Goal: Task Accomplishment & Management: Manage account settings

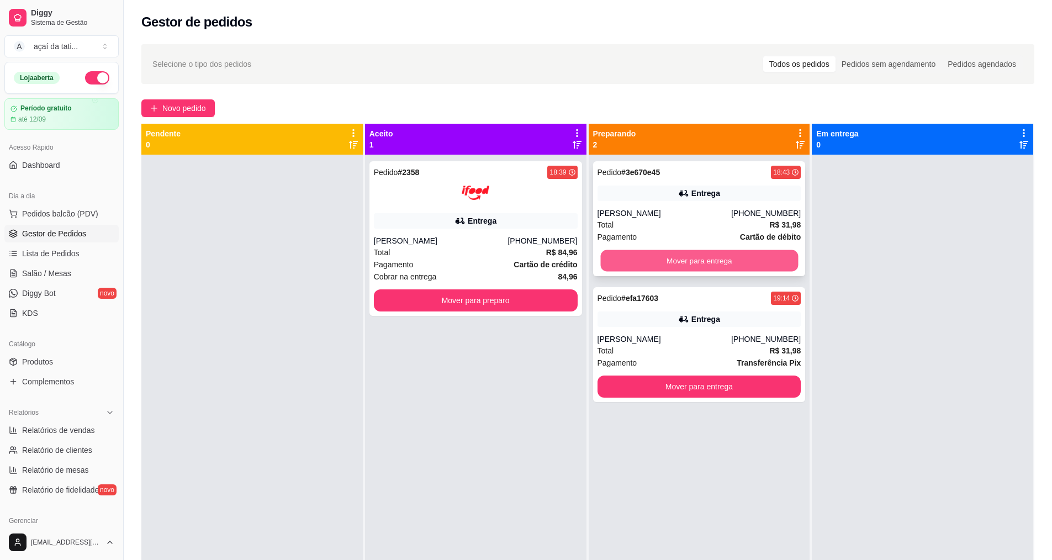
click at [785, 258] on button "Mover para entrega" at bounding box center [699, 261] width 198 height 22
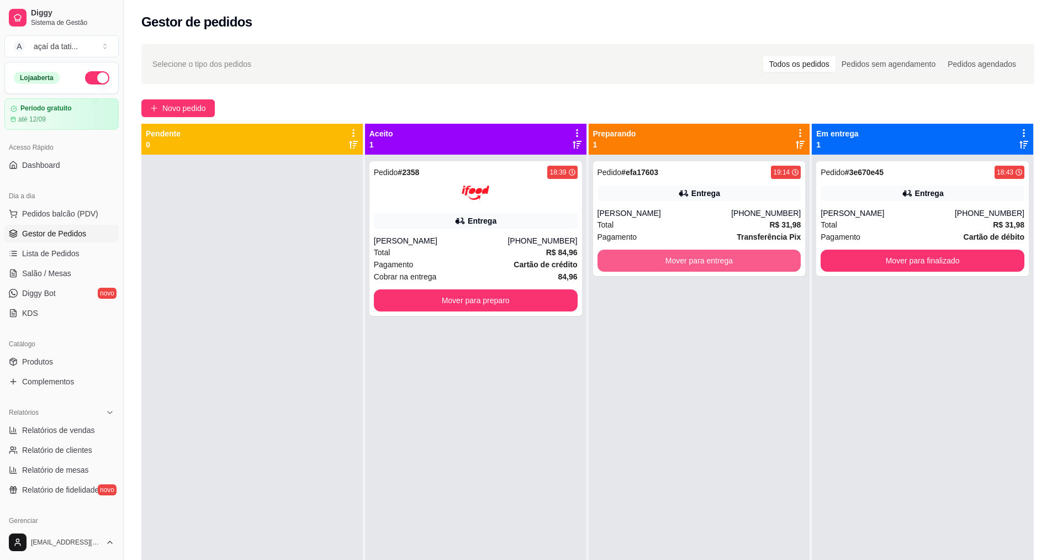
click at [784, 258] on button "Mover para entrega" at bounding box center [699, 261] width 204 height 22
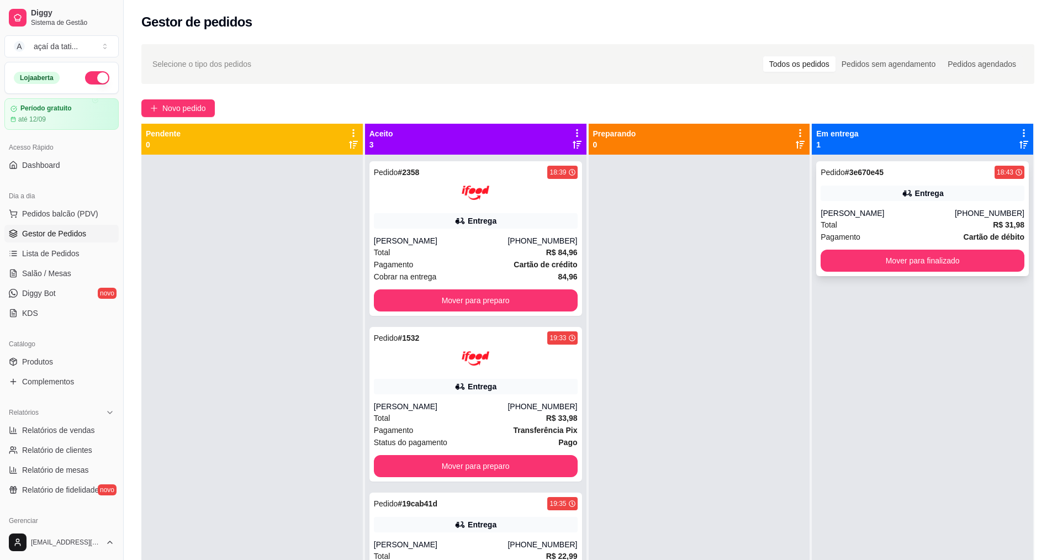
click at [877, 219] on div "Total R$ 31,98" at bounding box center [922, 225] width 204 height 12
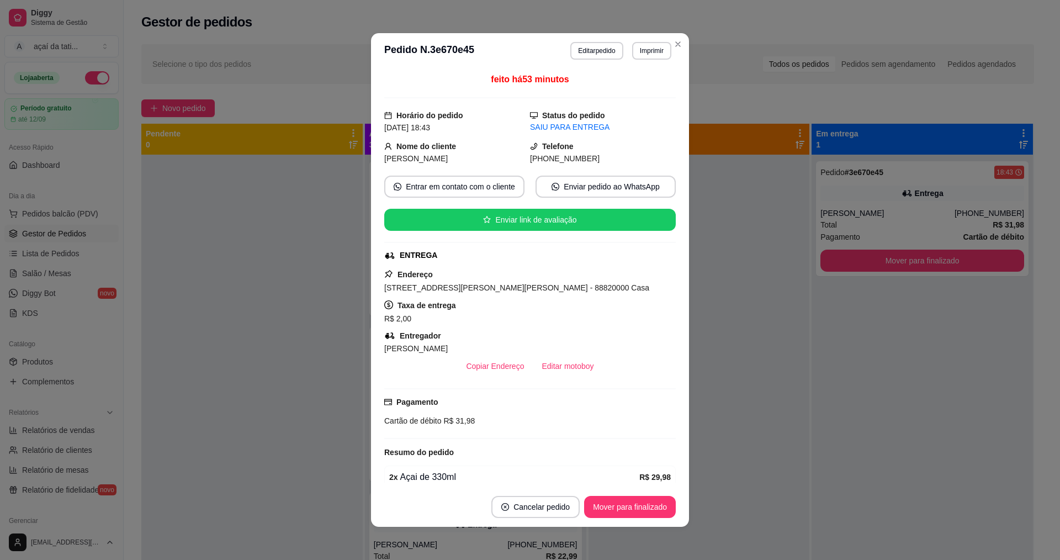
click at [472, 417] on div "Cartão de débito R$ 31,98" at bounding box center [529, 421] width 291 height 12
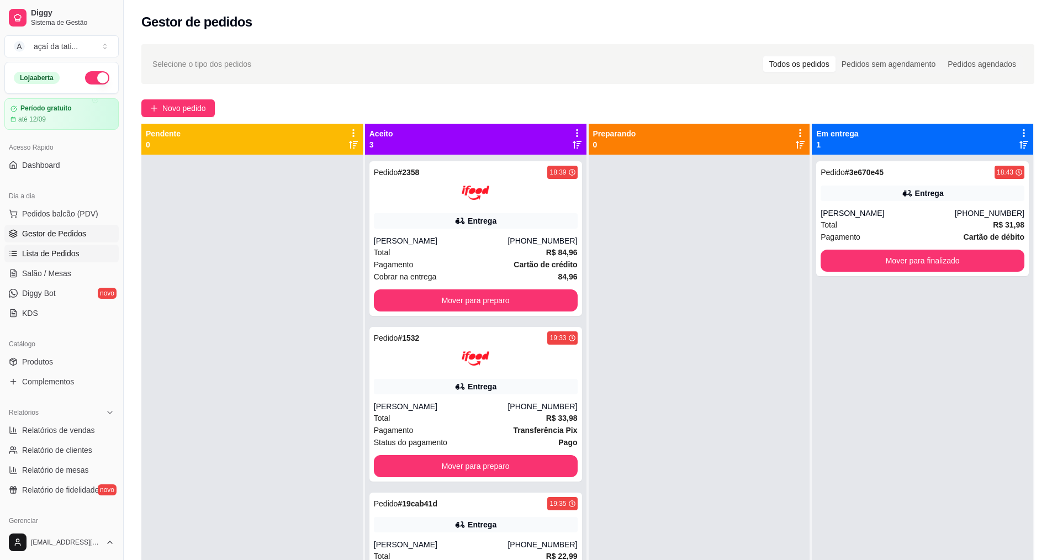
click at [71, 254] on span "Lista de Pedidos" at bounding box center [50, 253] width 57 height 11
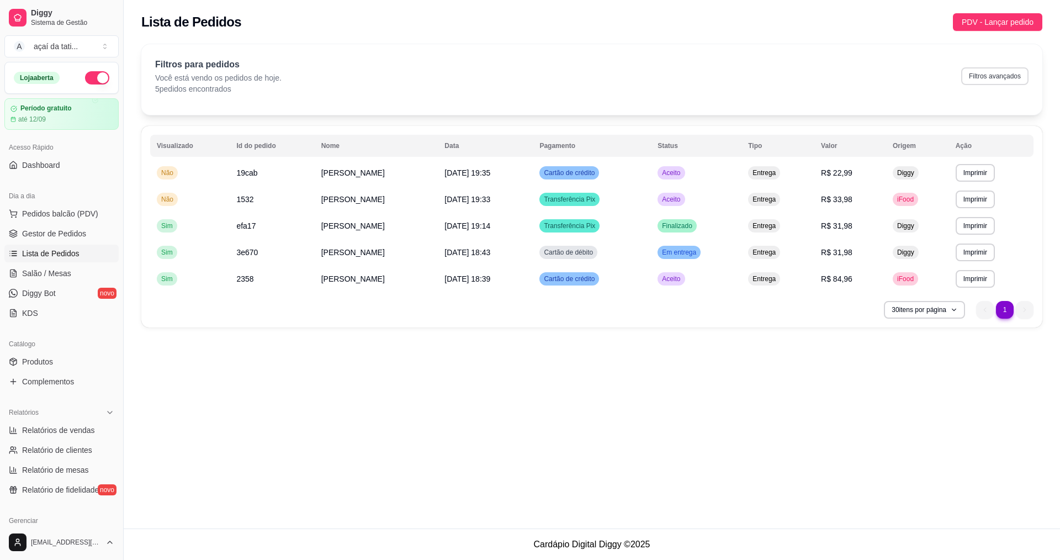
click at [979, 76] on button "Filtros avançados" at bounding box center [994, 76] width 67 height 18
select select "0"
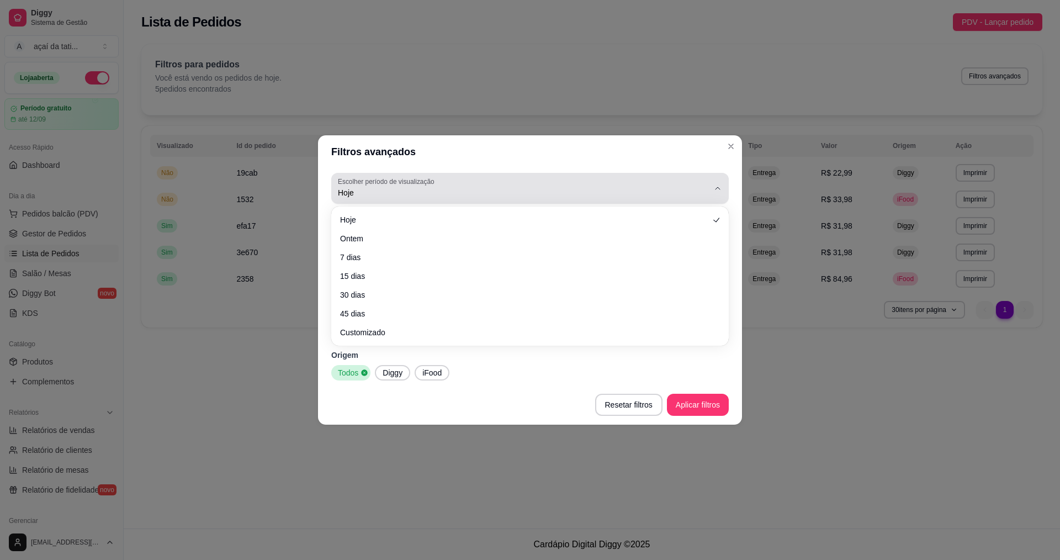
click at [687, 189] on span "Hoje" at bounding box center [523, 192] width 371 height 11
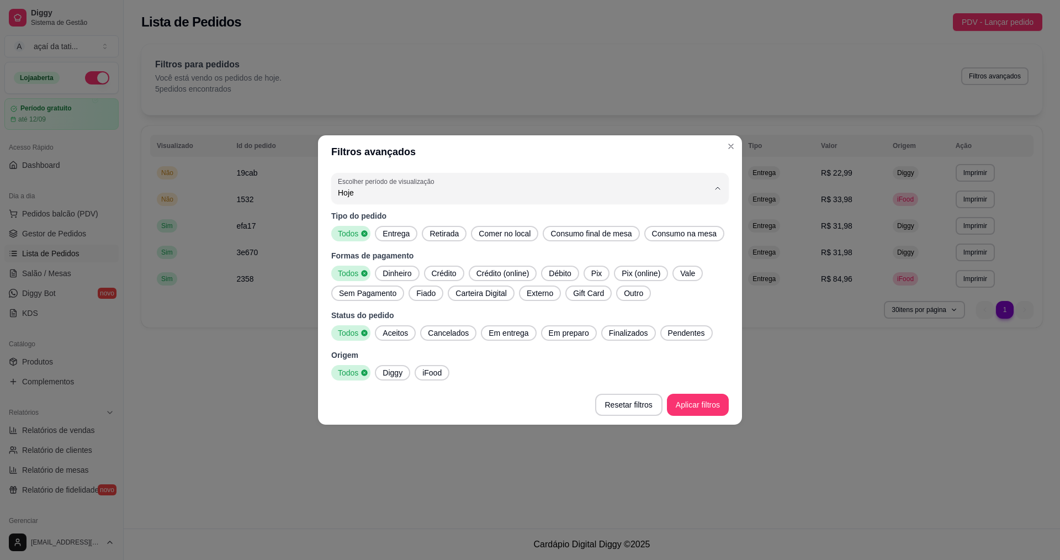
click at [580, 231] on li "Ontem" at bounding box center [529, 237] width 373 height 17
type input "1"
select select "1"
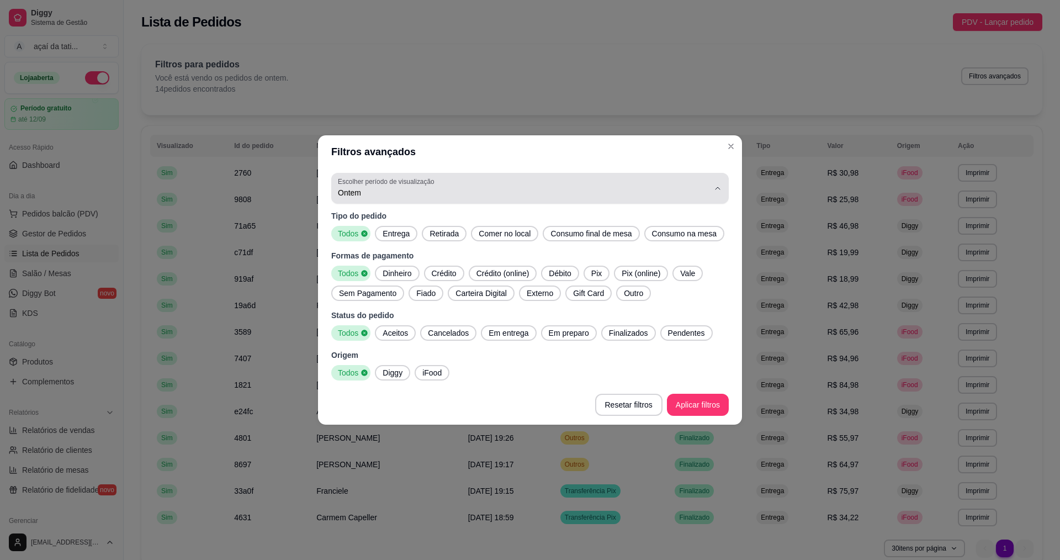
click at [697, 178] on div "Ontem" at bounding box center [523, 188] width 371 height 22
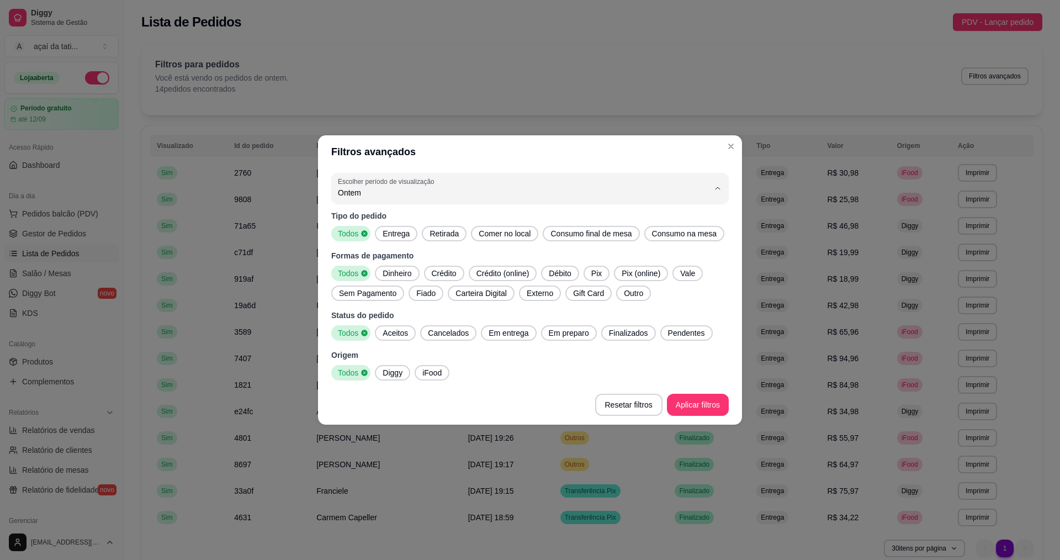
click at [576, 213] on li "Hoje" at bounding box center [529, 219] width 373 height 17
type input "0"
select select "0"
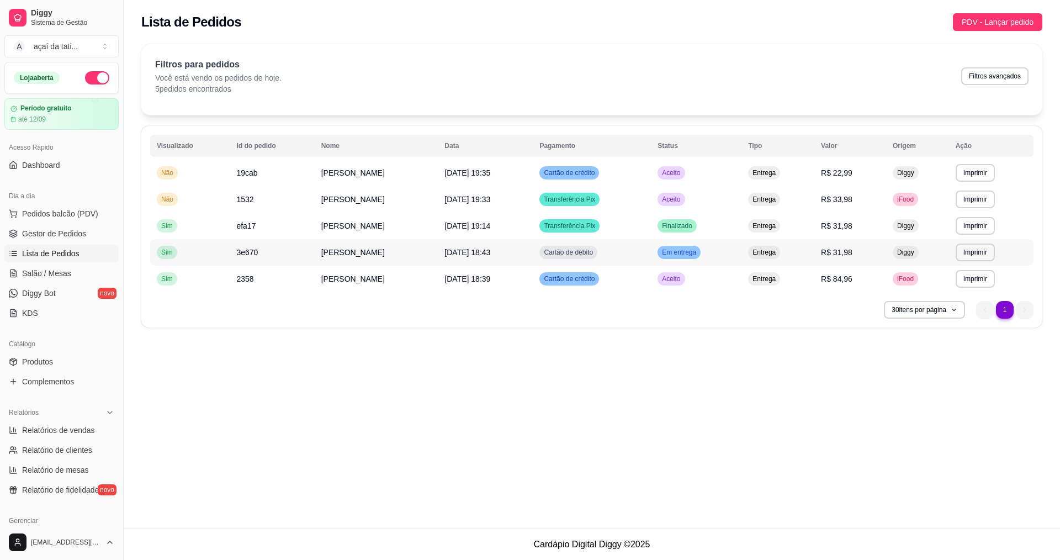
click at [533, 243] on td "[DATE] 18:43" at bounding box center [485, 252] width 95 height 26
click at [533, 282] on td "[DATE] 18:39" at bounding box center [485, 279] width 95 height 26
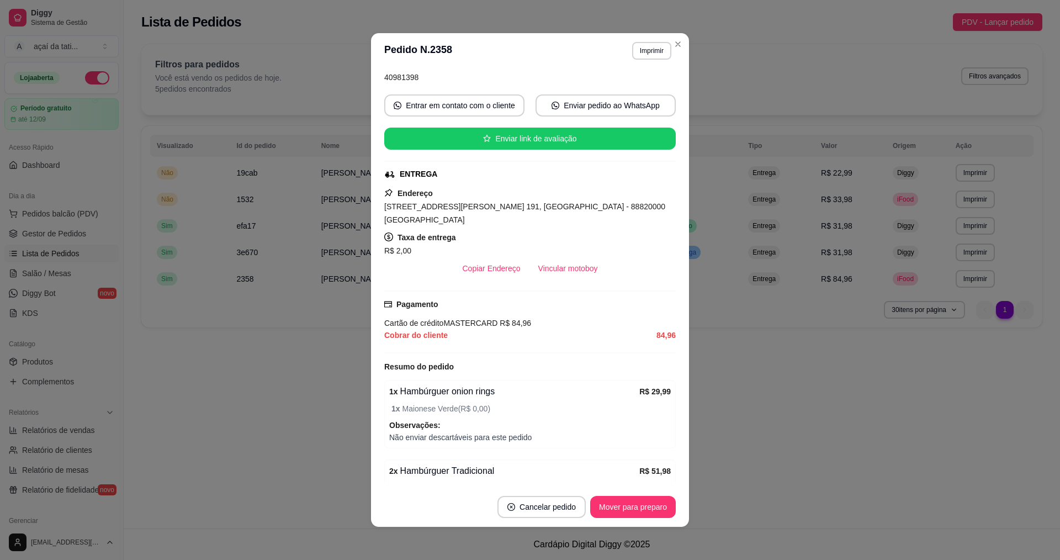
scroll to position [110, 0]
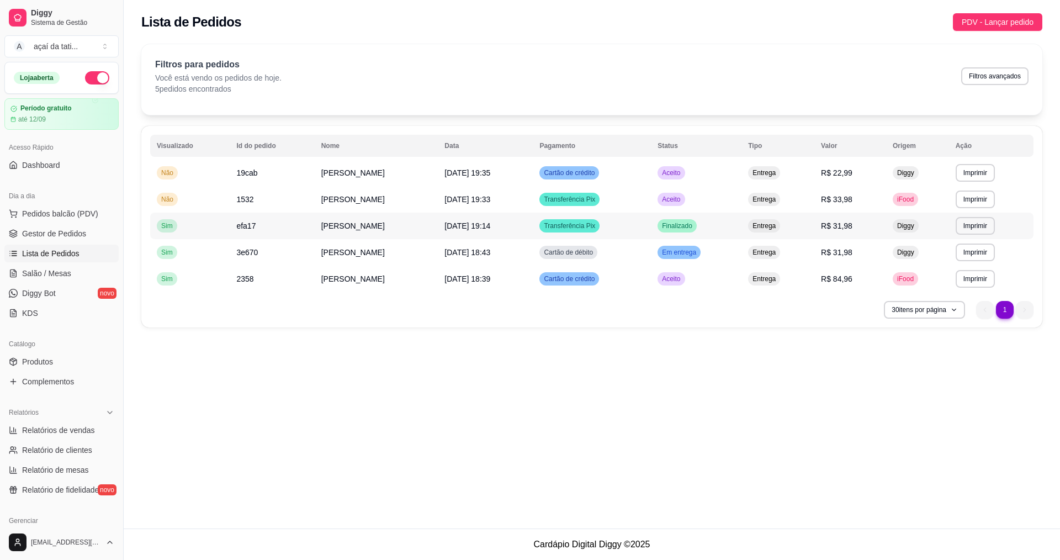
click at [474, 232] on td "[DATE] 19:14" at bounding box center [485, 226] width 95 height 26
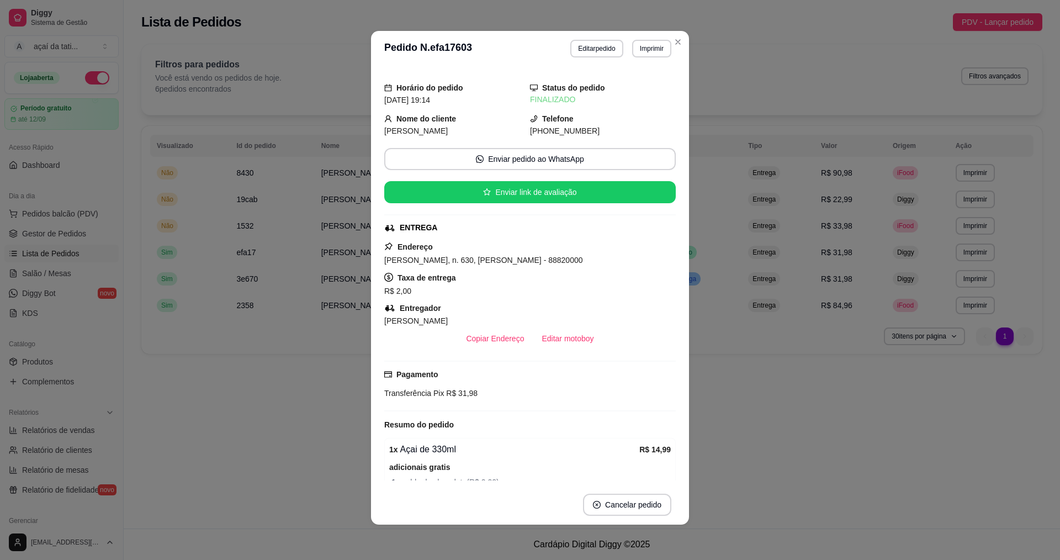
scroll to position [0, 0]
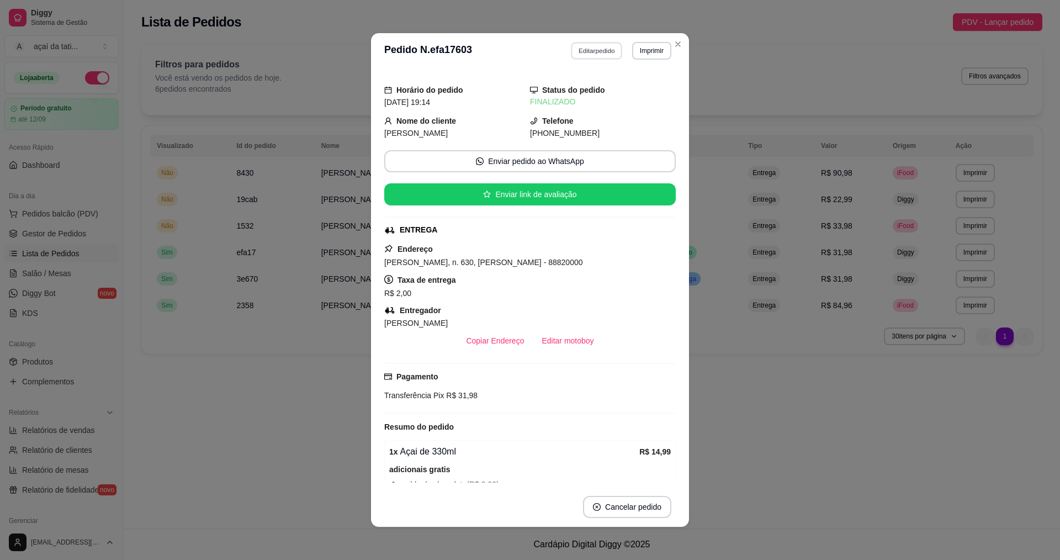
click at [585, 52] on button "Editar pedido" at bounding box center [596, 50] width 51 height 17
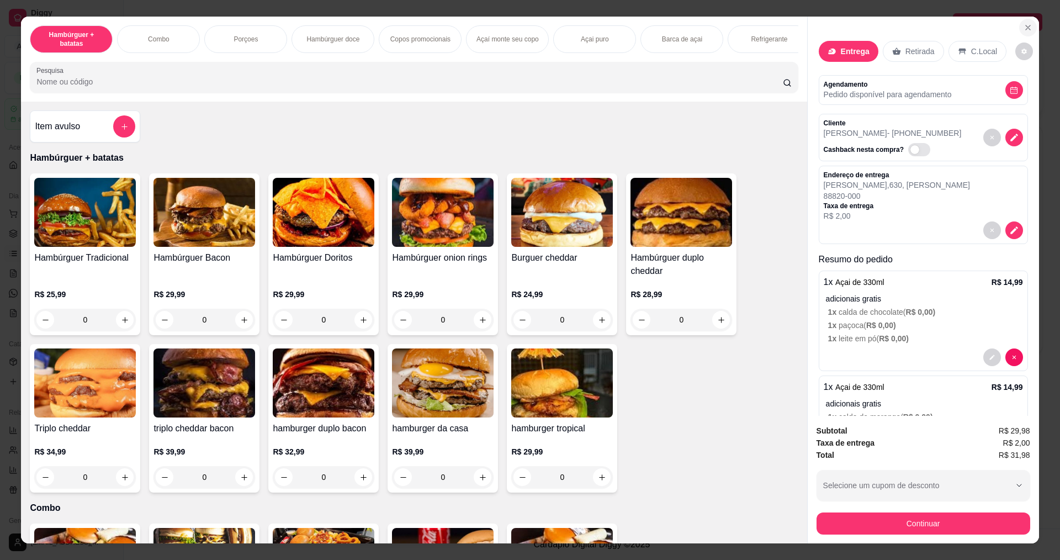
click at [1024, 26] on icon "Close" at bounding box center [1027, 27] width 9 height 9
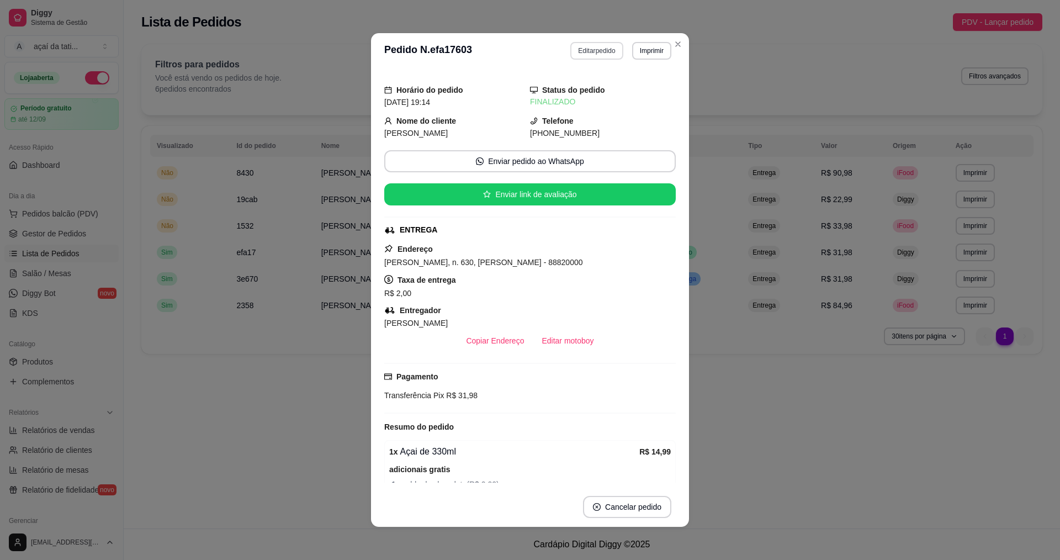
click at [599, 52] on button "Editar pedido" at bounding box center [596, 51] width 52 height 18
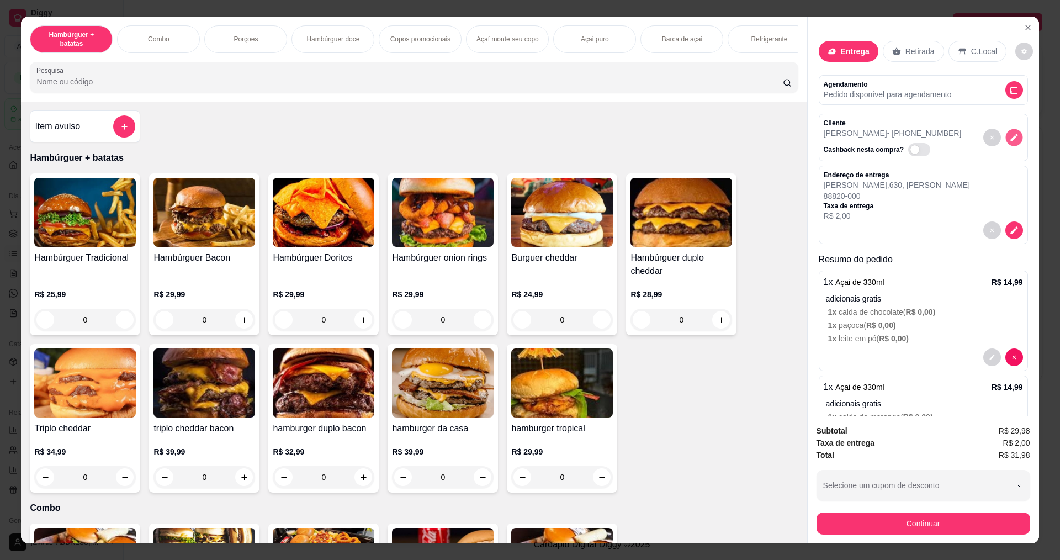
click at [1009, 141] on icon "decrease-product-quantity" at bounding box center [1013, 137] width 9 height 9
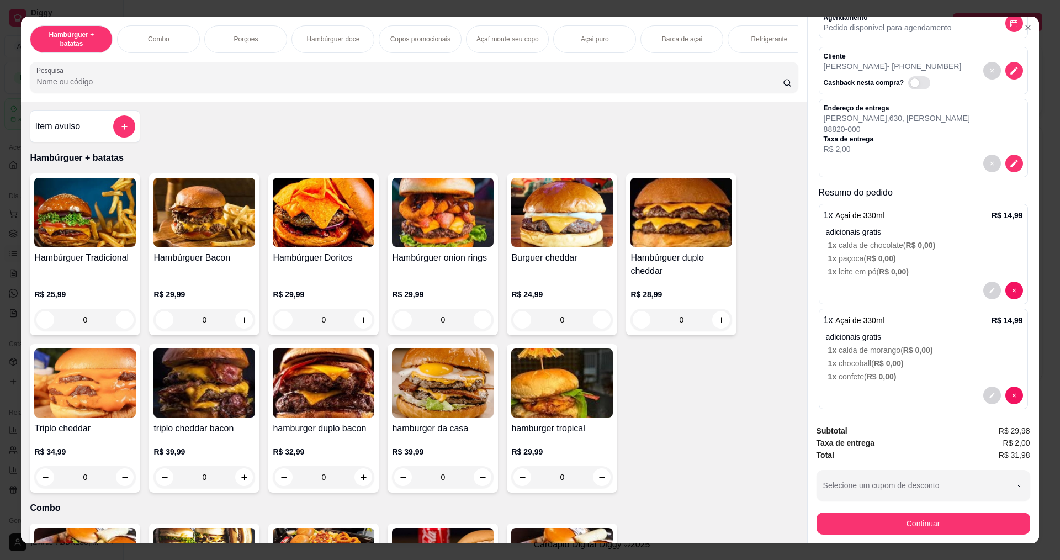
scroll to position [76, 0]
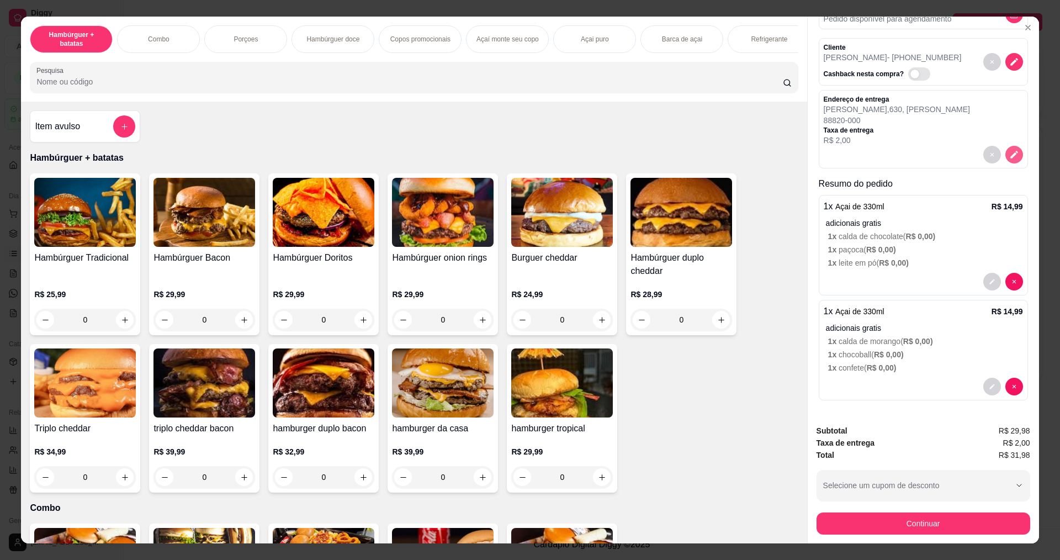
click at [1009, 156] on icon "decrease-product-quantity" at bounding box center [1014, 155] width 10 height 10
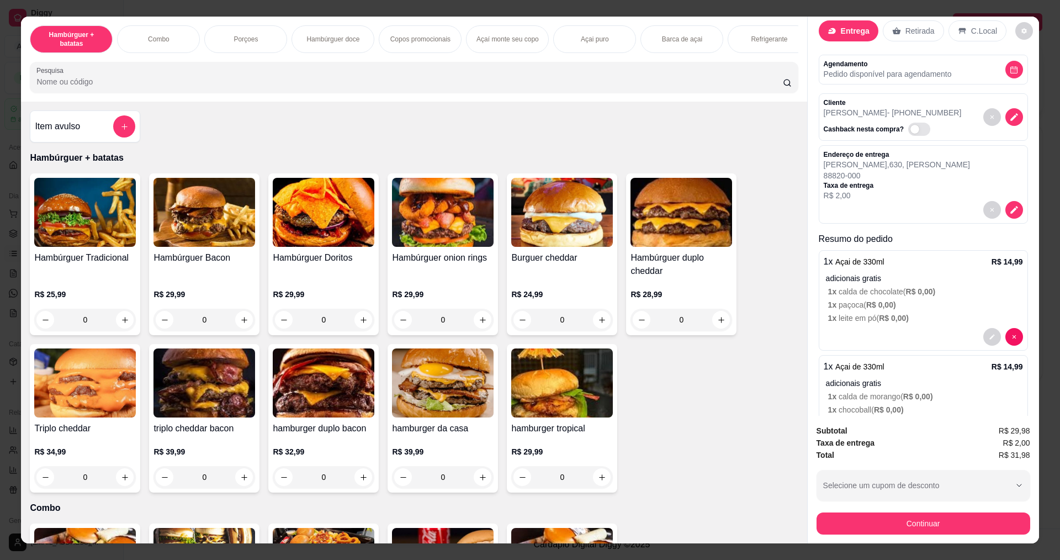
scroll to position [0, 0]
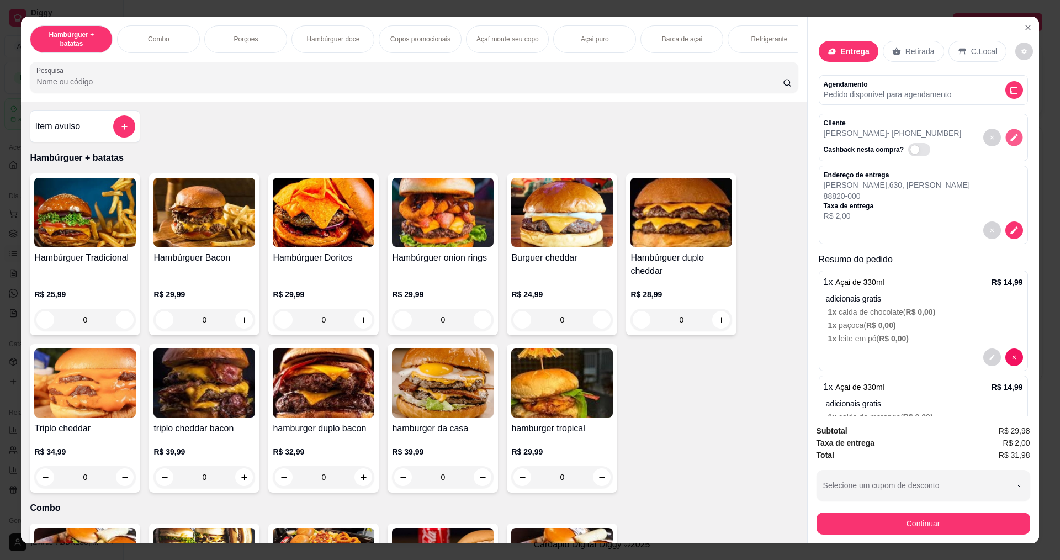
click at [1009, 133] on icon "decrease-product-quantity" at bounding box center [1013, 137] width 9 height 9
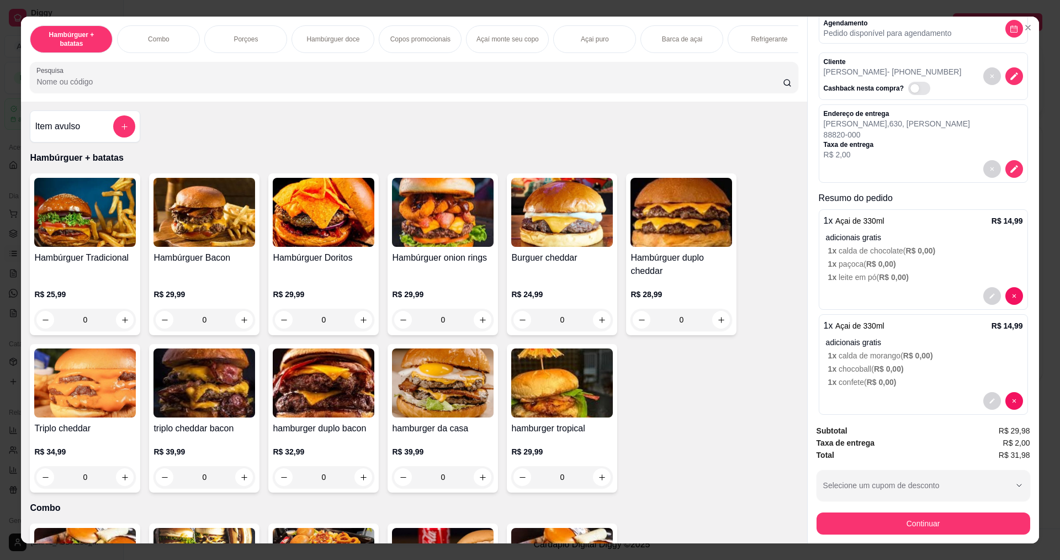
scroll to position [76, 0]
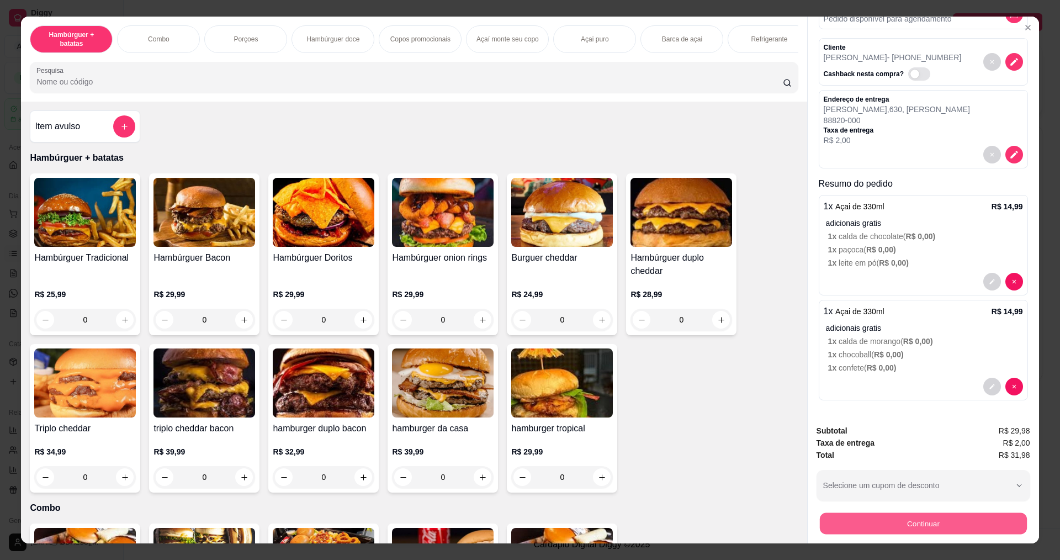
click at [931, 518] on button "Continuar" at bounding box center [922, 523] width 207 height 22
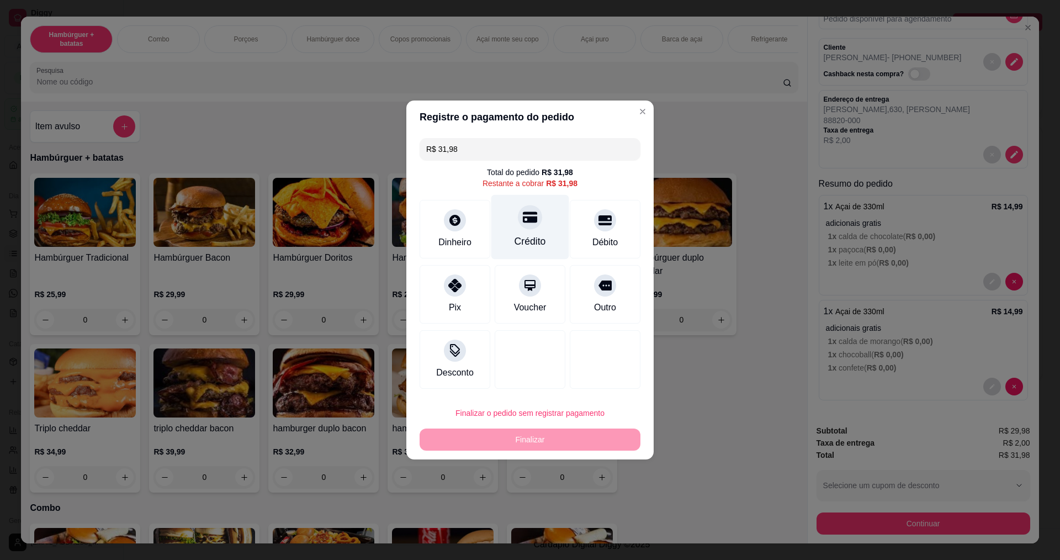
click at [527, 247] on div "Crédito" at bounding box center [529, 241] width 31 height 14
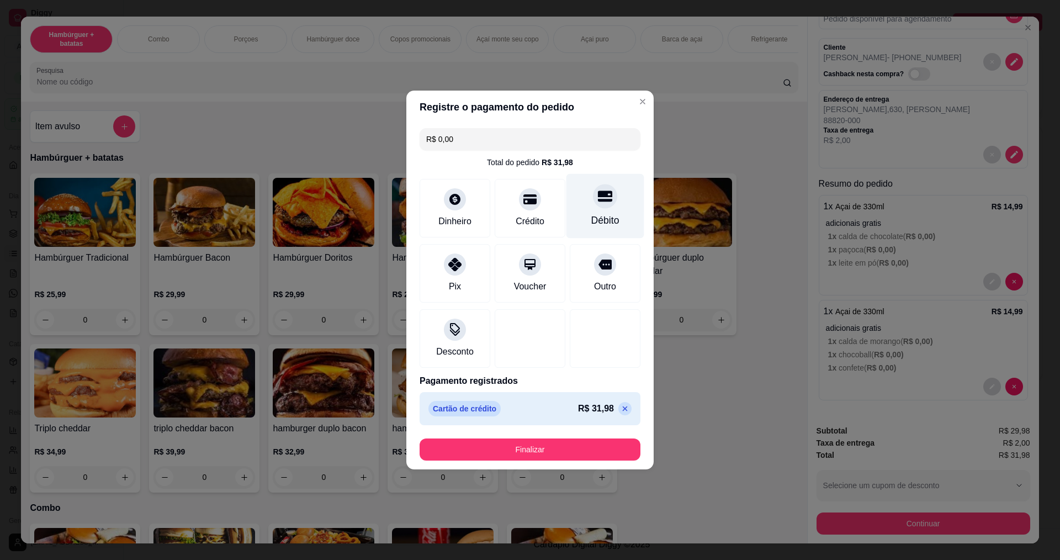
click at [596, 211] on div "Débito" at bounding box center [605, 206] width 78 height 65
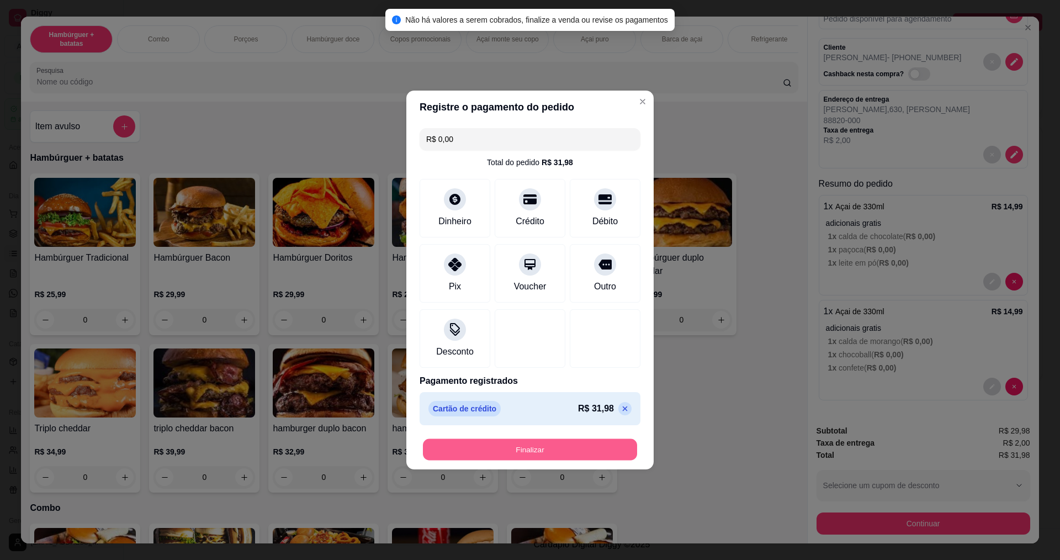
click at [557, 445] on button "Finalizar" at bounding box center [530, 450] width 214 height 22
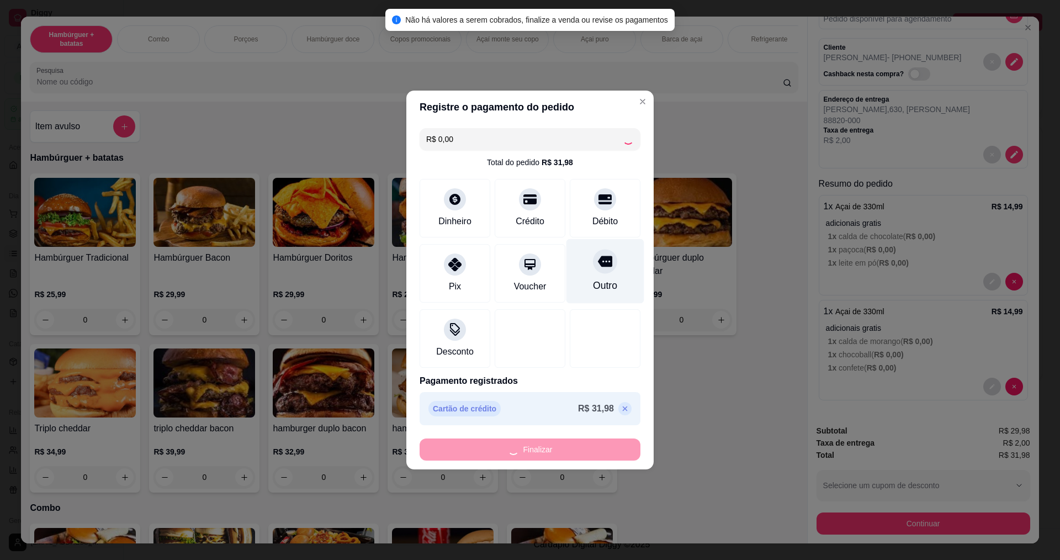
type input "-R$ 31,98"
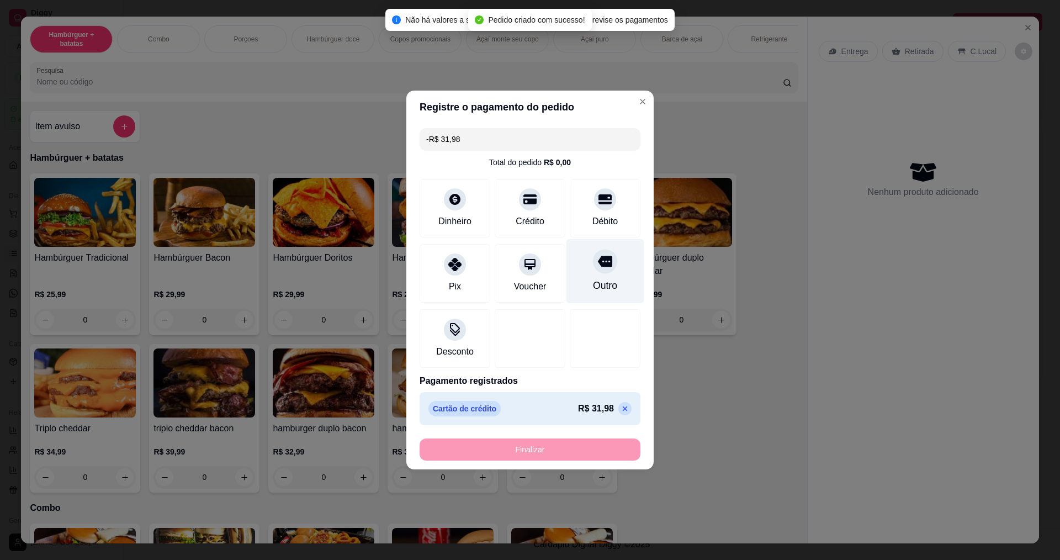
scroll to position [0, 0]
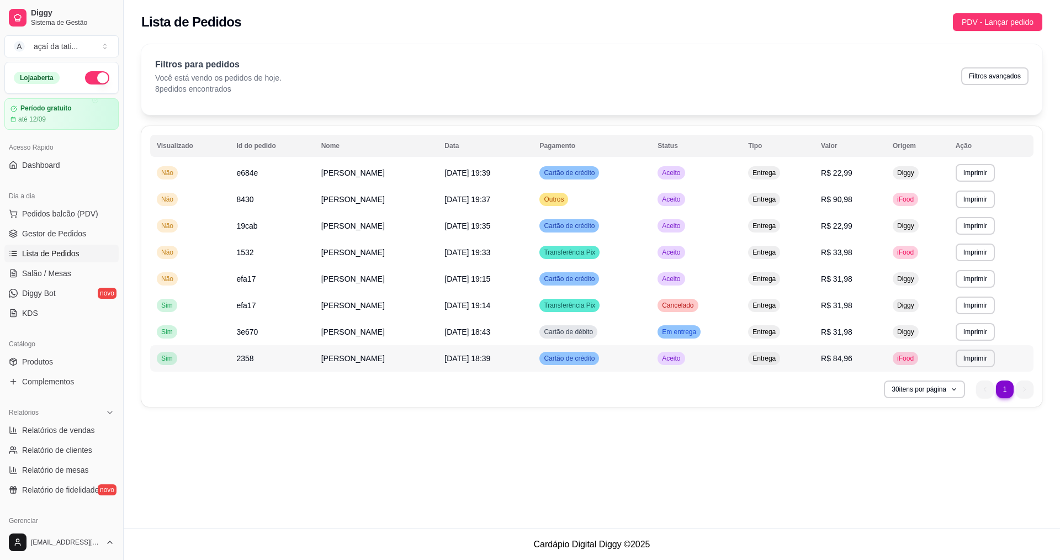
click at [505, 352] on td "[DATE] 18:39" at bounding box center [485, 358] width 95 height 26
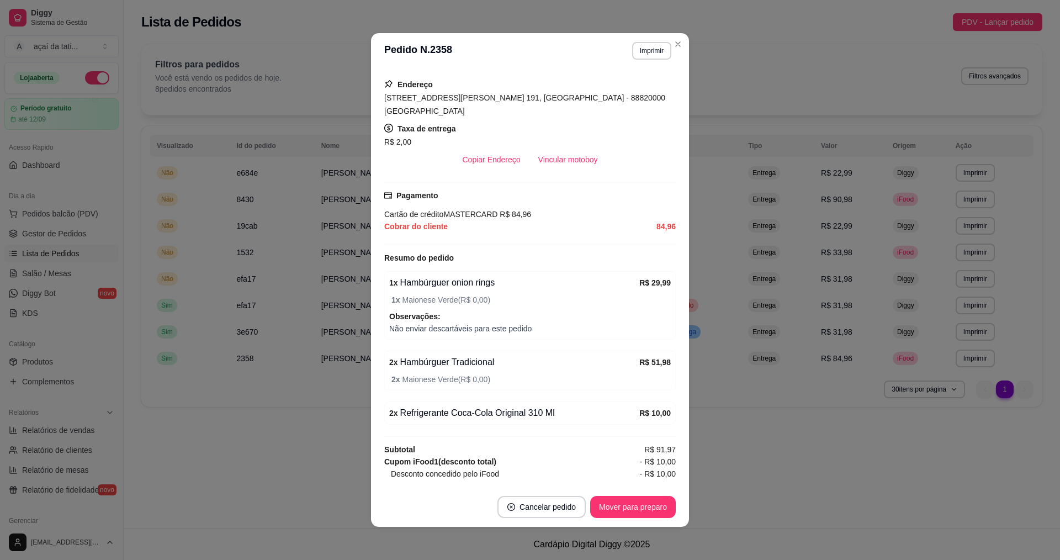
scroll to position [221, 0]
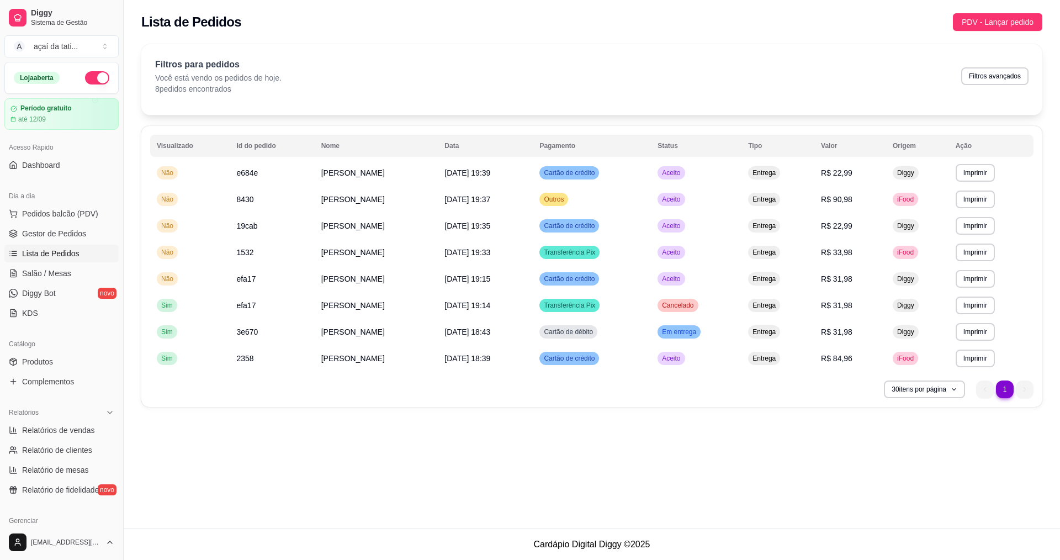
click at [679, 34] on div "Lista de Pedidos PDV - Lançar pedido" at bounding box center [592, 19] width 936 height 38
click at [490, 334] on span "[DATE] 18:43" at bounding box center [467, 331] width 46 height 9
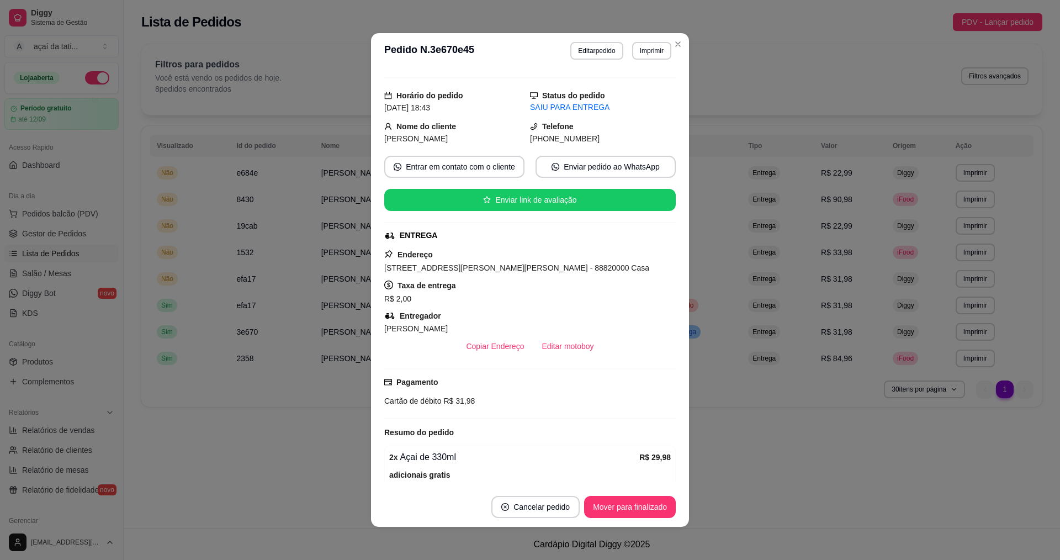
scroll to position [0, 0]
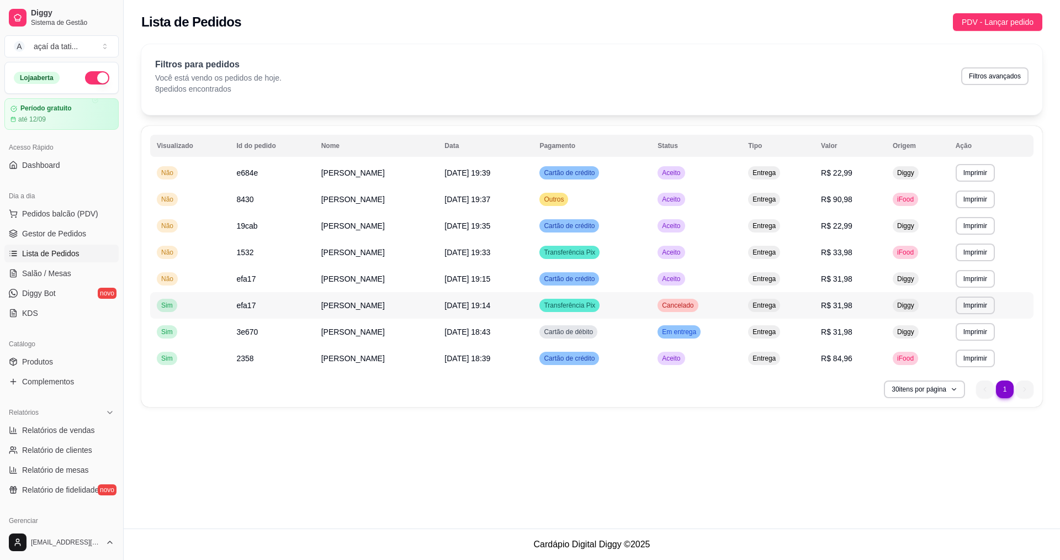
click at [524, 306] on td "[DATE] 19:14" at bounding box center [485, 305] width 95 height 26
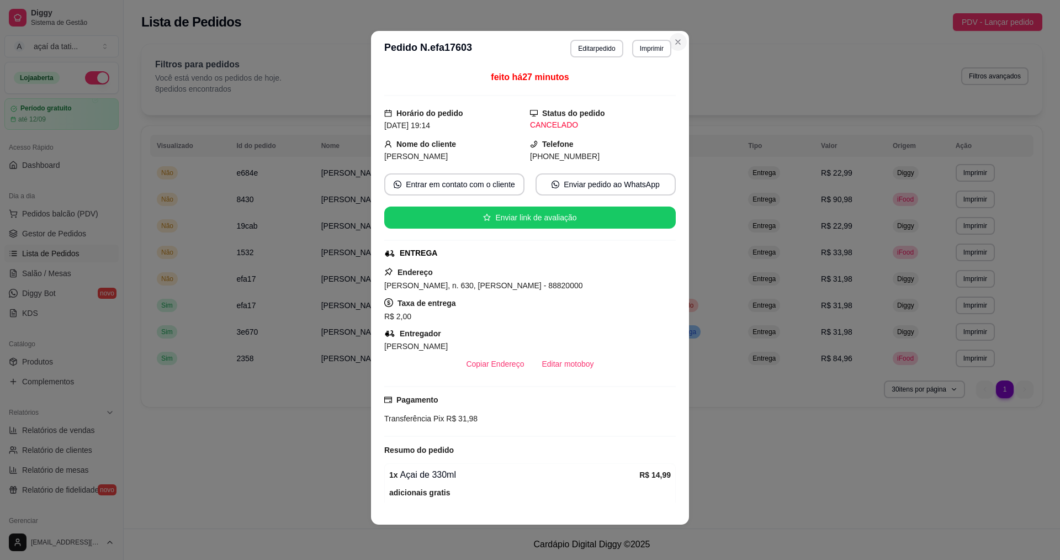
click at [678, 42] on div "**********" at bounding box center [592, 229] width 936 height 383
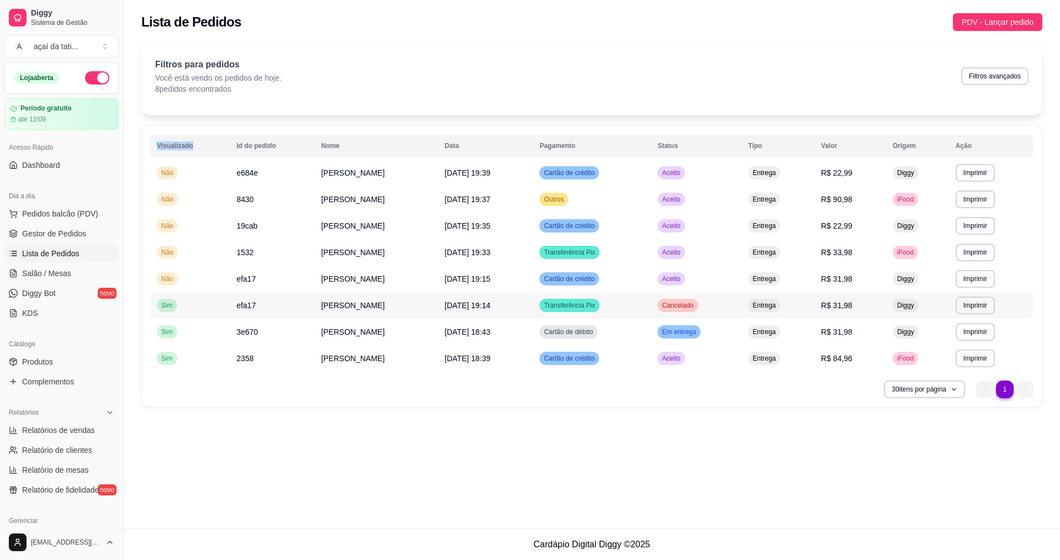
click at [370, 305] on span "[PERSON_NAME]" at bounding box center [352, 305] width 63 height 9
click at [568, 197] on div "Outros" at bounding box center [553, 199] width 29 height 13
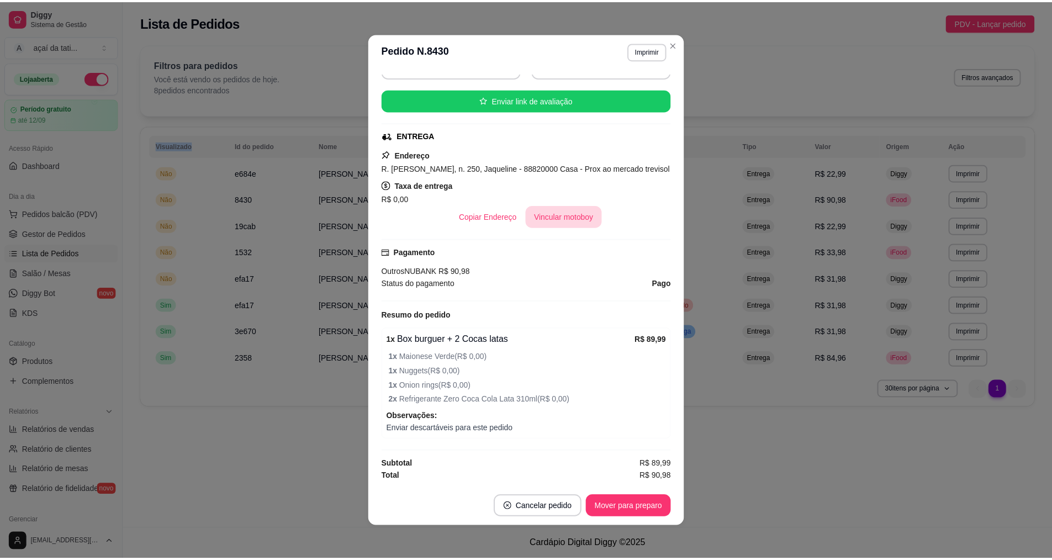
scroll to position [2, 0]
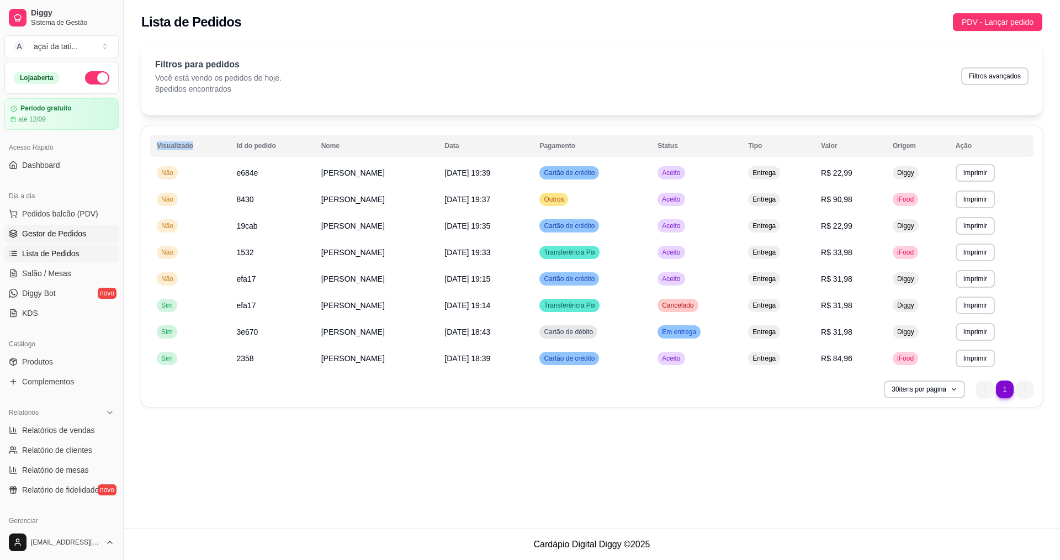
click at [73, 230] on span "Gestor de Pedidos" at bounding box center [54, 233] width 64 height 11
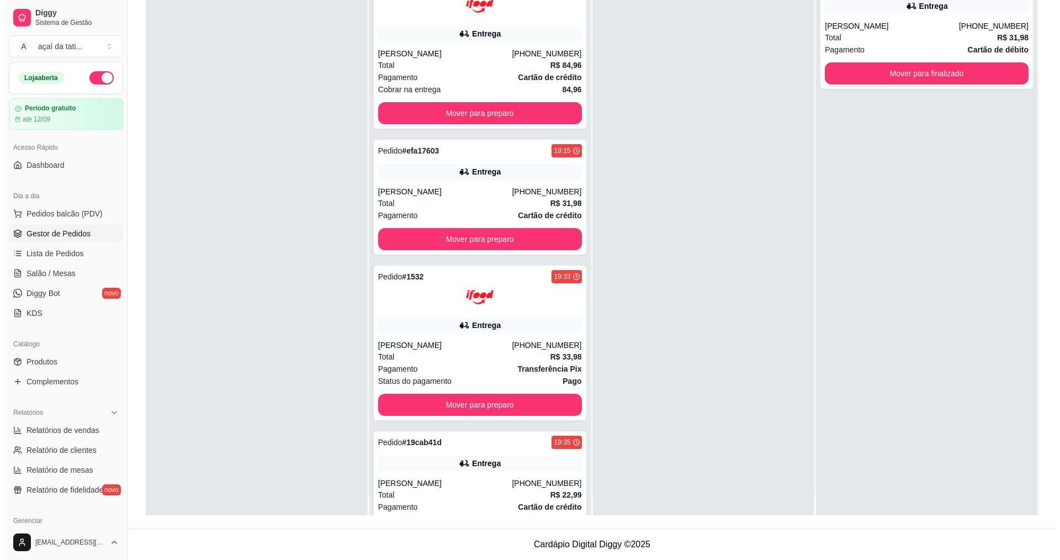
scroll to position [31, 0]
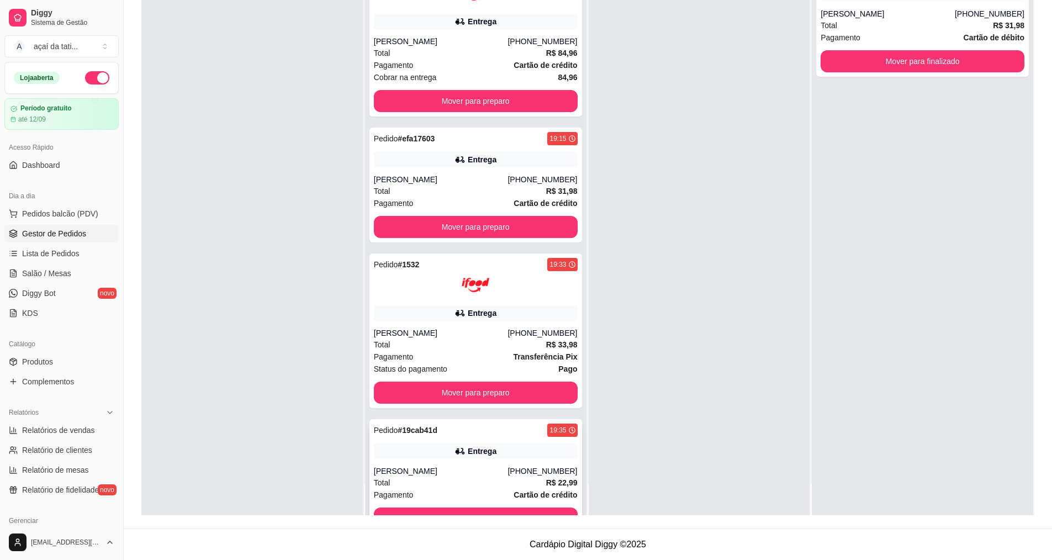
click at [491, 468] on div "[PERSON_NAME]" at bounding box center [441, 470] width 134 height 11
click at [392, 163] on div "Entrega" at bounding box center [476, 159] width 204 height 15
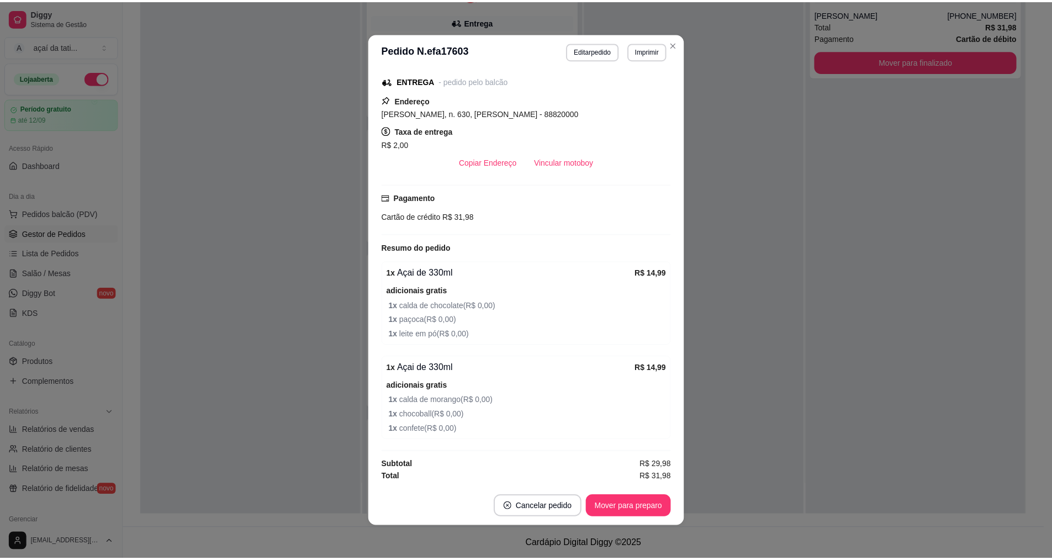
scroll to position [166, 0]
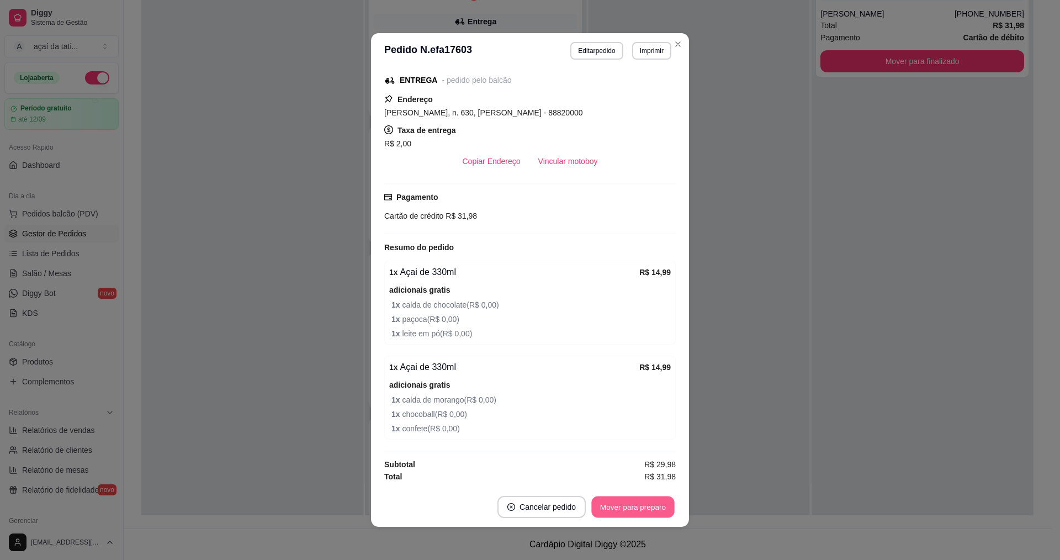
click at [662, 502] on button "Mover para preparo" at bounding box center [632, 507] width 83 height 22
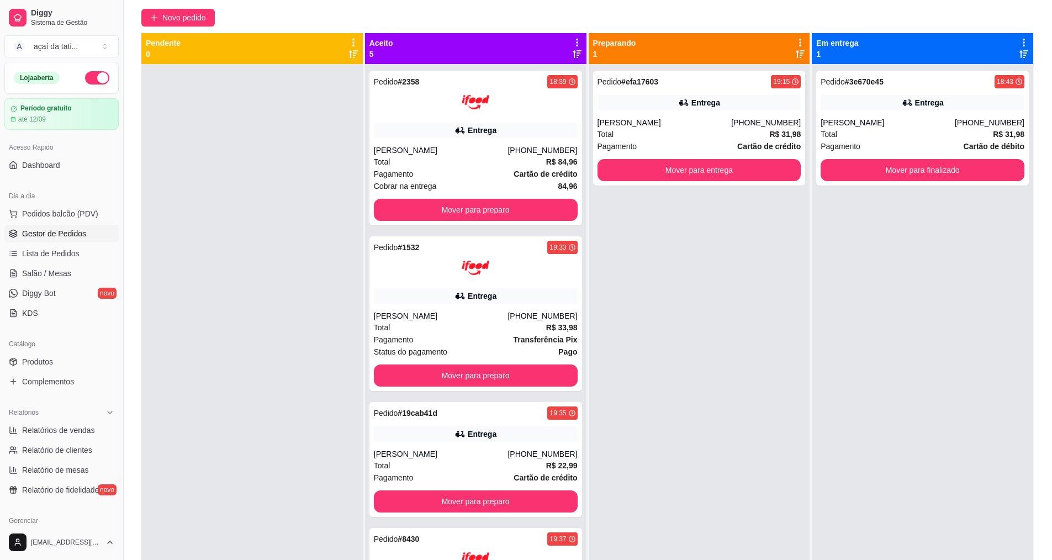
scroll to position [58, 0]
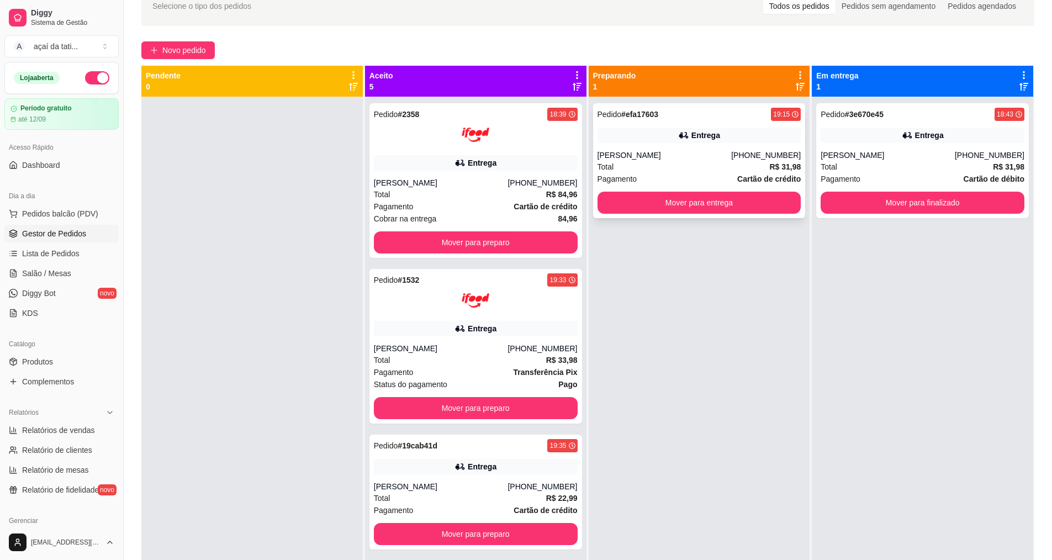
click at [709, 168] on div "Total R$ 31,98" at bounding box center [699, 167] width 204 height 12
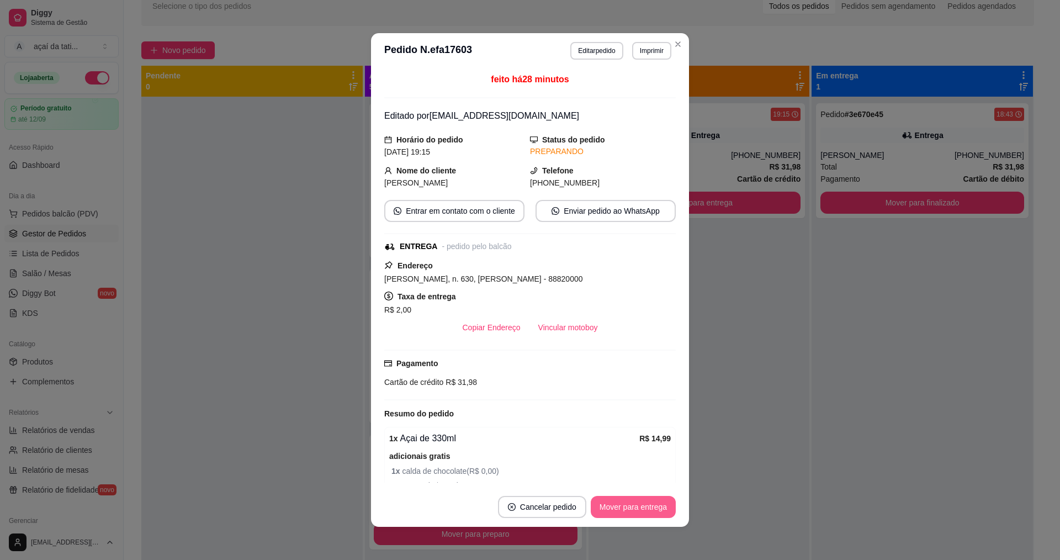
click at [634, 511] on button "Mover para entrega" at bounding box center [633, 507] width 85 height 22
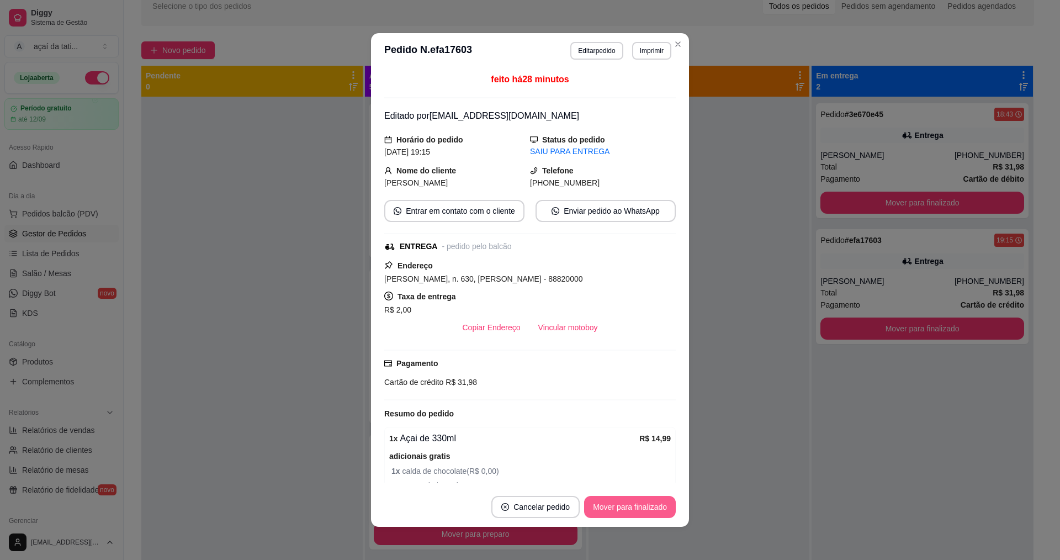
click at [611, 506] on button "Mover para finalizado" at bounding box center [630, 507] width 92 height 22
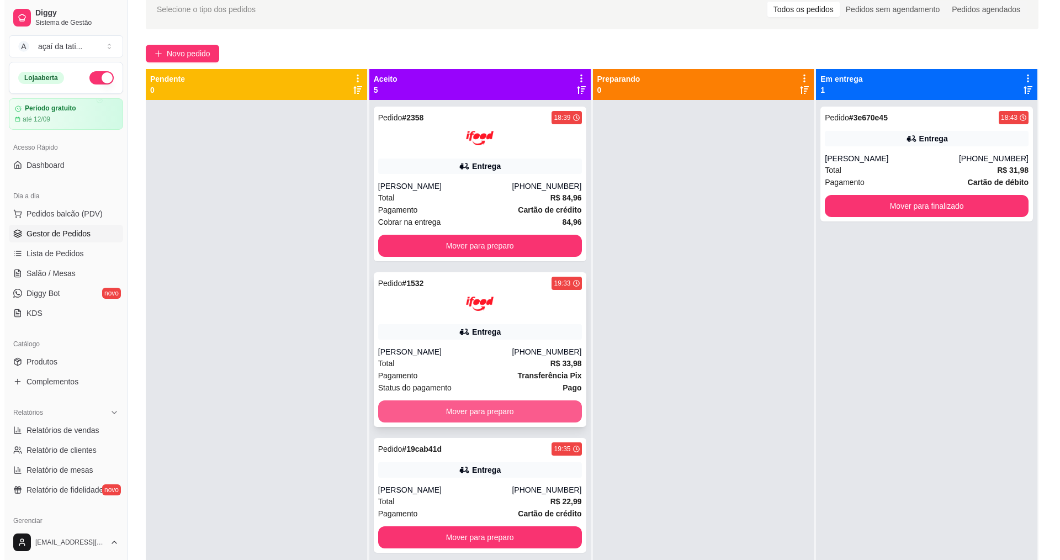
scroll to position [55, 0]
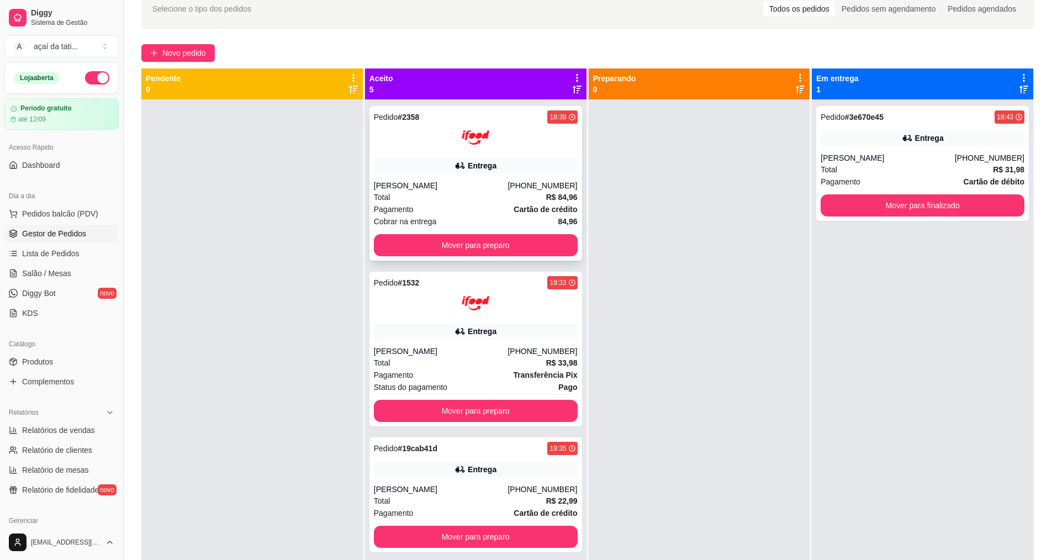
click at [444, 177] on div "Pedido # 2358 18:39 Entrega [PERSON_NAME] [PHONE_NUMBER] Total R$ 84,96 Pagamen…" at bounding box center [475, 183] width 213 height 155
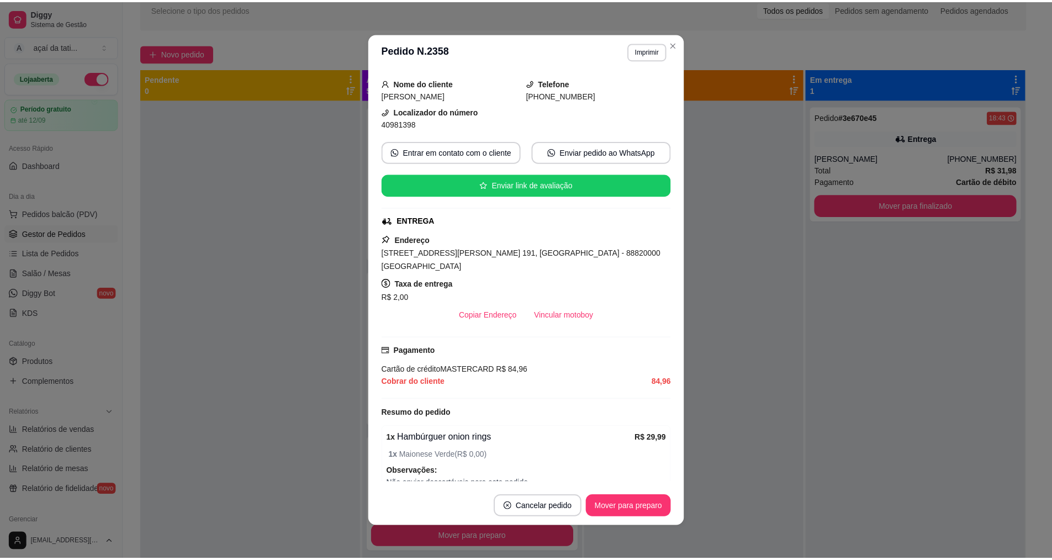
scroll to position [1, 0]
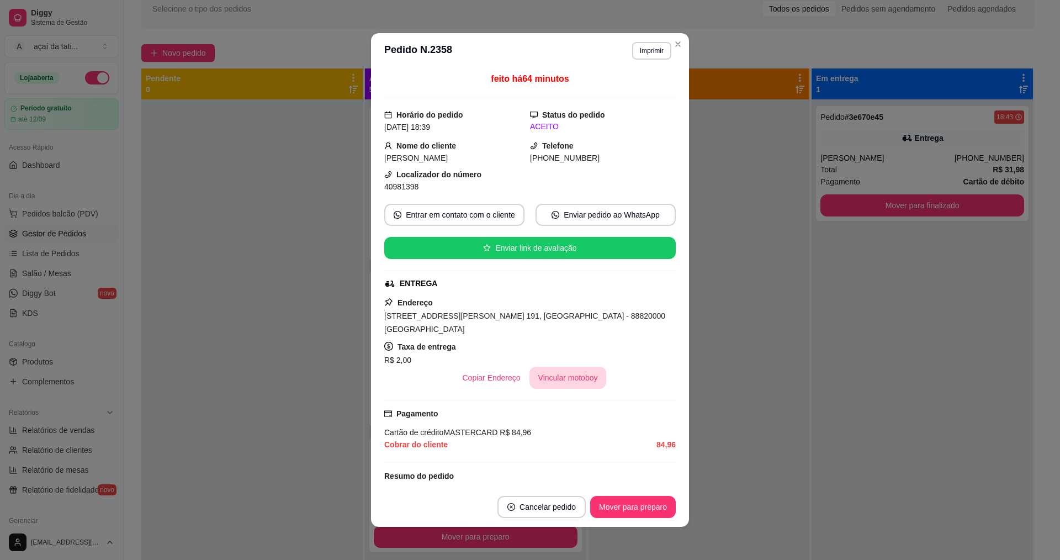
click at [550, 384] on button "Vincular motoboy" at bounding box center [567, 378] width 77 height 22
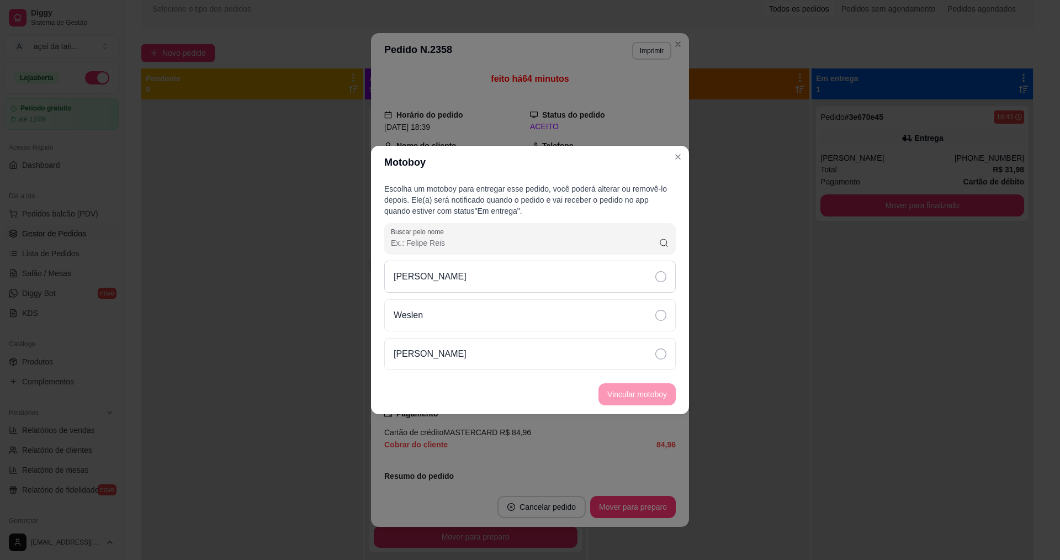
click at [503, 267] on div "[PERSON_NAME]" at bounding box center [529, 277] width 291 height 32
click at [659, 399] on button "Vincular motoboy" at bounding box center [636, 395] width 75 height 22
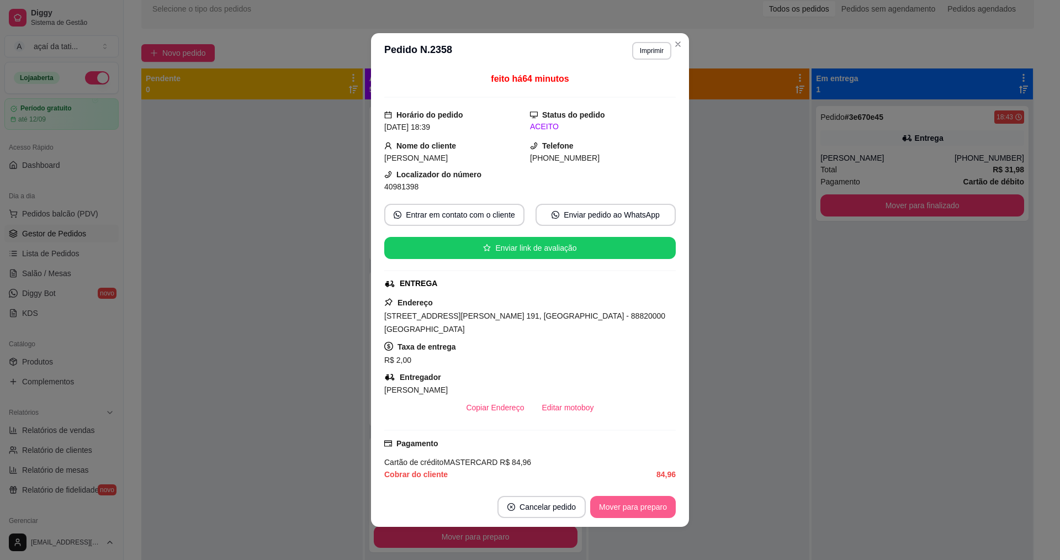
click at [646, 513] on button "Mover para preparo" at bounding box center [633, 507] width 86 height 22
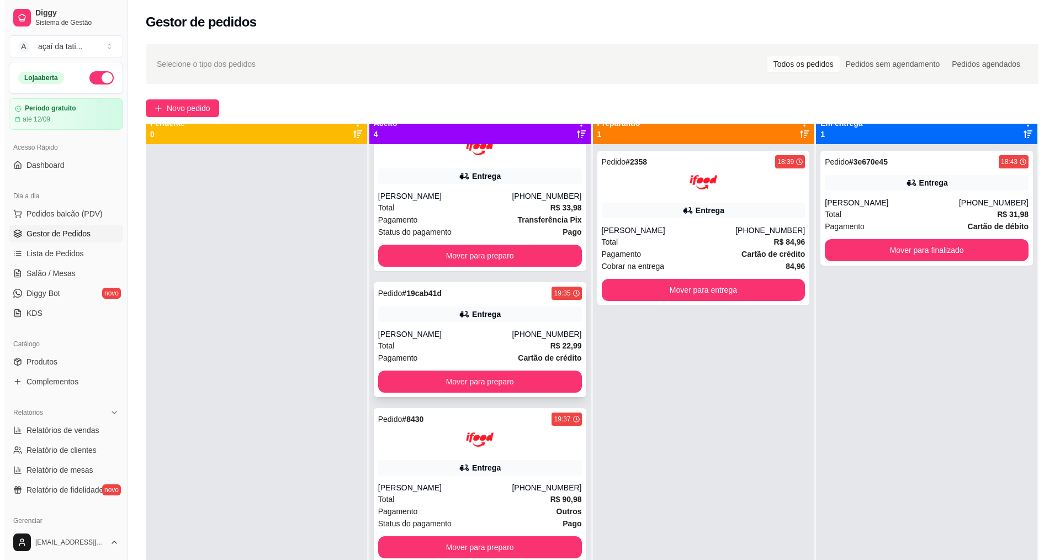
scroll to position [31, 0]
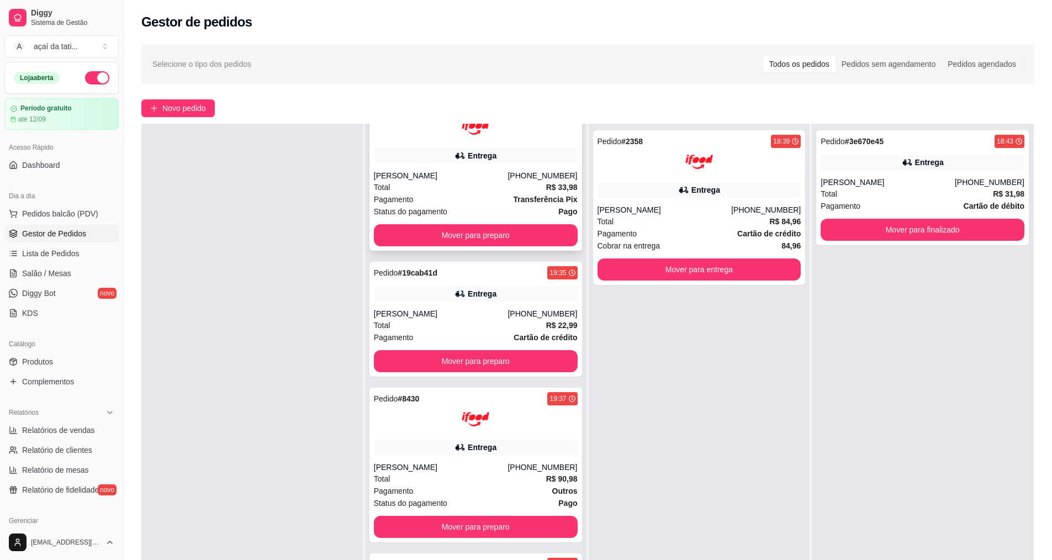
click at [442, 184] on div "Total R$ 33,98" at bounding box center [476, 187] width 204 height 12
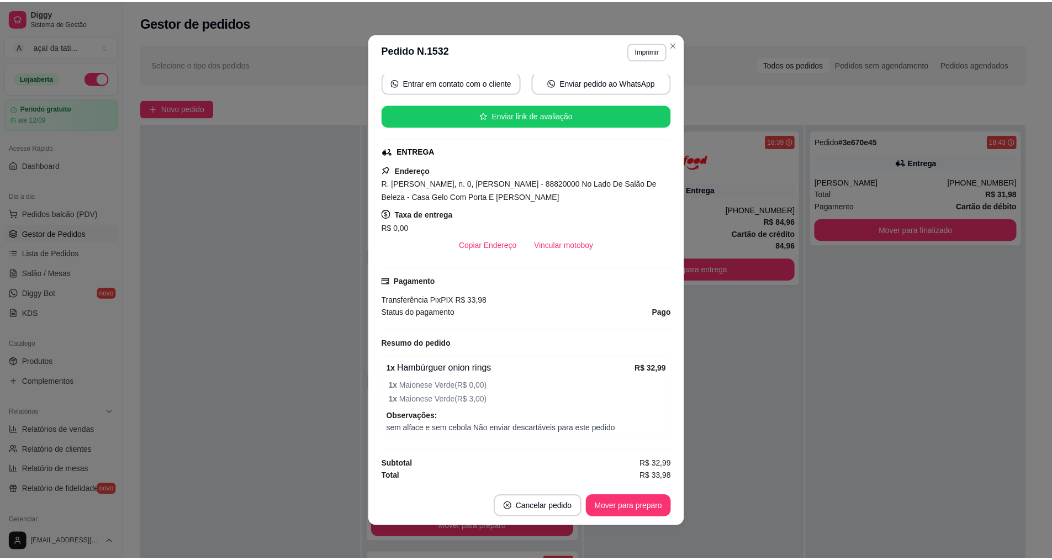
scroll to position [2, 0]
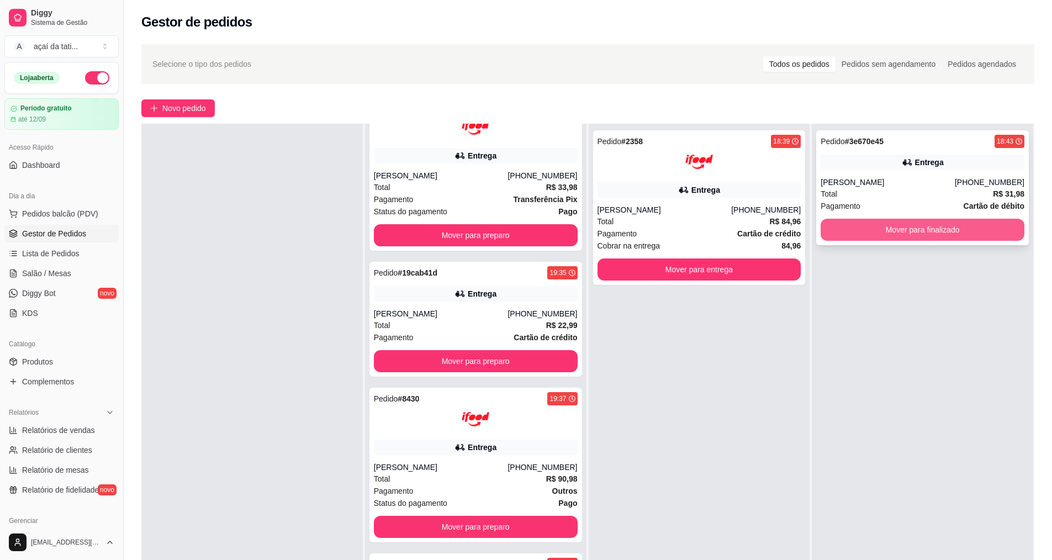
click at [969, 239] on button "Mover para finalizado" at bounding box center [922, 230] width 204 height 22
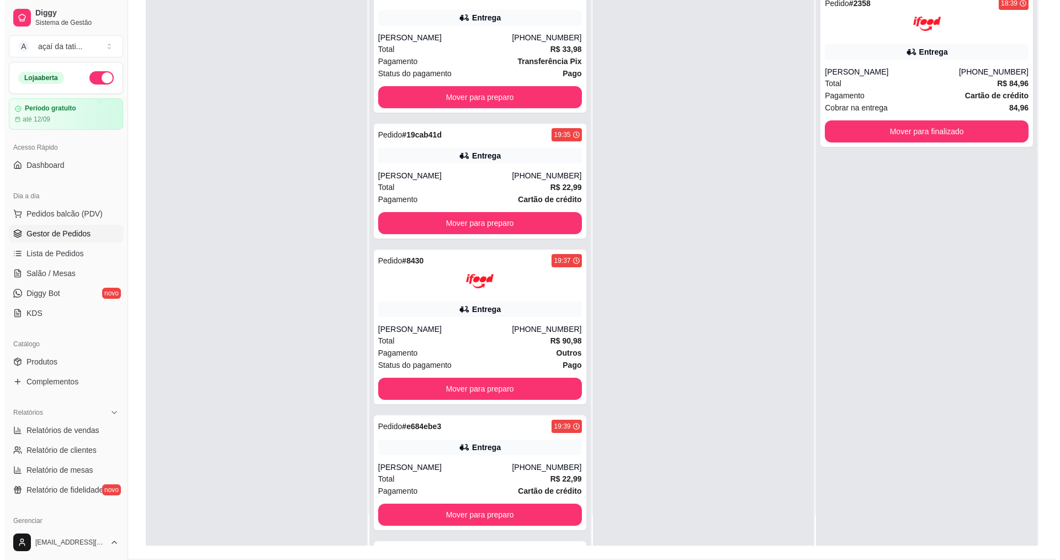
scroll to position [110, 0]
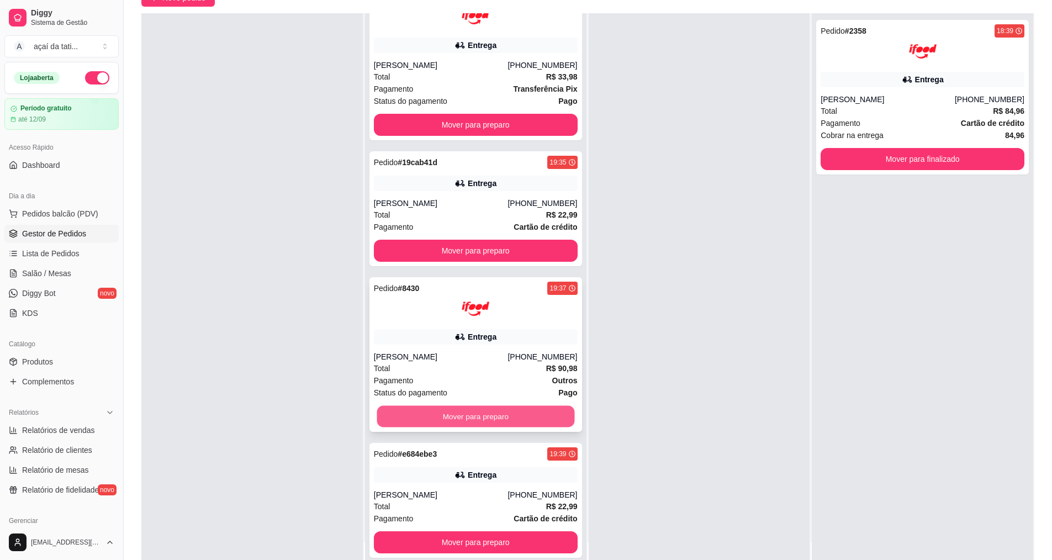
click at [502, 433] on div "Pedido # 1532 19:33 Entrega [PERSON_NAME] [PHONE_NUMBER] Total R$ 33,98 Pagamen…" at bounding box center [475, 293] width 221 height 560
click at [474, 481] on div "Entrega" at bounding box center [476, 474] width 204 height 15
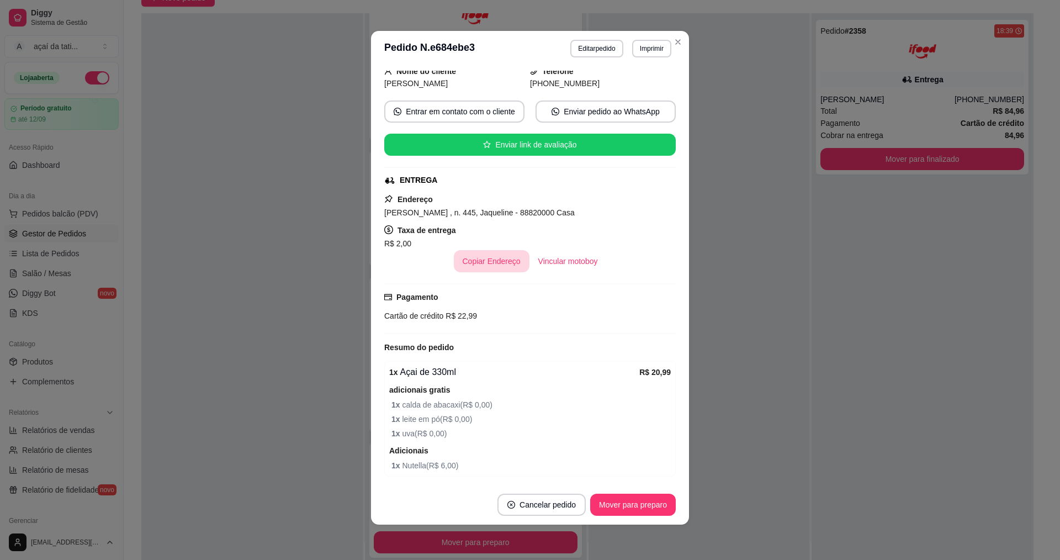
scroll to position [112, 0]
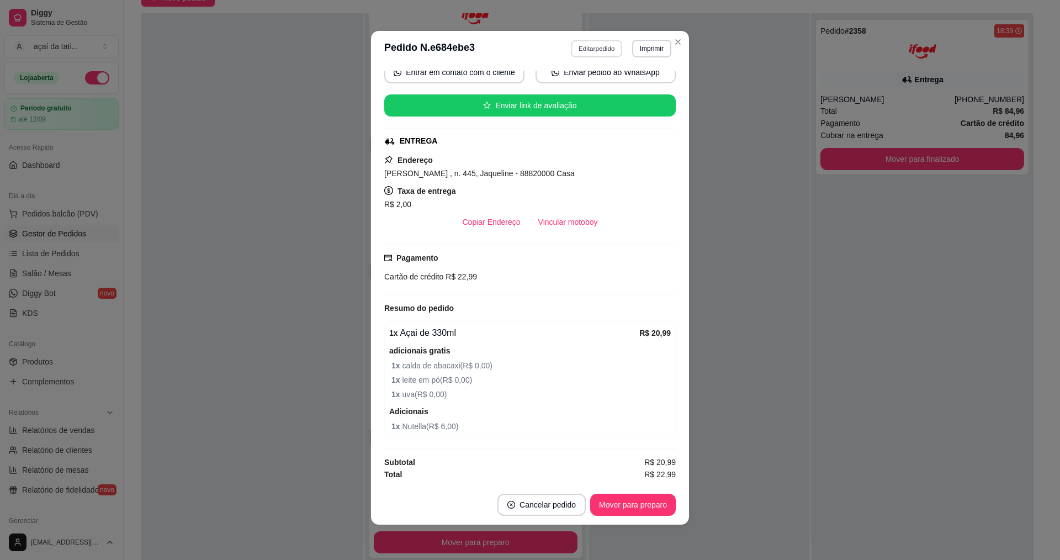
click at [587, 47] on button "Editar pedido" at bounding box center [596, 48] width 51 height 17
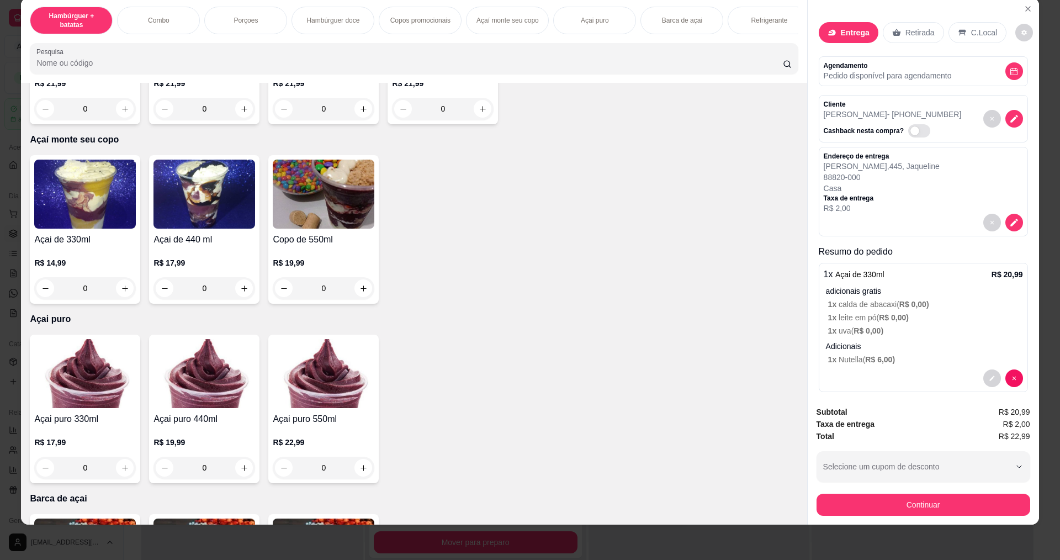
scroll to position [1270, 0]
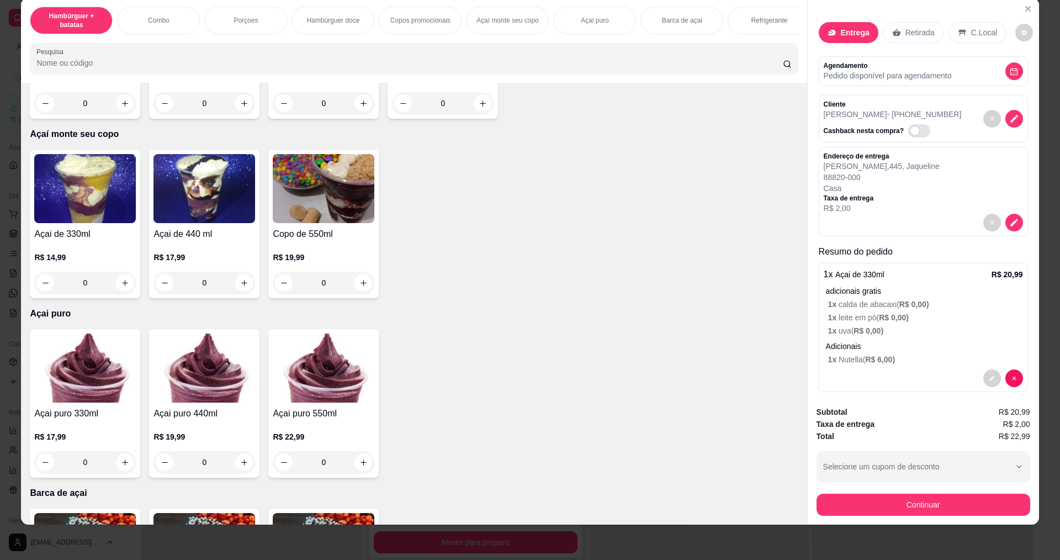
click at [118, 293] on div "0" at bounding box center [85, 283] width 102 height 22
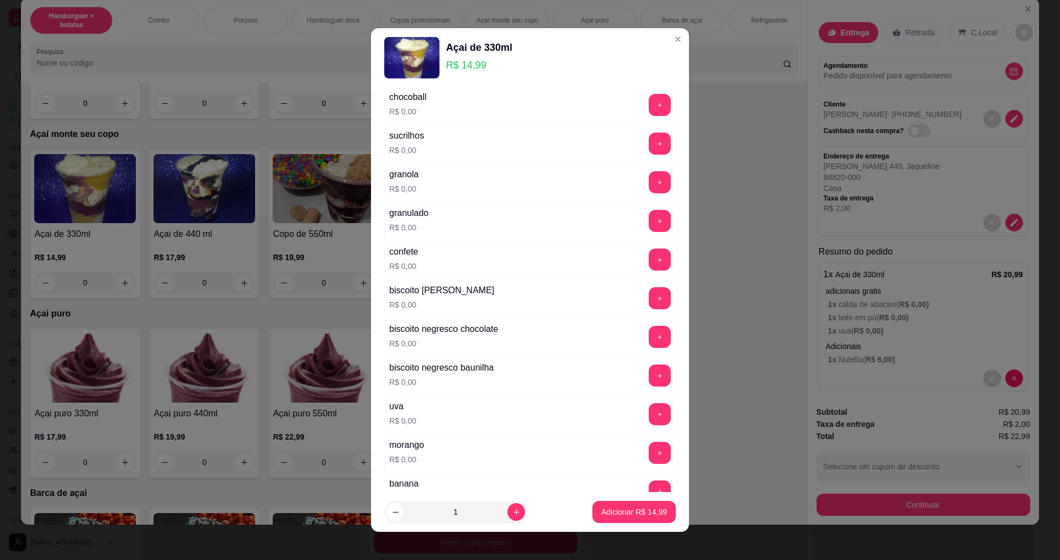
scroll to position [662, 0]
click at [649, 453] on button "+" at bounding box center [660, 451] width 22 height 22
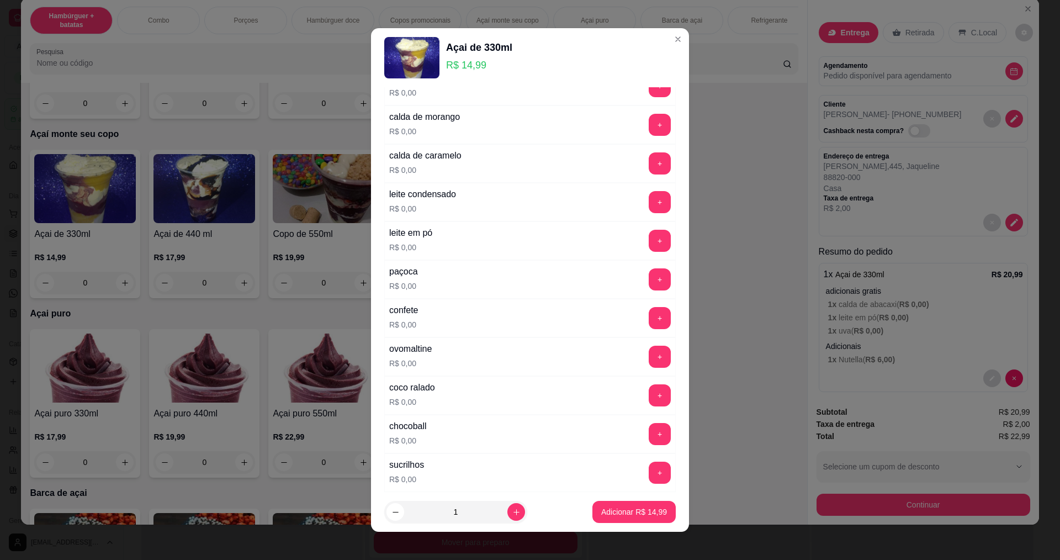
scroll to position [331, 0]
click at [649, 243] on button "+" at bounding box center [660, 241] width 22 height 22
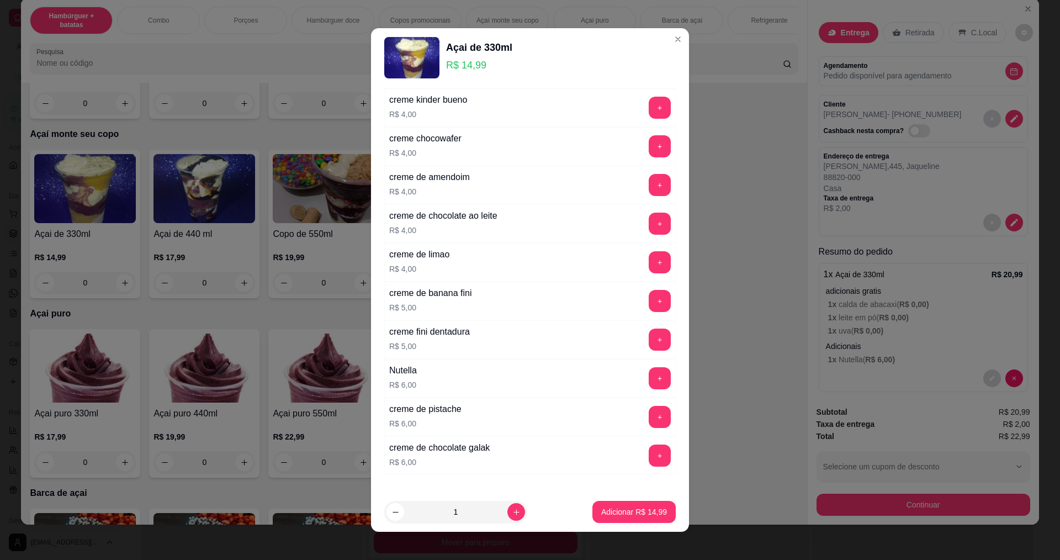
scroll to position [2072, 0]
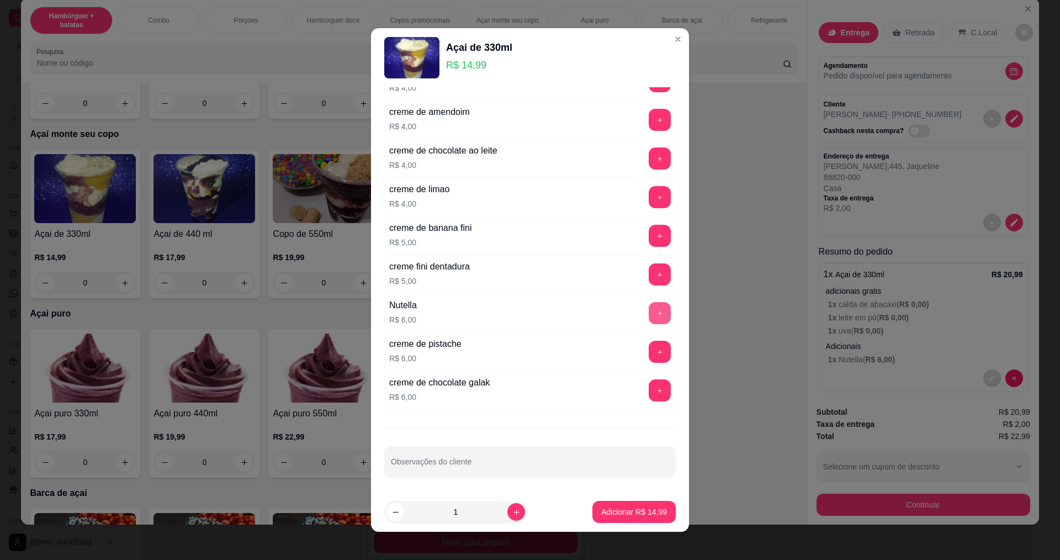
click at [649, 315] on button "+" at bounding box center [660, 313] width 22 height 22
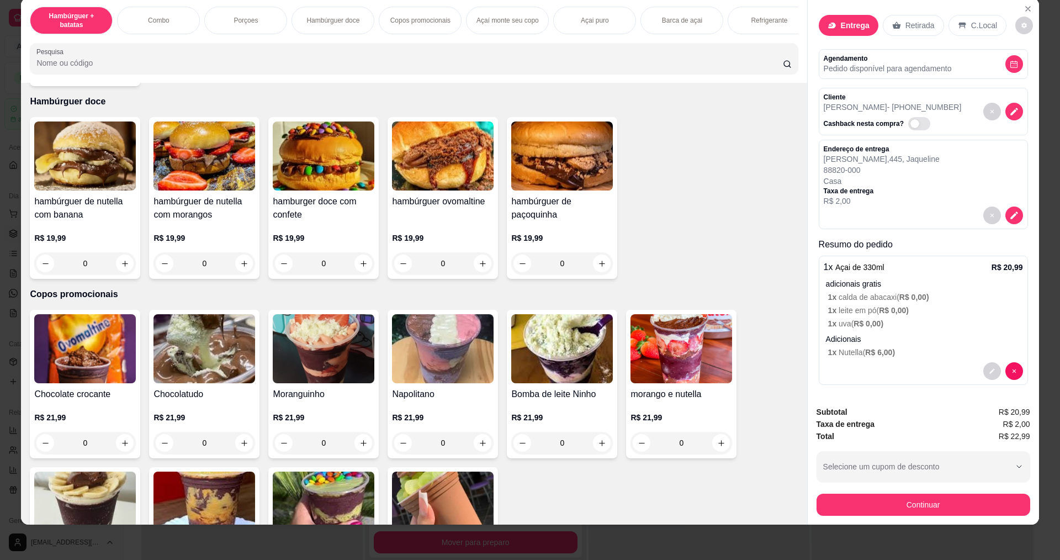
scroll to position [10, 0]
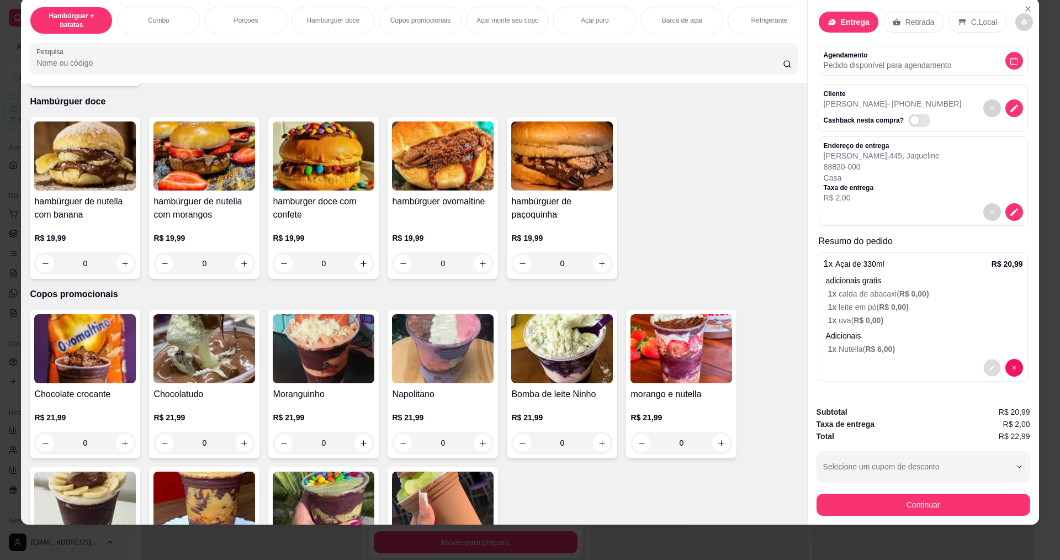
click at [989, 366] on icon "decrease-product-quantity" at bounding box center [992, 368] width 7 height 7
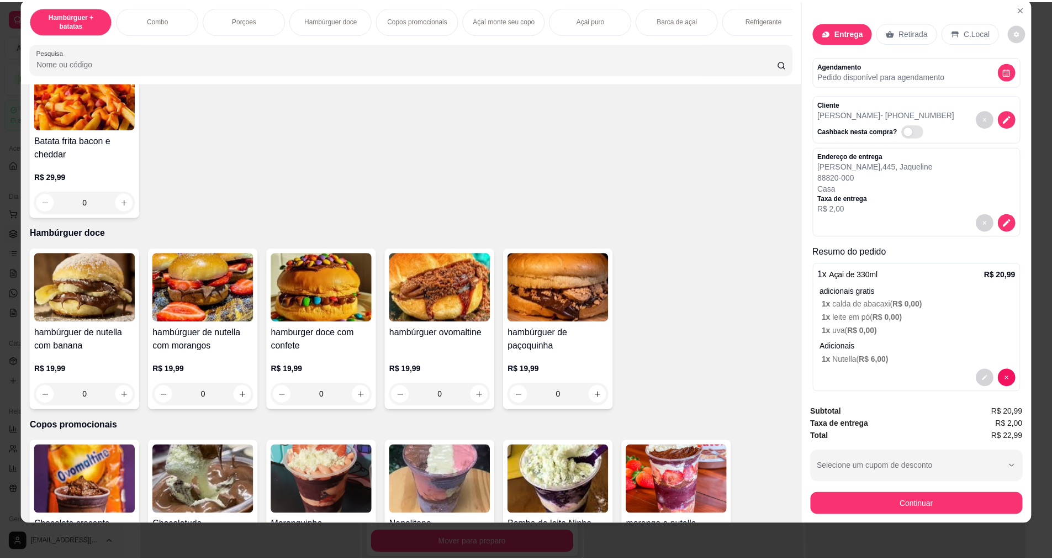
scroll to position [607, 0]
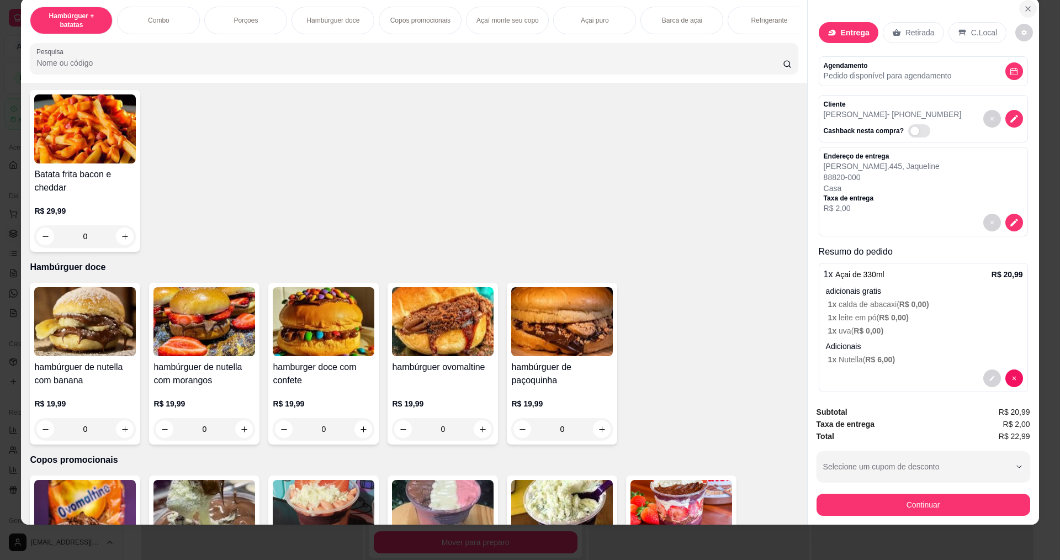
click at [1025, 9] on icon "Close" at bounding box center [1027, 8] width 9 height 9
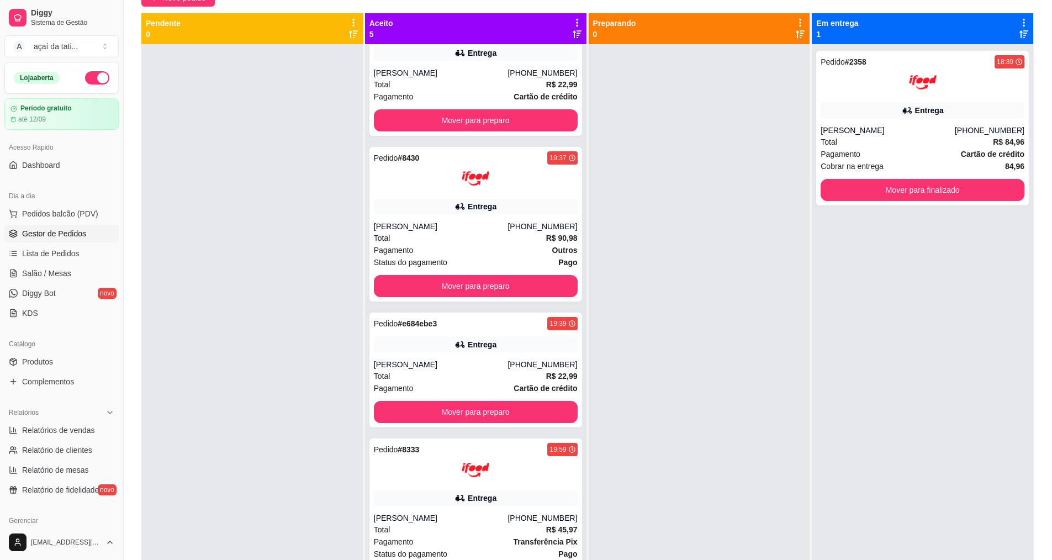
scroll to position [200, 0]
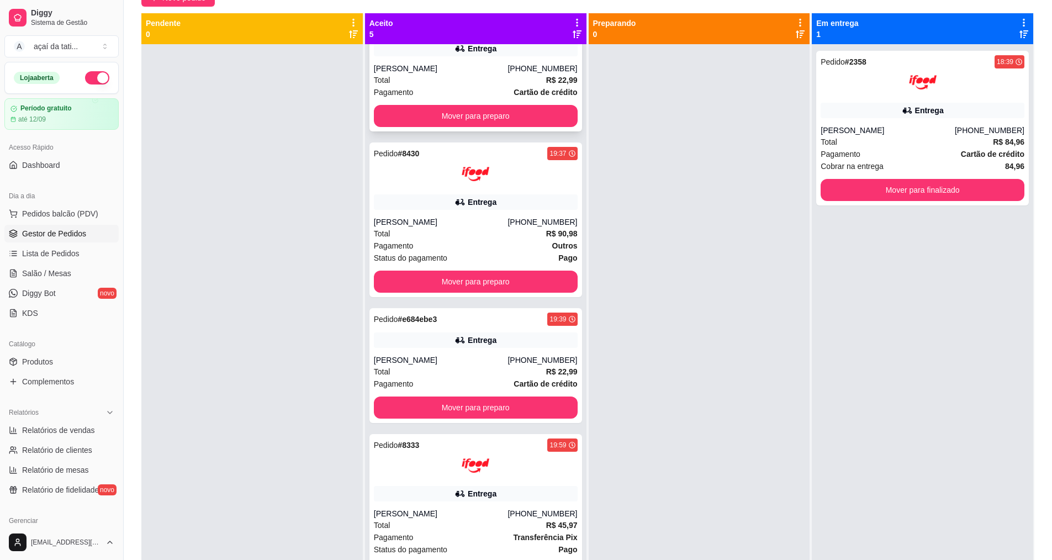
click at [556, 77] on strong "R$ 22,99" at bounding box center [561, 80] width 31 height 9
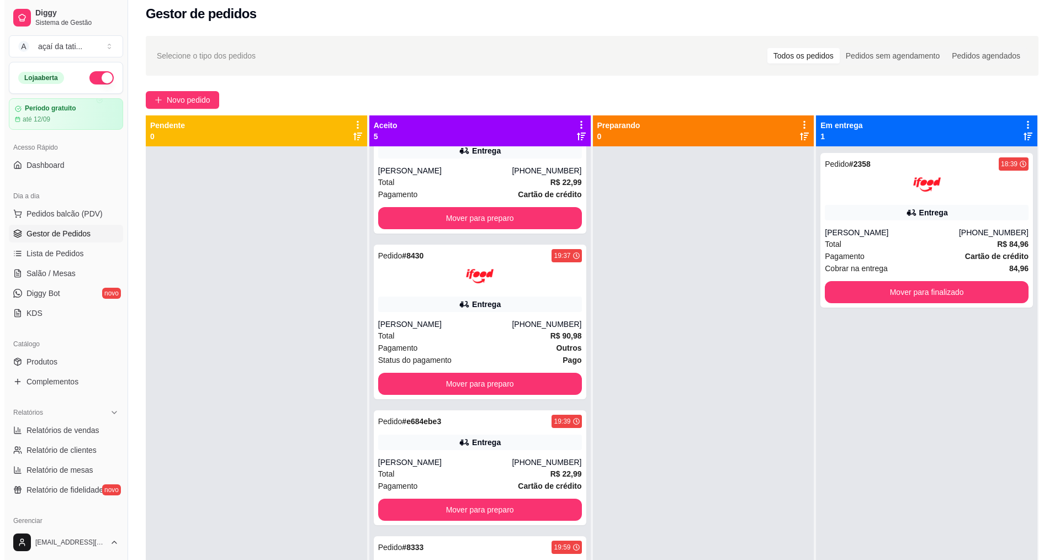
scroll to position [0, 0]
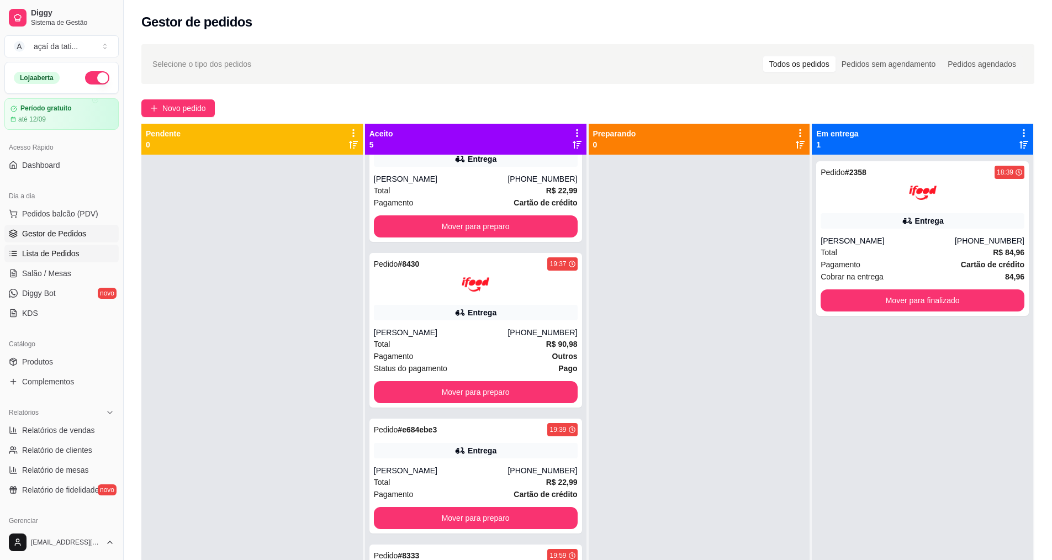
click at [67, 251] on span "Lista de Pedidos" at bounding box center [50, 253] width 57 height 11
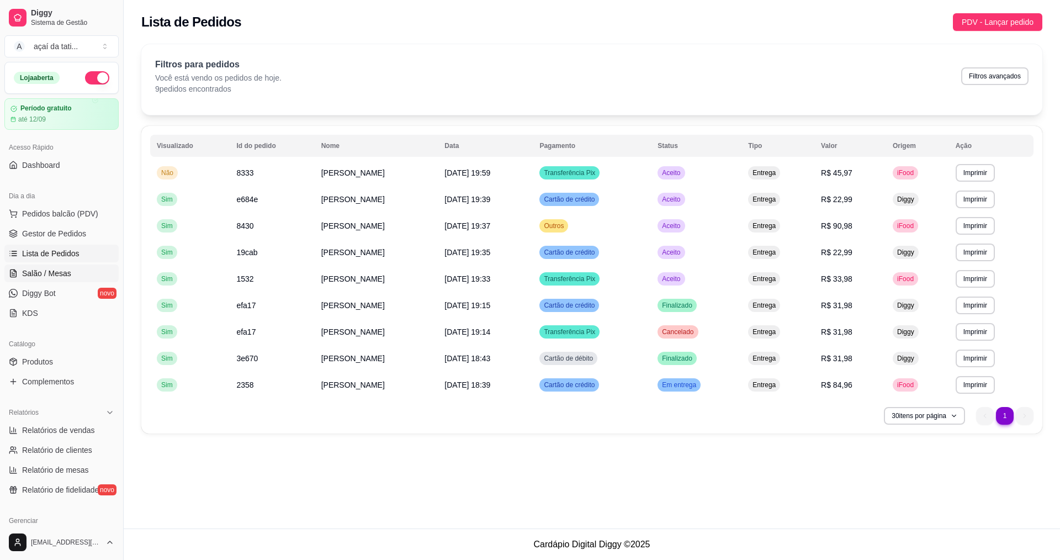
click at [68, 273] on span "Salão / Mesas" at bounding box center [46, 273] width 49 height 11
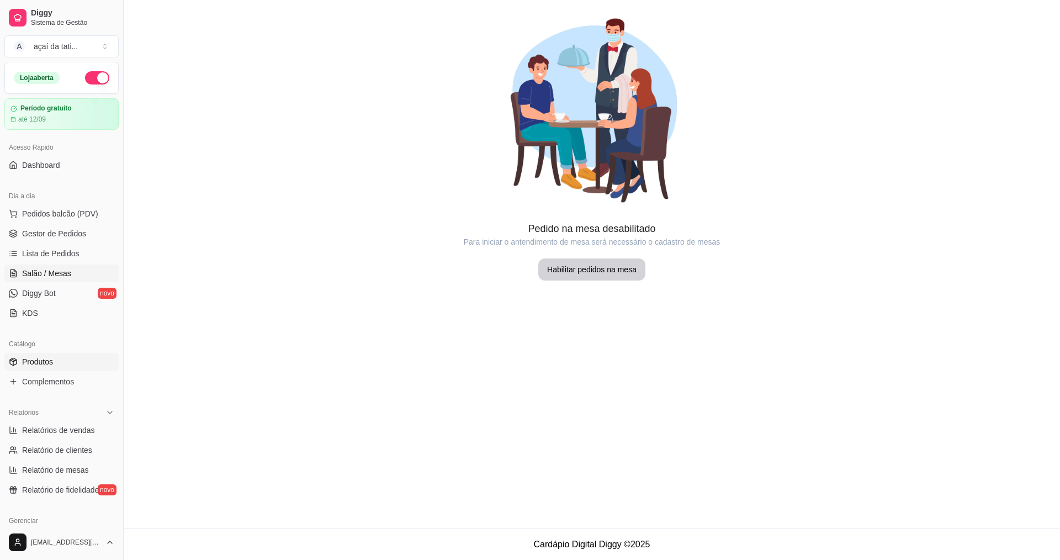
click at [57, 366] on link "Produtos" at bounding box center [61, 362] width 114 height 18
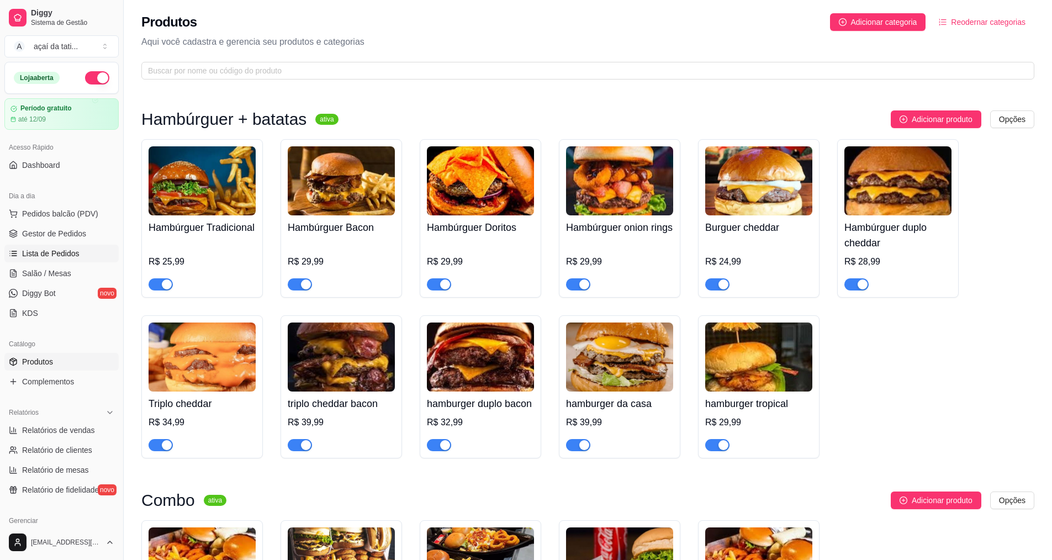
click at [66, 253] on span "Lista de Pedidos" at bounding box center [50, 253] width 57 height 11
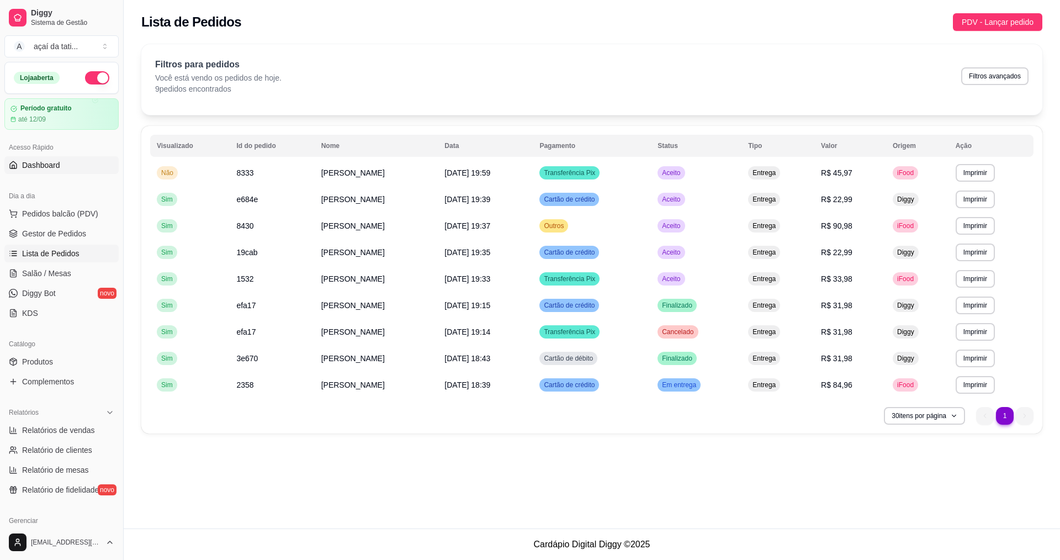
click at [50, 167] on span "Dashboard" at bounding box center [41, 165] width 38 height 11
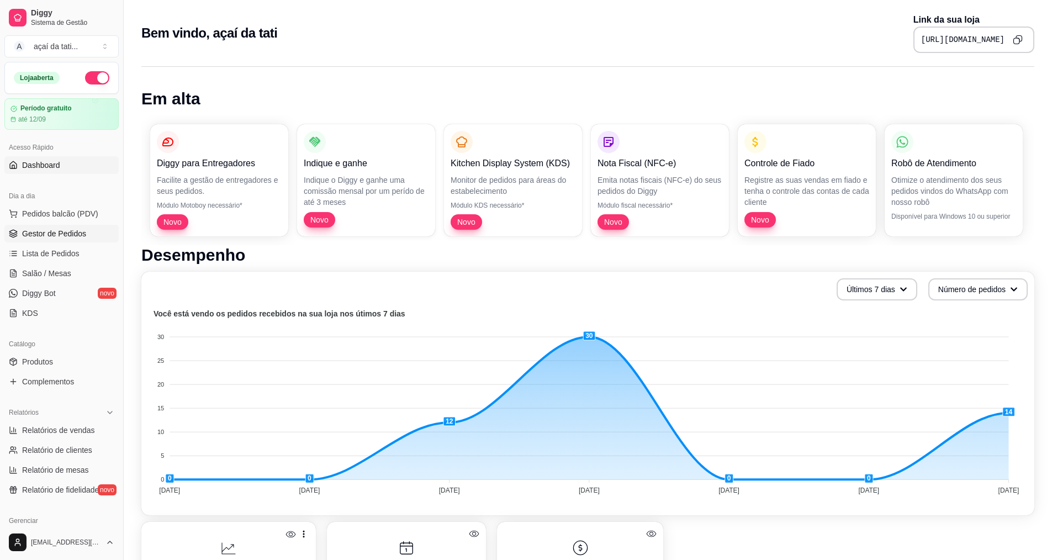
click at [86, 230] on link "Gestor de Pedidos" at bounding box center [61, 234] width 114 height 18
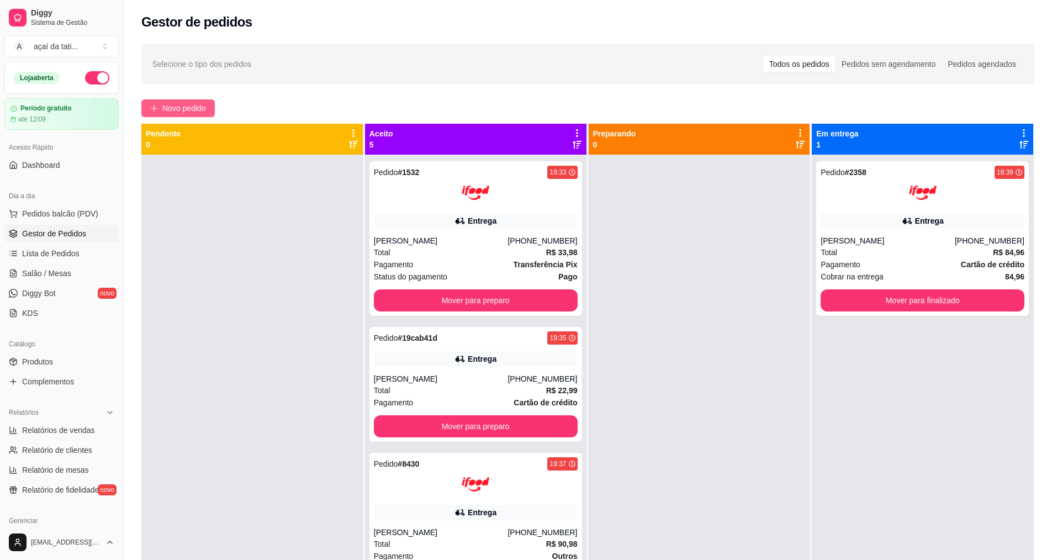
click at [188, 113] on span "Novo pedido" at bounding box center [184, 108] width 44 height 12
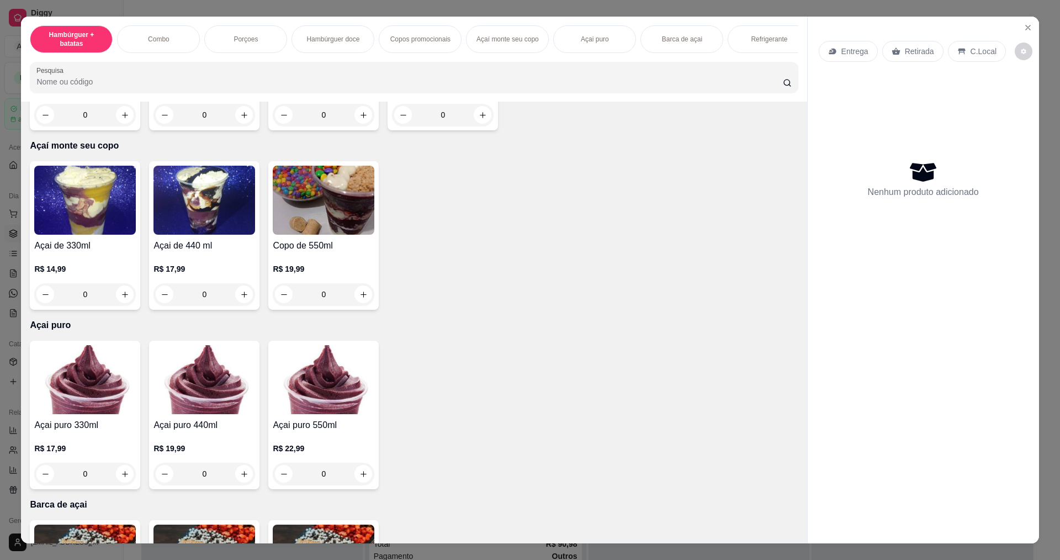
scroll to position [1270, 0]
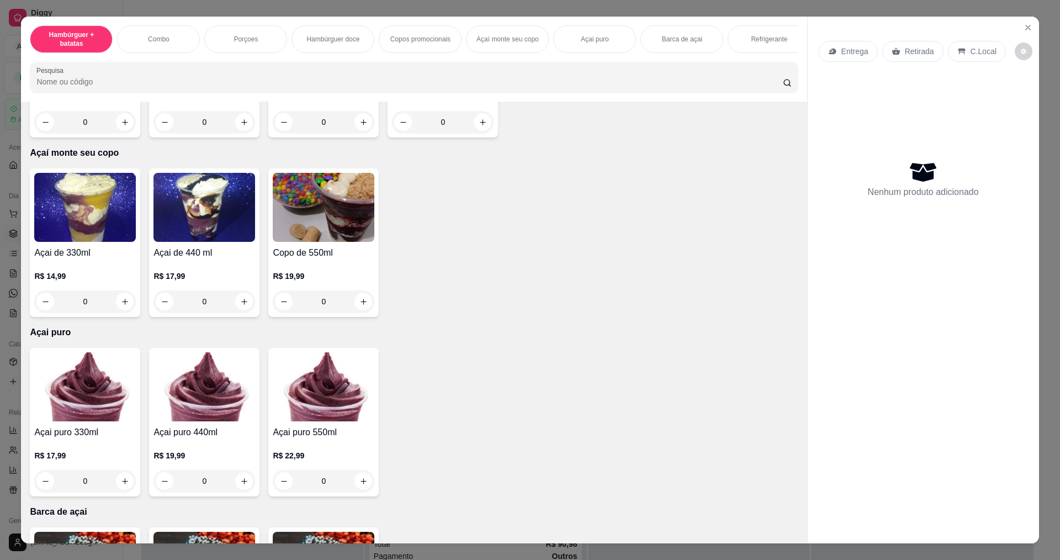
click at [127, 307] on div "0" at bounding box center [85, 301] width 102 height 22
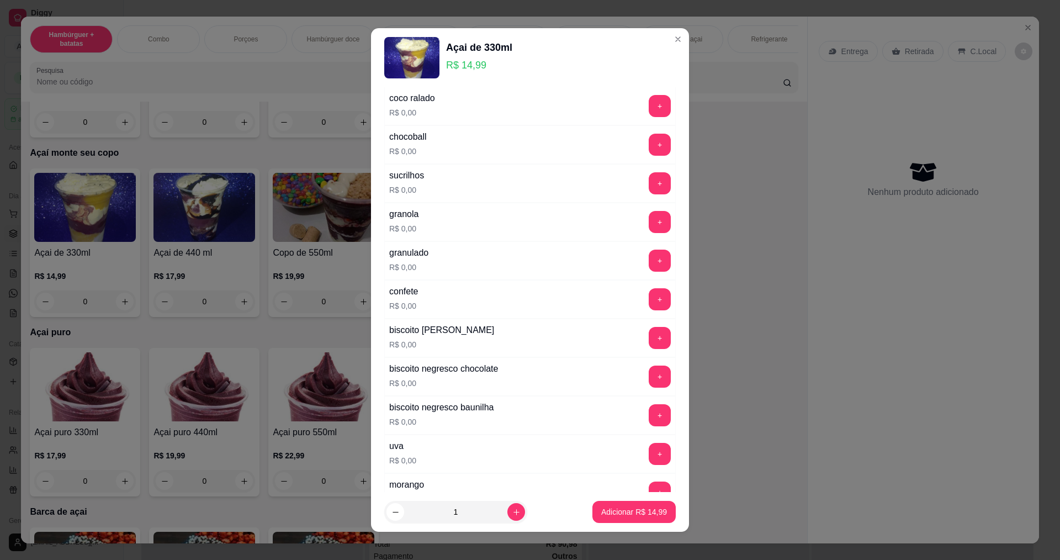
scroll to position [662, 0]
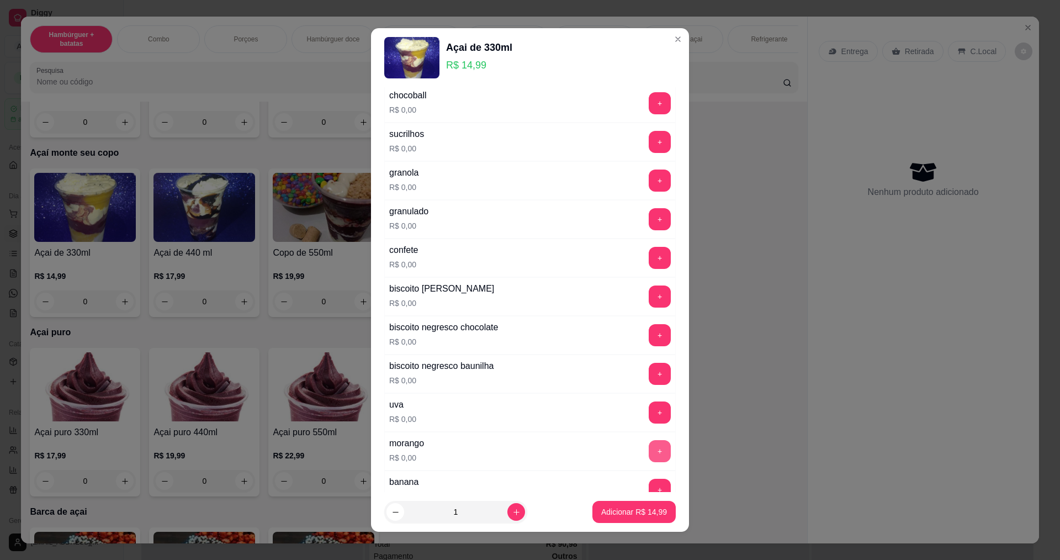
click at [649, 452] on button "+" at bounding box center [660, 451] width 22 height 22
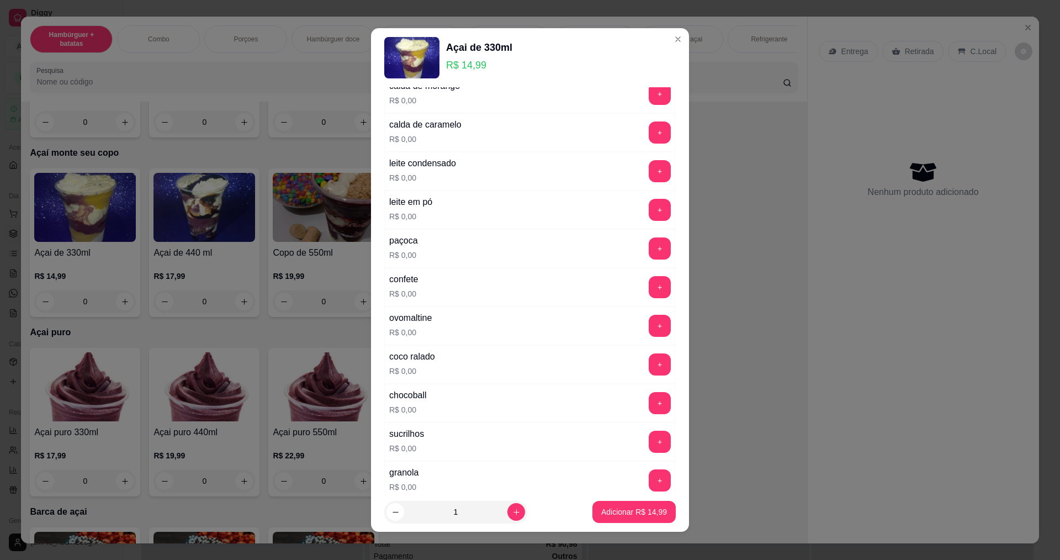
scroll to position [331, 0]
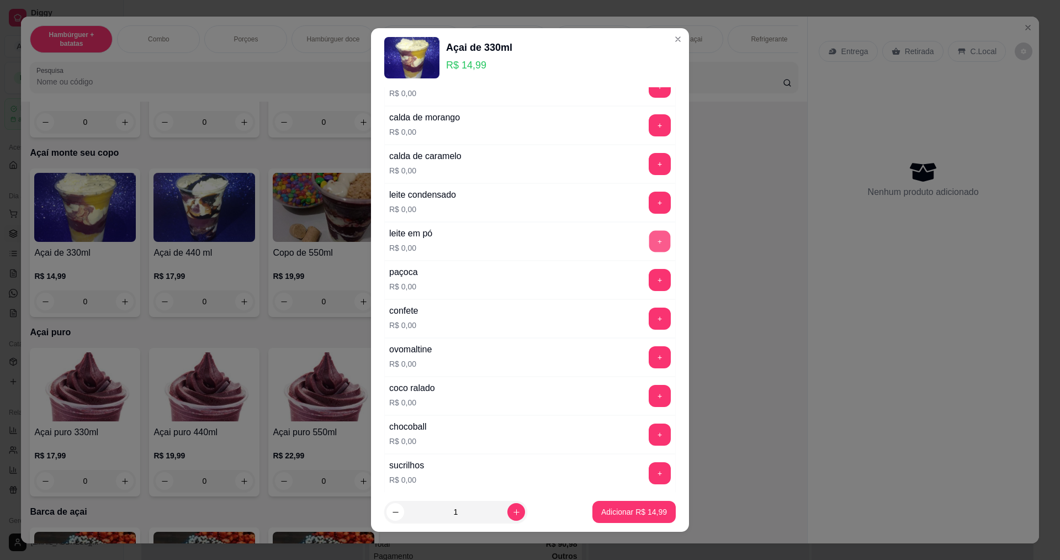
click at [649, 241] on button "+" at bounding box center [660, 241] width 22 height 22
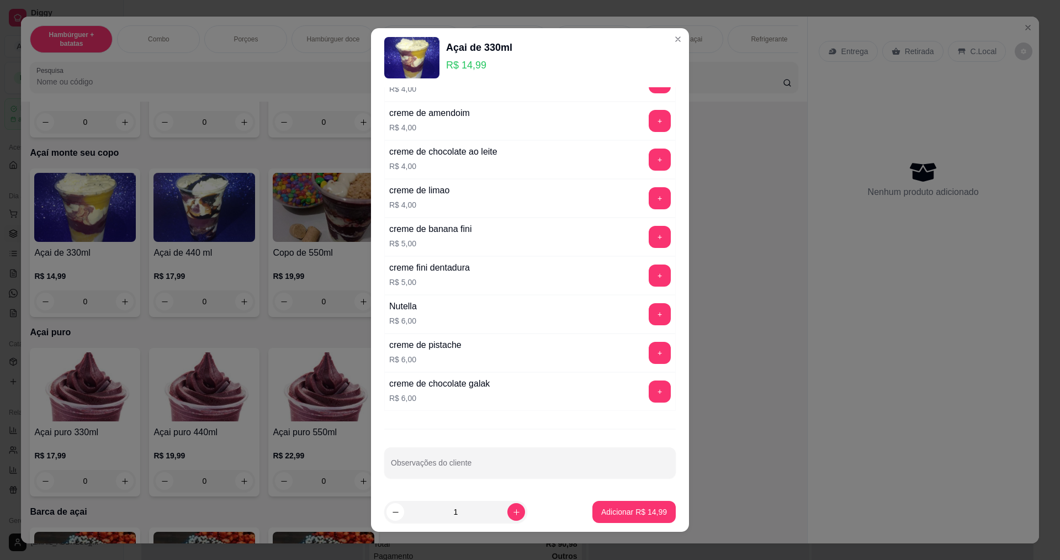
scroll to position [2072, 0]
click at [649, 317] on button "+" at bounding box center [660, 313] width 22 height 22
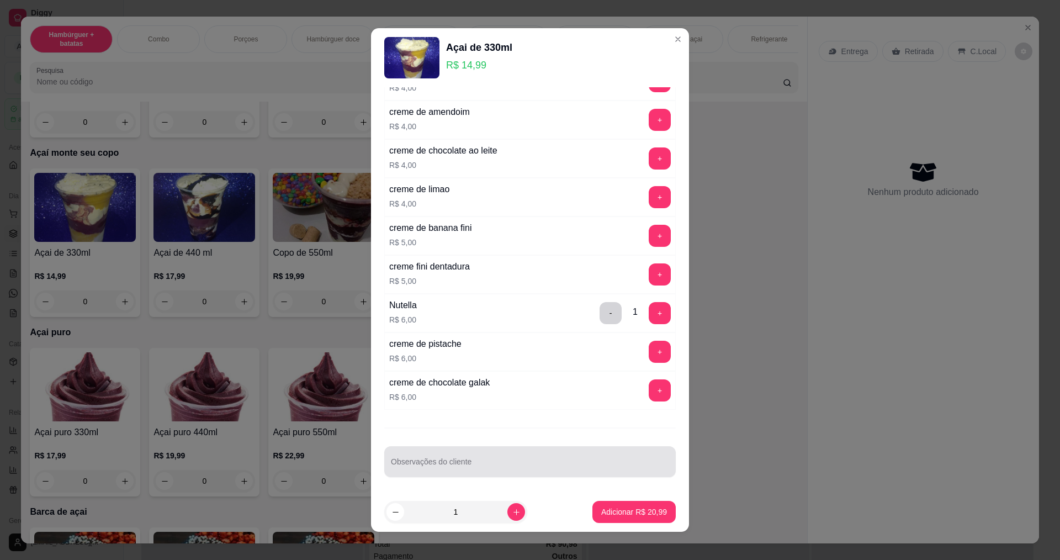
click at [650, 468] on div "Observações do cliente" at bounding box center [529, 461] width 291 height 31
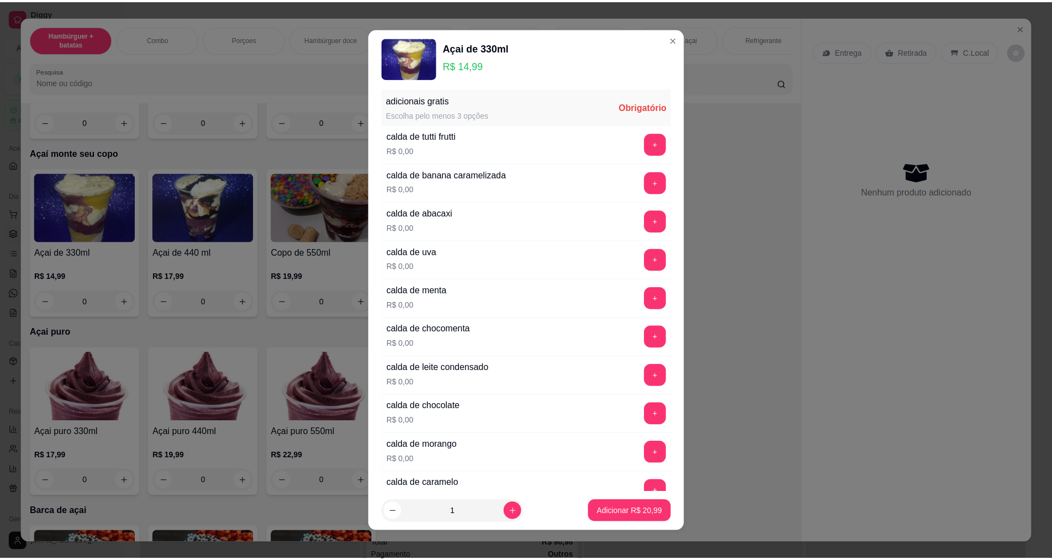
scroll to position [0, 0]
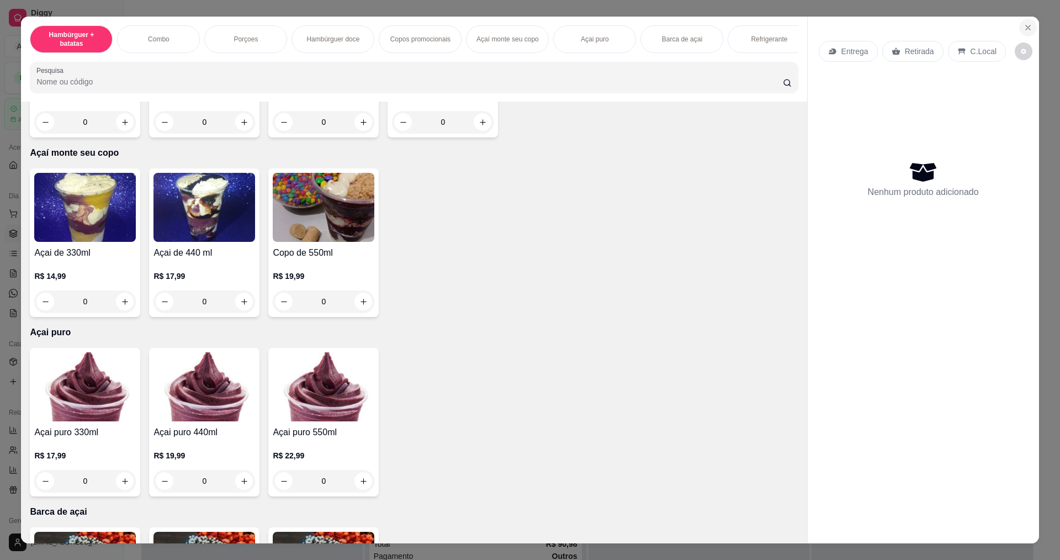
click at [1023, 30] on icon "Close" at bounding box center [1027, 27] width 9 height 9
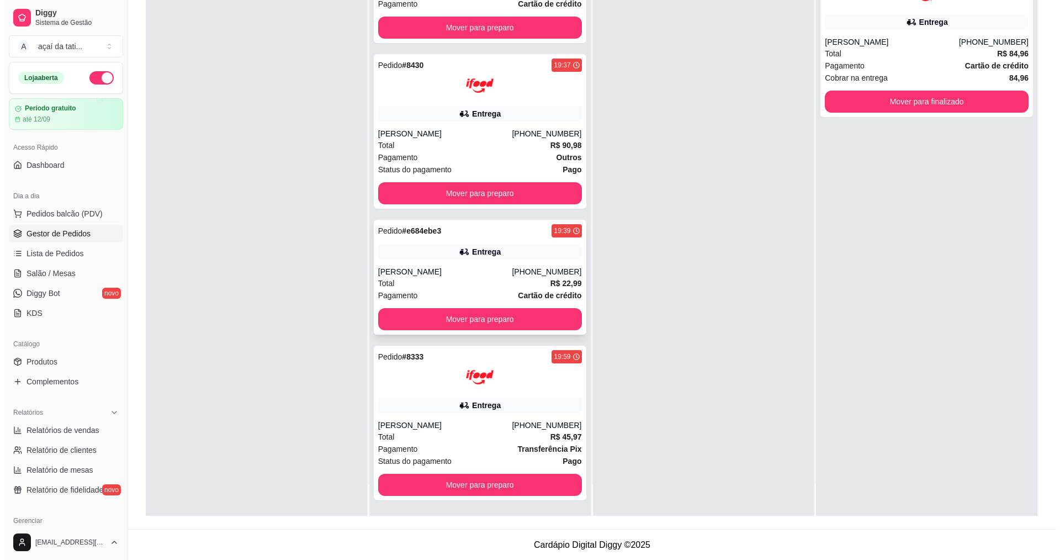
scroll to position [168, 0]
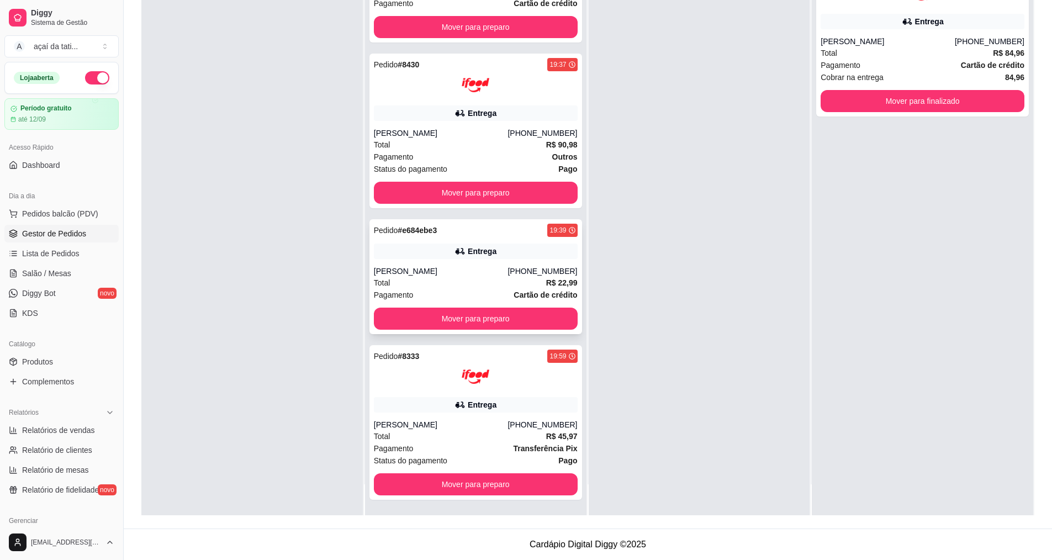
click at [490, 274] on div "[PERSON_NAME]" at bounding box center [441, 271] width 134 height 11
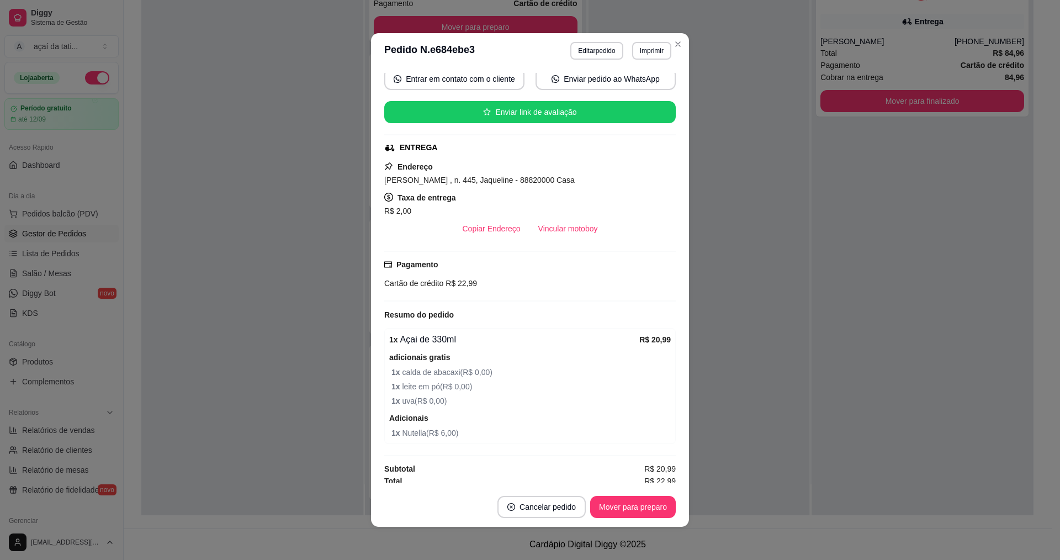
scroll to position [112, 0]
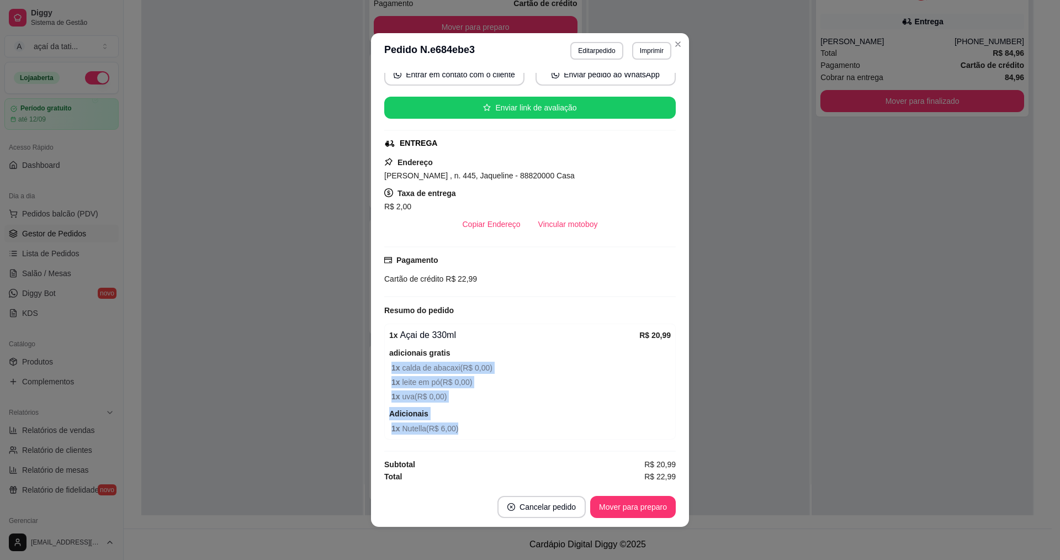
drag, startPoint x: 571, startPoint y: 352, endPoint x: 591, endPoint y: 423, distance: 74.3
click at [592, 423] on div "1 x Açai de 330ml R$ 20,99 adicionais gratis 1 x calda de abacaxi ( R$ 0,00 ) 1…" at bounding box center [529, 381] width 291 height 116
click at [597, 47] on button "Editar pedido" at bounding box center [596, 51] width 52 height 18
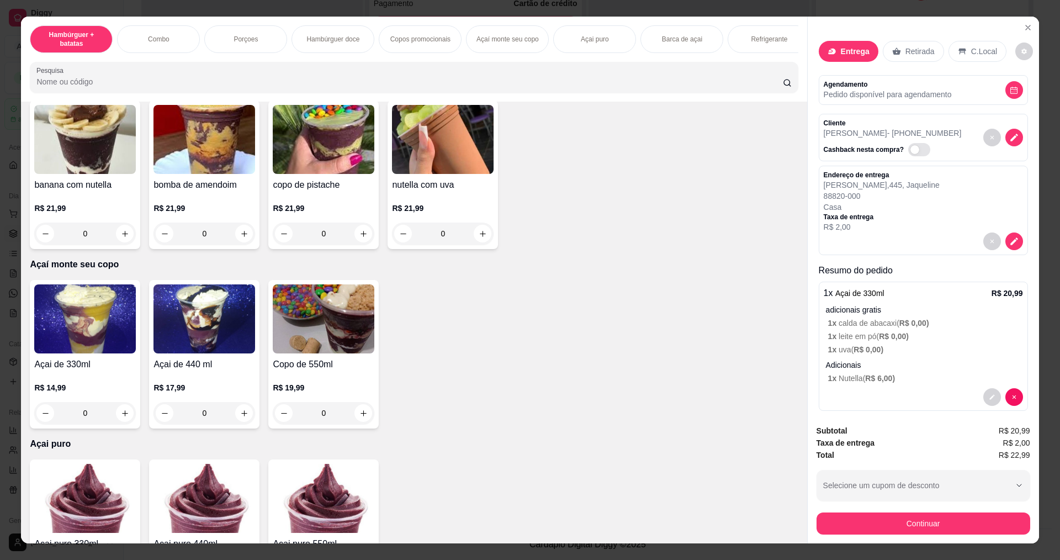
scroll to position [1159, 0]
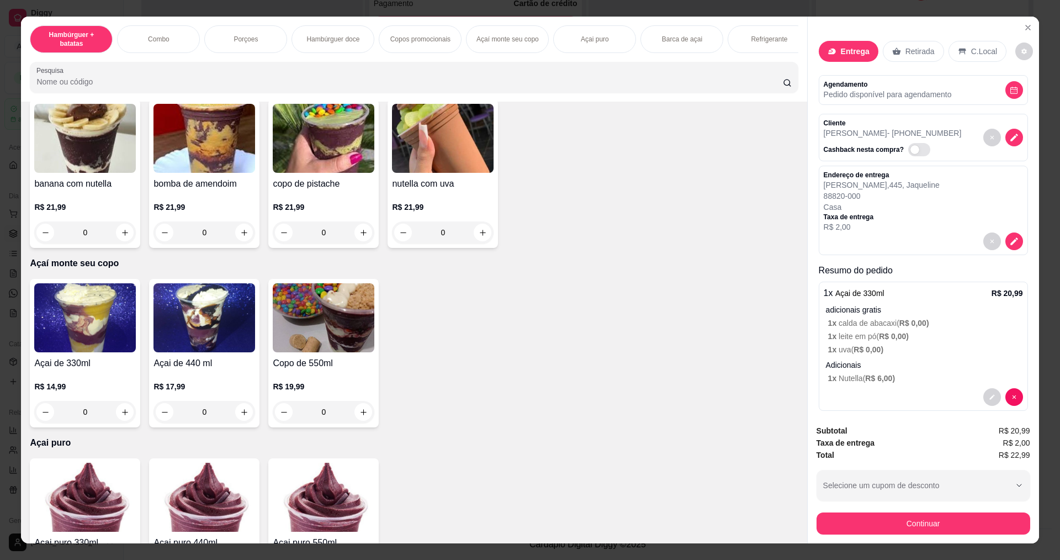
click at [126, 419] on div "0" at bounding box center [85, 412] width 102 height 22
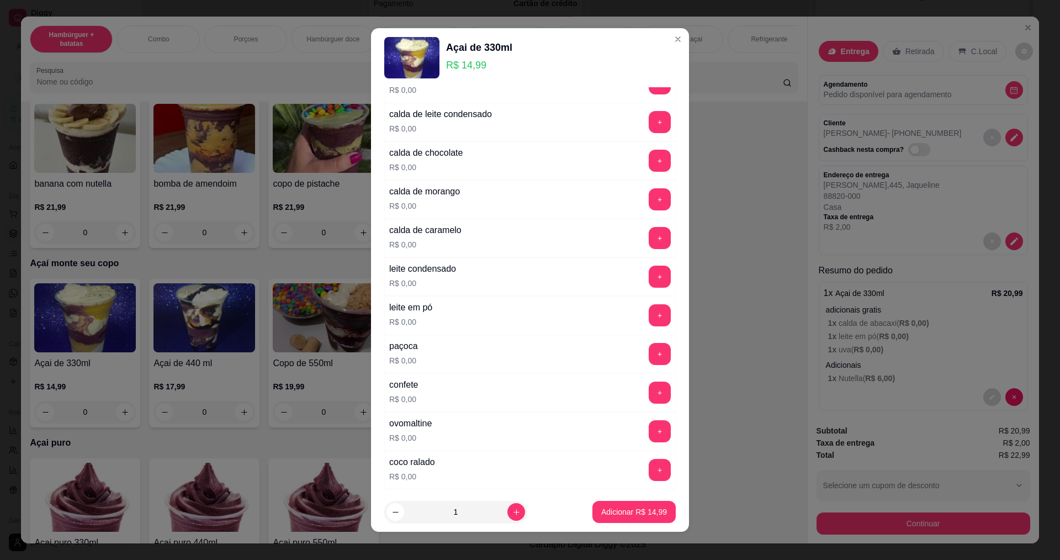
scroll to position [276, 0]
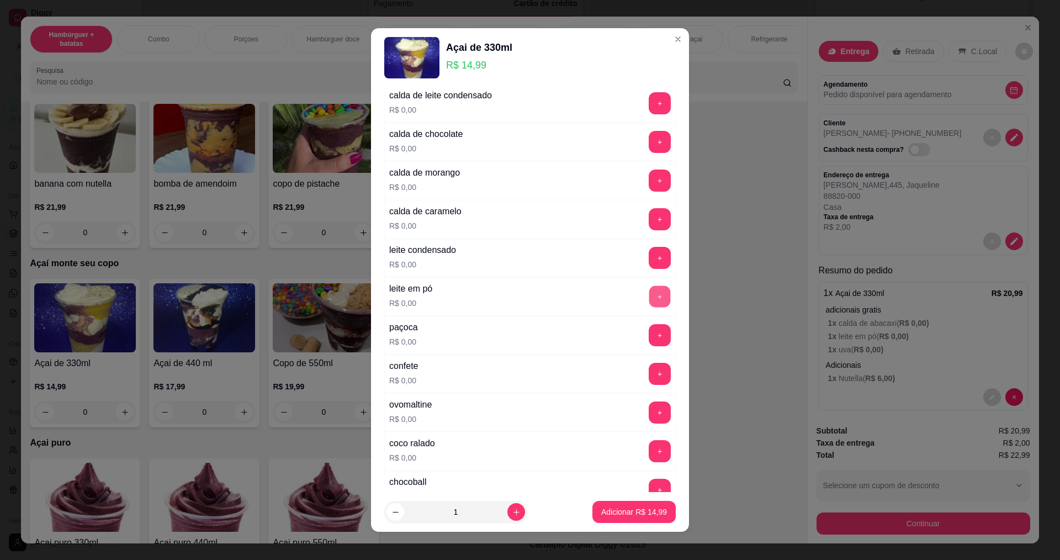
click at [649, 290] on button "+" at bounding box center [660, 296] width 22 height 22
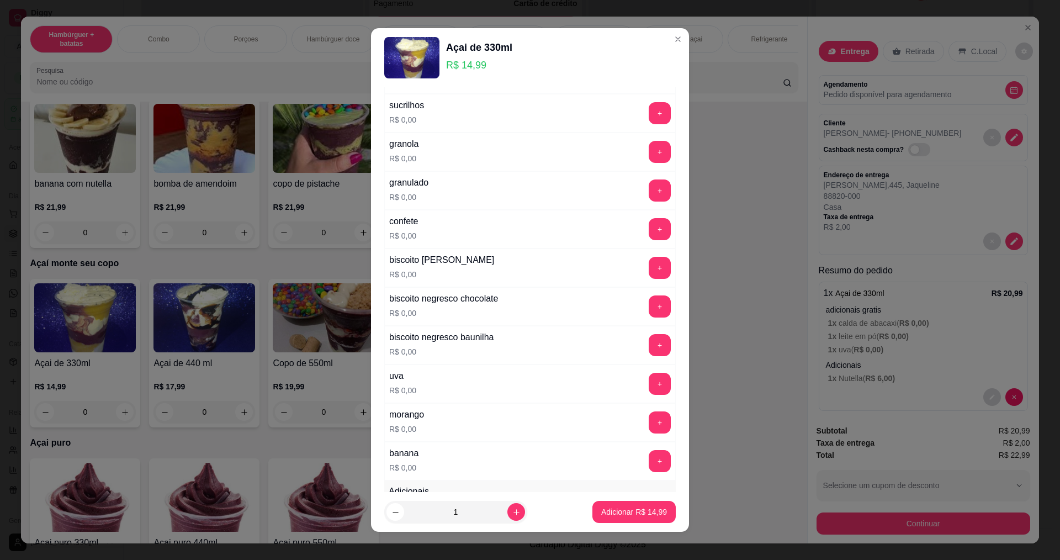
scroll to position [718, 0]
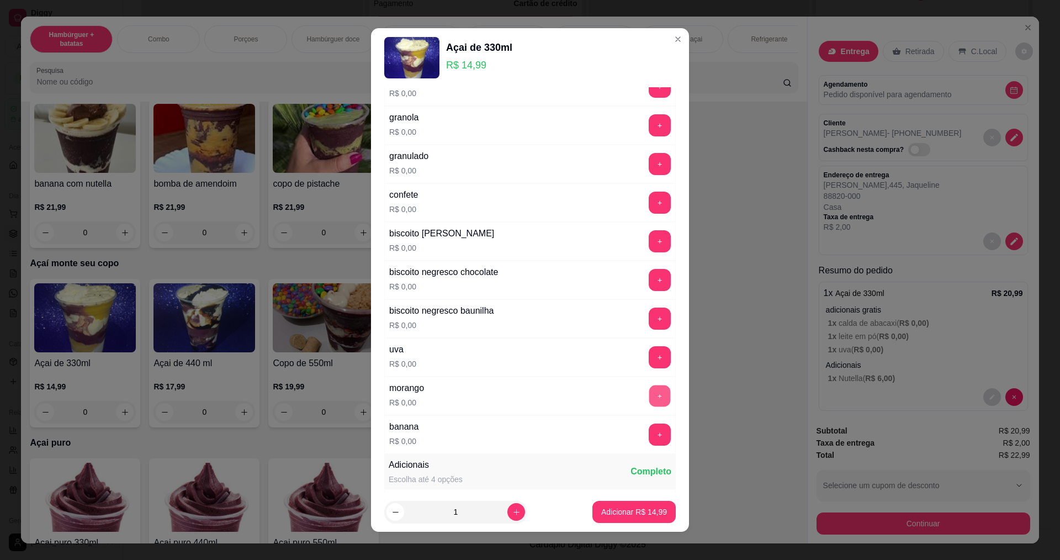
click at [649, 401] on button "+" at bounding box center [660, 396] width 22 height 22
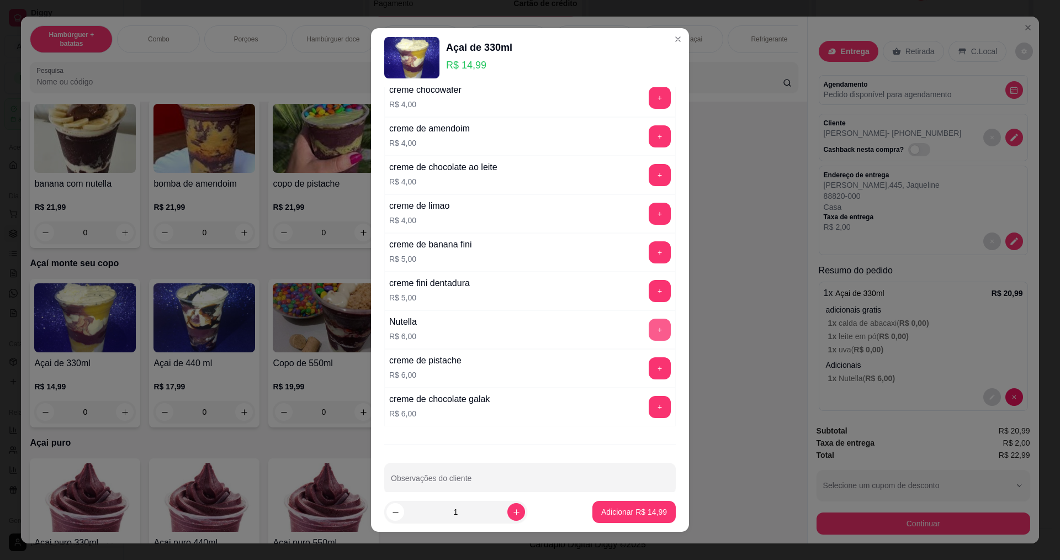
scroll to position [2072, 0]
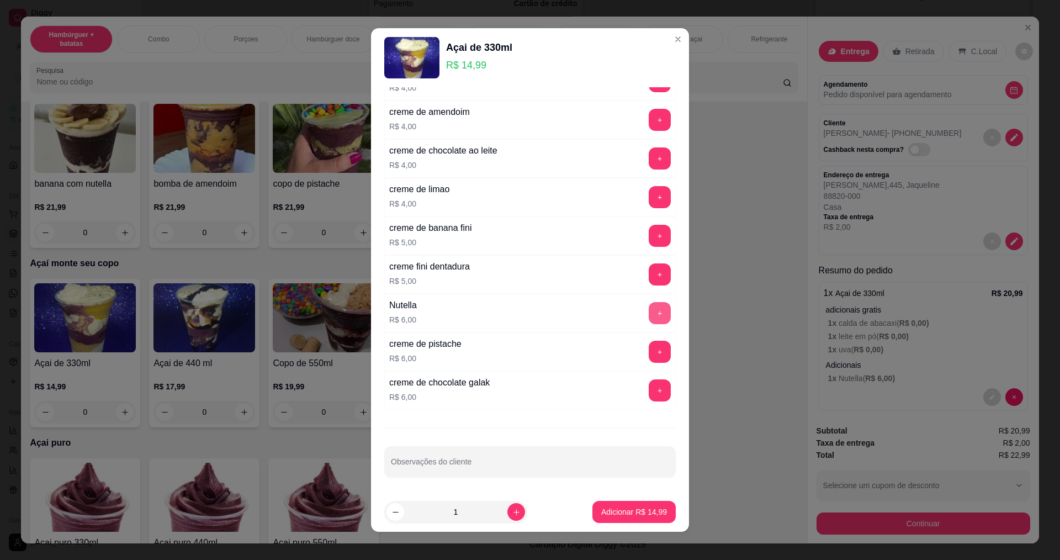
click at [649, 315] on button "+" at bounding box center [660, 313] width 22 height 22
click at [654, 499] on footer "1 Adicionar R$ 20,99" at bounding box center [530, 512] width 318 height 40
click at [573, 496] on footer "1 Adicionar R$ 20,99" at bounding box center [530, 512] width 318 height 40
click at [610, 495] on footer "1 Adicionar R$ 20,99" at bounding box center [530, 512] width 318 height 40
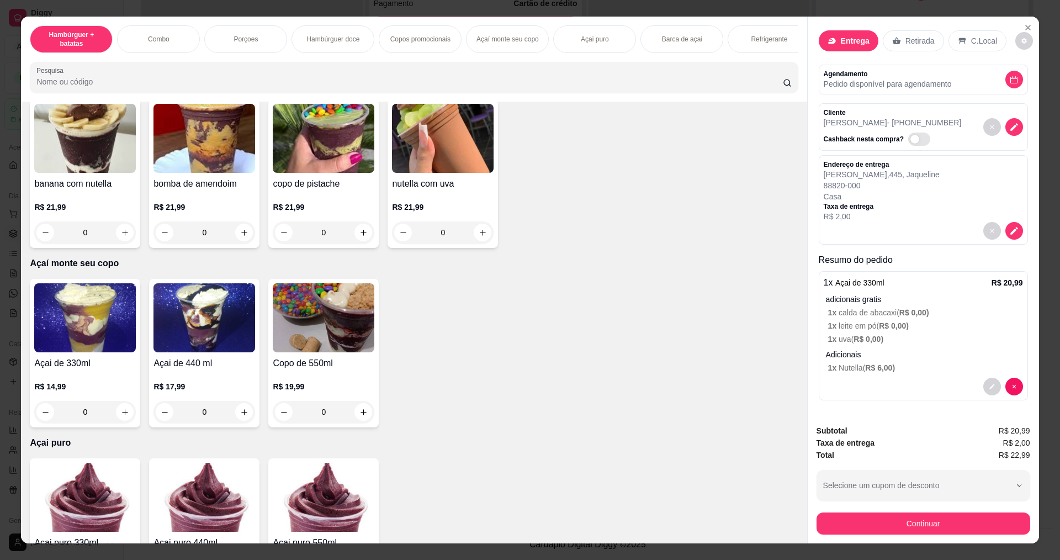
scroll to position [19, 0]
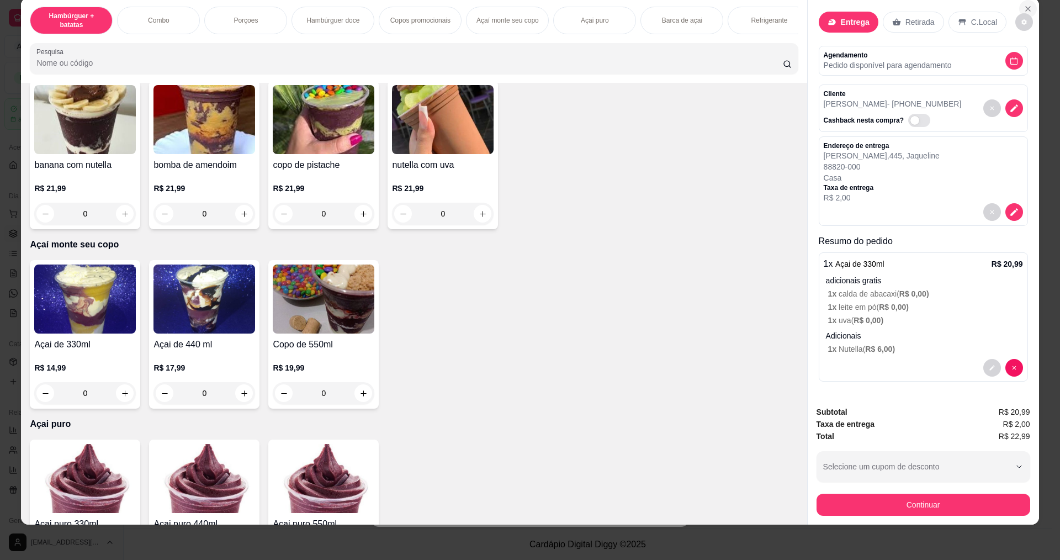
click at [1023, 6] on icon "Close" at bounding box center [1027, 8] width 9 height 9
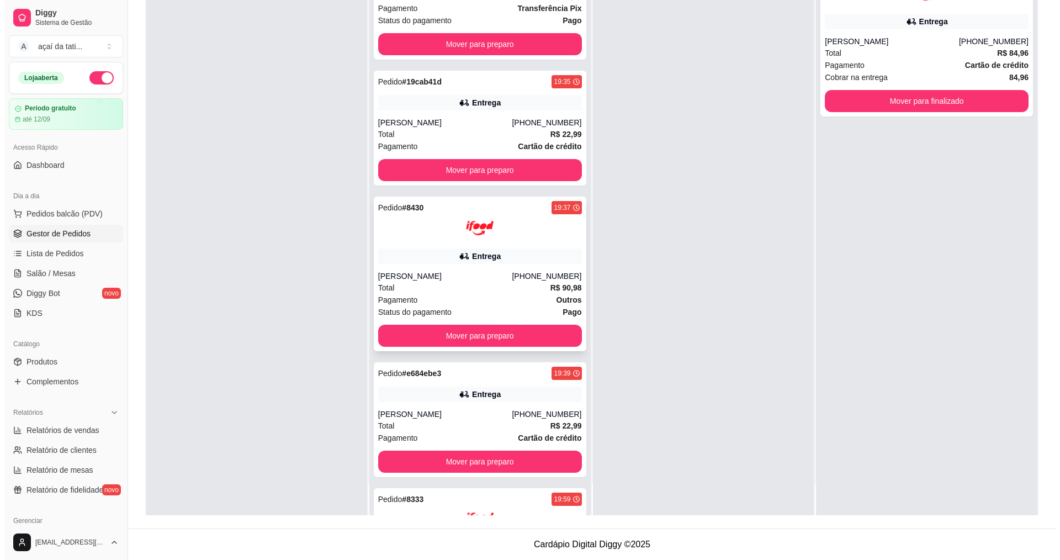
scroll to position [55, 0]
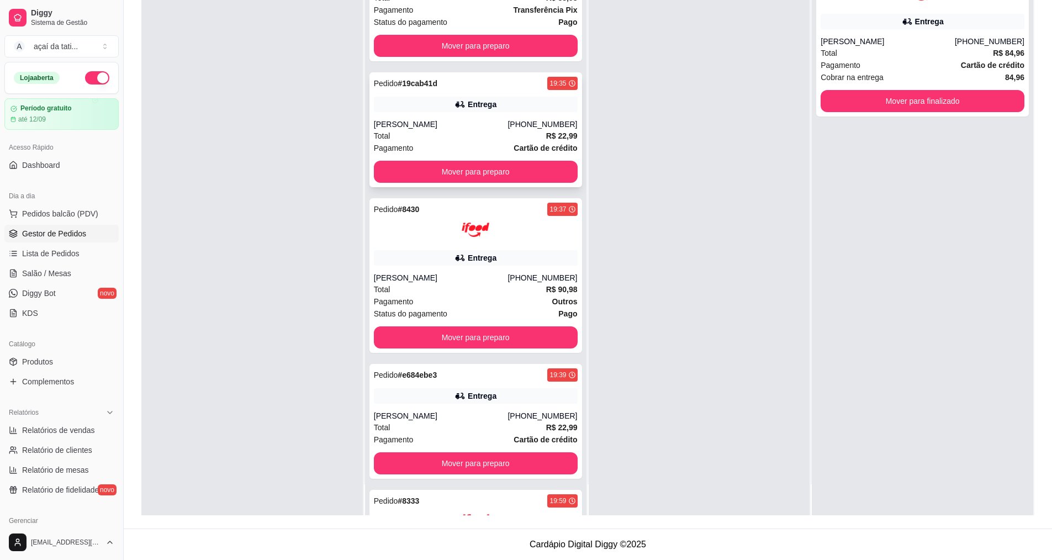
click at [507, 125] on div "[PERSON_NAME]" at bounding box center [441, 124] width 134 height 11
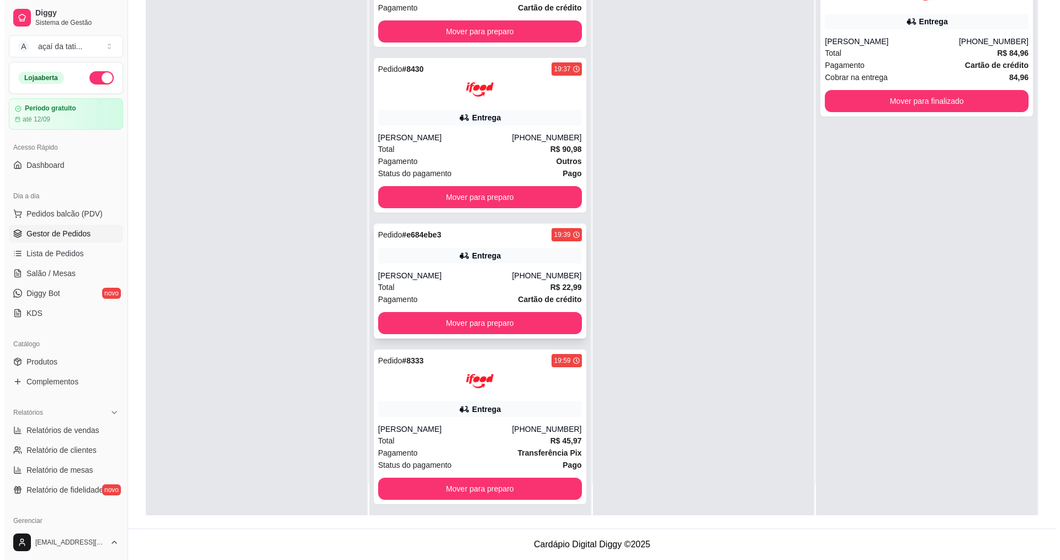
scroll to position [200, 0]
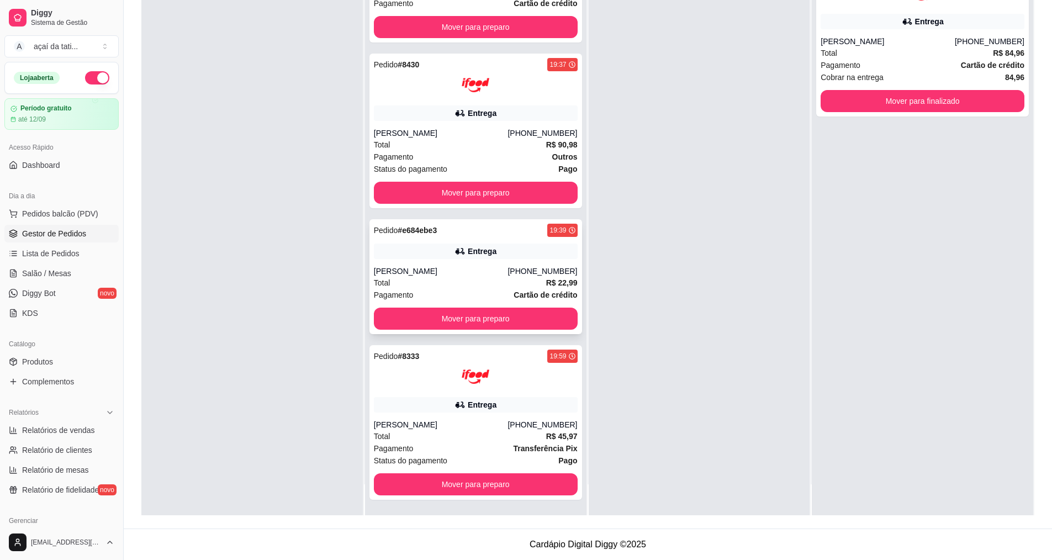
click at [490, 270] on div "[PERSON_NAME]" at bounding box center [441, 271] width 134 height 11
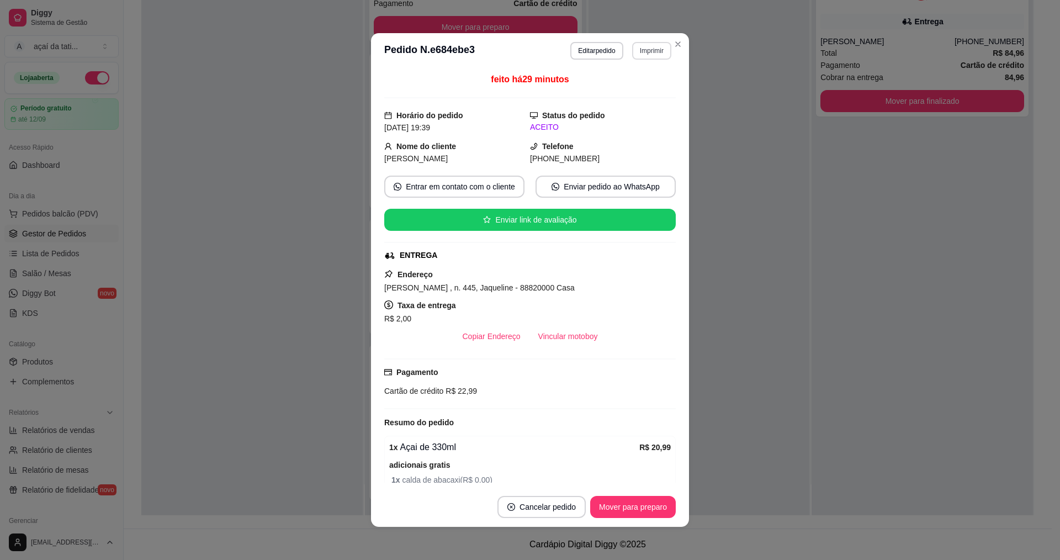
click at [663, 54] on button "Imprimir" at bounding box center [651, 51] width 39 height 18
click at [649, 94] on button "IMPRESSORA" at bounding box center [627, 89] width 77 height 17
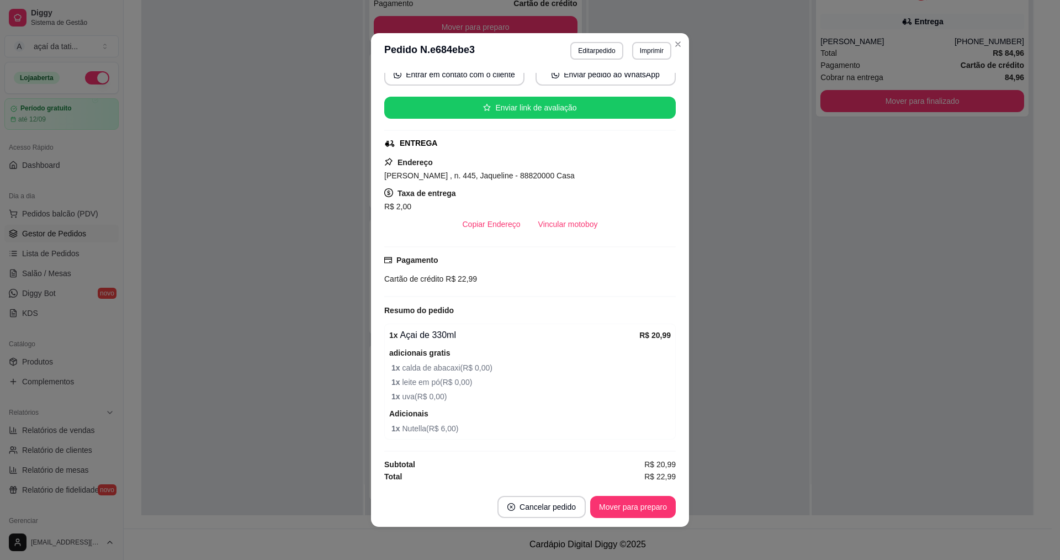
scroll to position [2, 0]
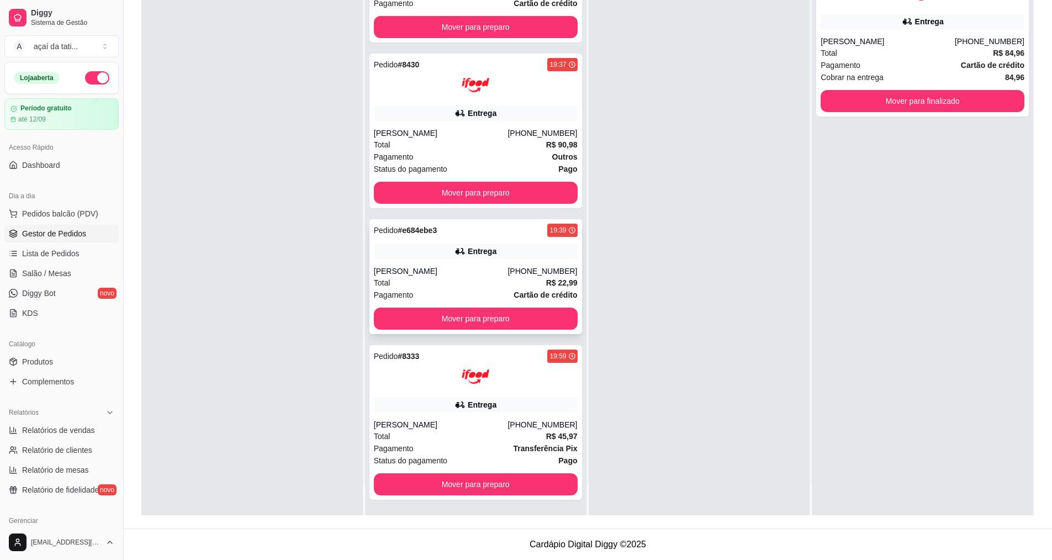
click at [491, 277] on div "Total R$ 22,99" at bounding box center [476, 283] width 204 height 12
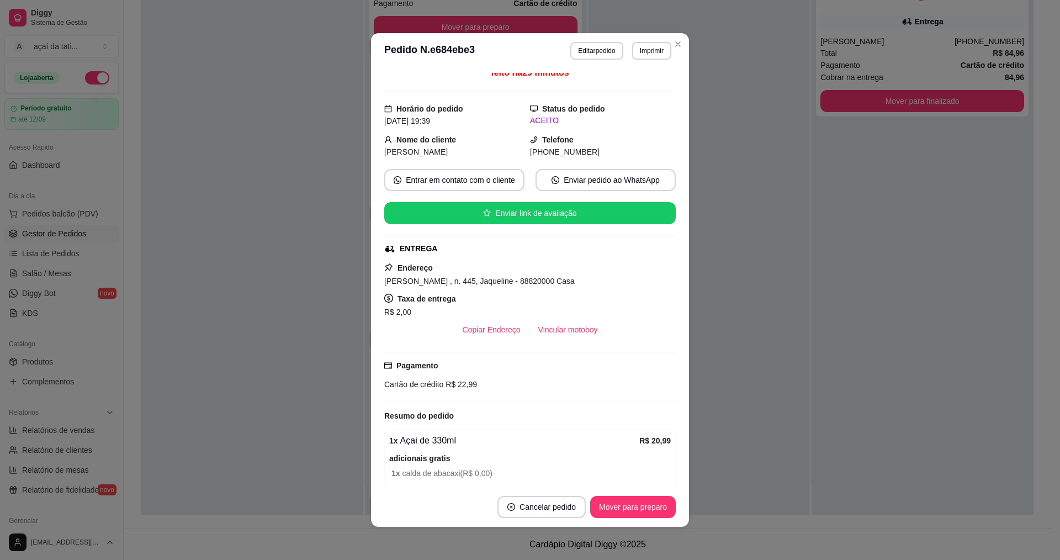
scroll to position [0, 0]
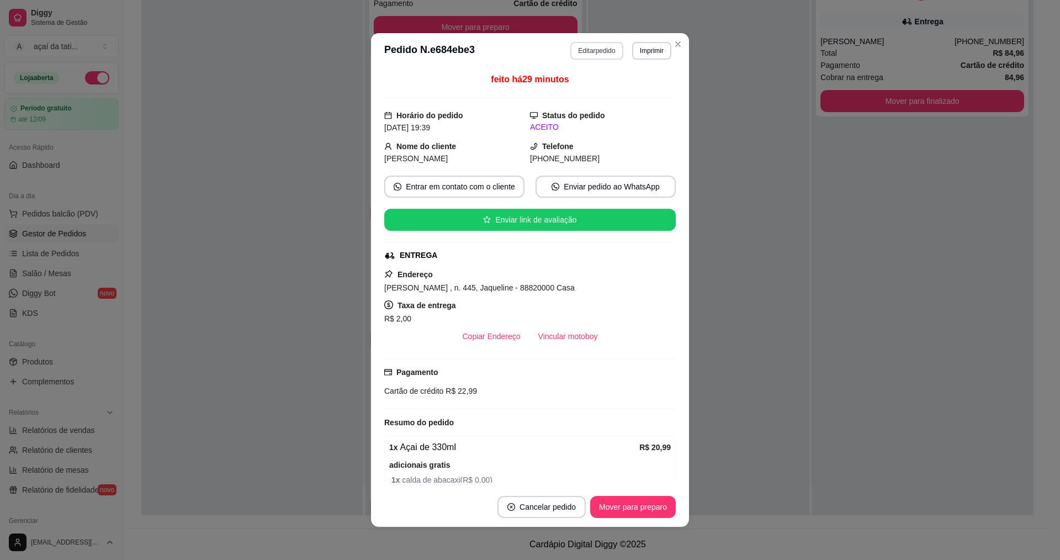
click at [595, 55] on button "Editar pedido" at bounding box center [596, 51] width 52 height 18
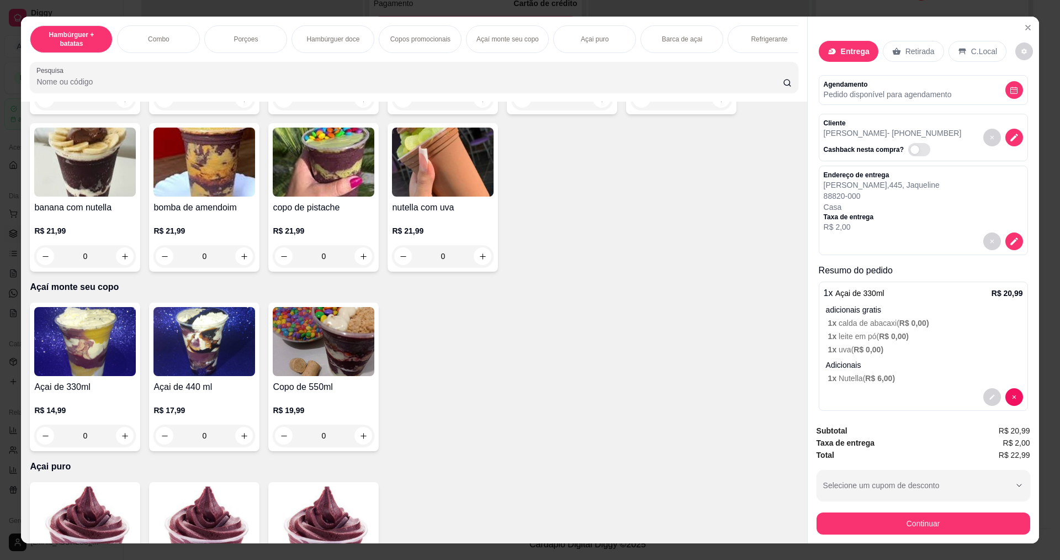
scroll to position [1214, 0]
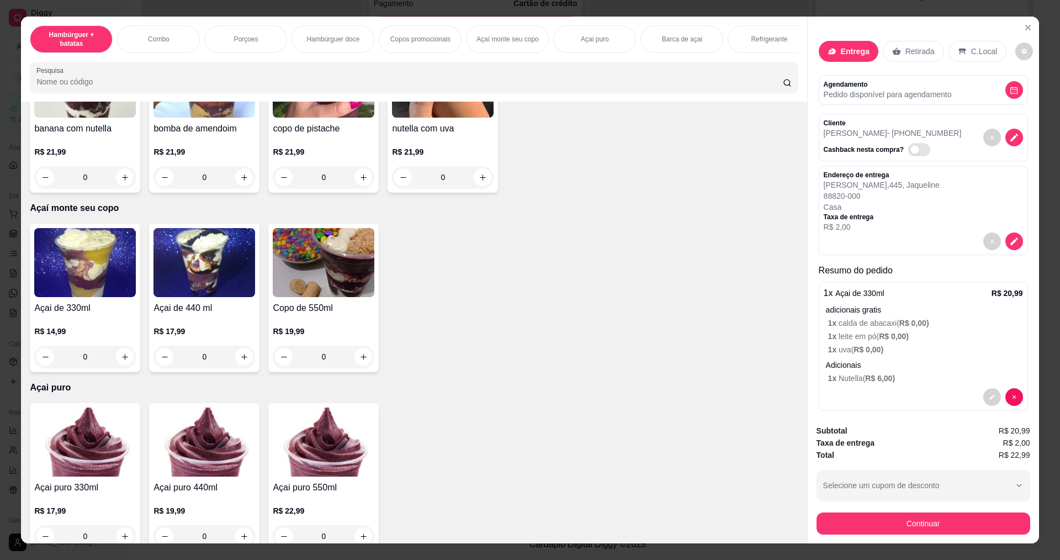
click at [117, 368] on div "0" at bounding box center [85, 357] width 102 height 22
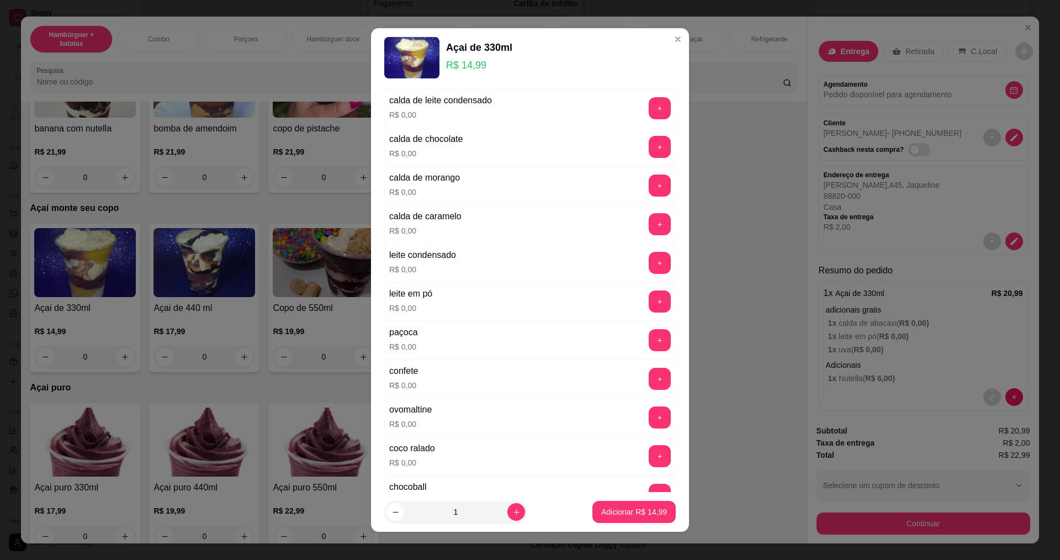
scroll to position [331, 0]
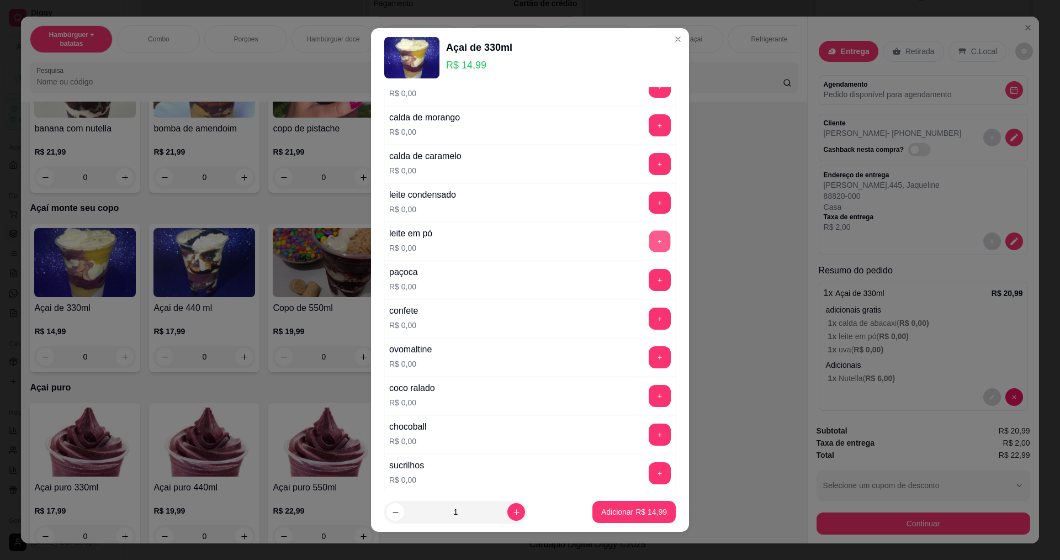
click at [649, 247] on button "+" at bounding box center [660, 241] width 22 height 22
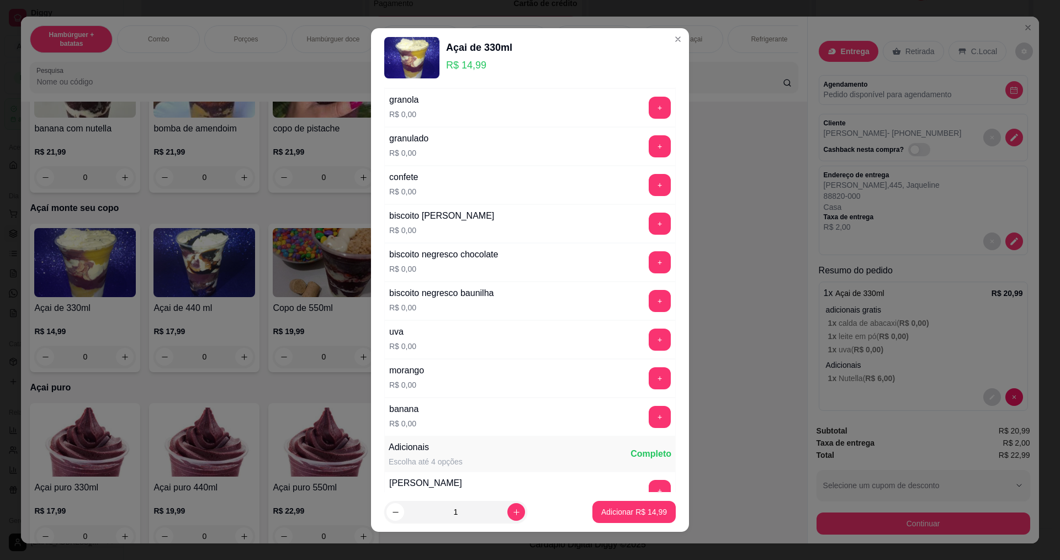
scroll to position [773, 0]
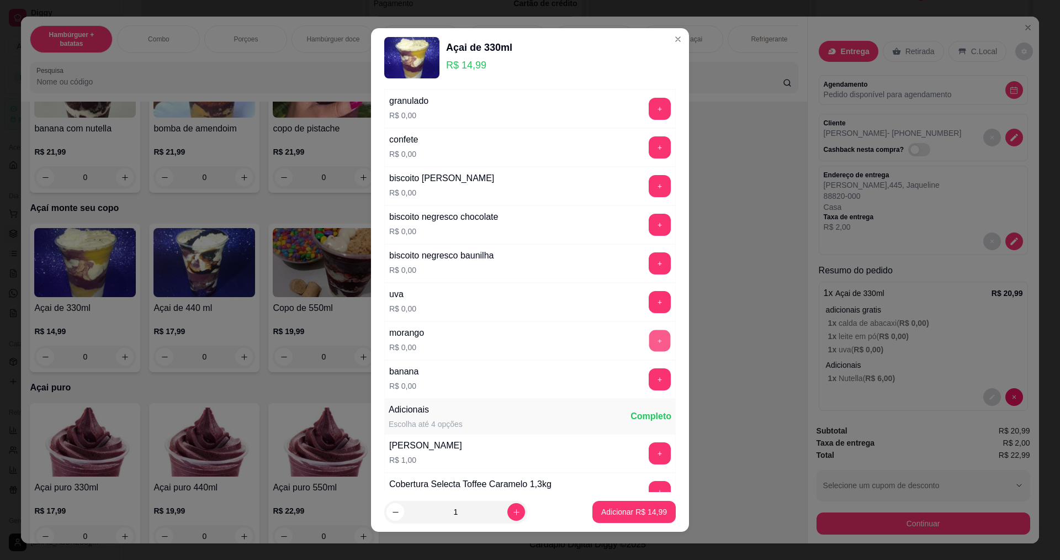
click at [649, 344] on button "+" at bounding box center [660, 341] width 22 height 22
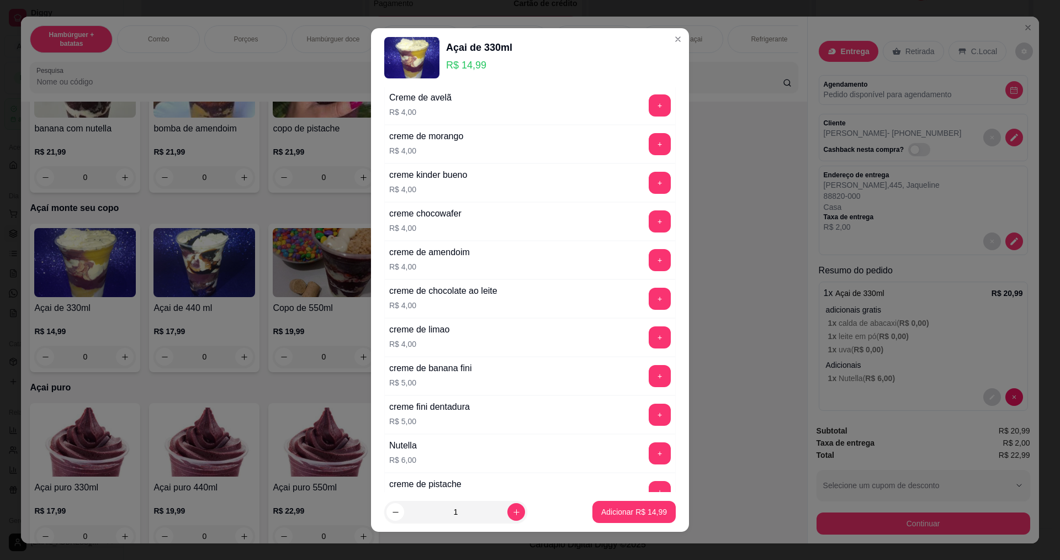
scroll to position [2072, 0]
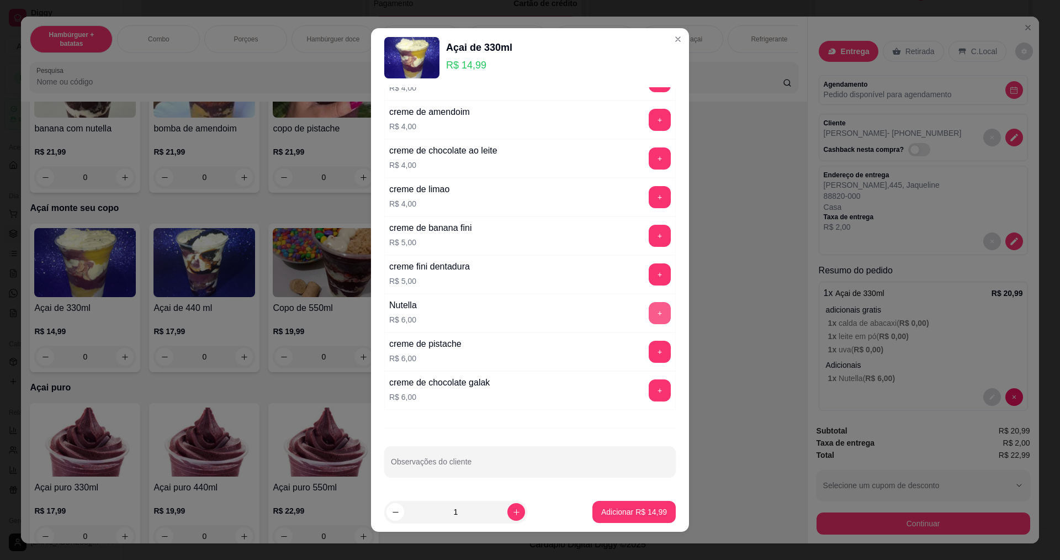
click at [649, 317] on button "+" at bounding box center [660, 313] width 22 height 22
click at [625, 500] on footer "1 Adicionar R$ 20,99" at bounding box center [530, 512] width 318 height 40
click at [638, 505] on footer "1 Adicionar R$ 20,99" at bounding box center [530, 512] width 318 height 40
click at [507, 517] on button "increase-product-quantity" at bounding box center [515, 511] width 17 height 17
click at [391, 510] on icon "decrease-product-quantity" at bounding box center [395, 512] width 8 height 8
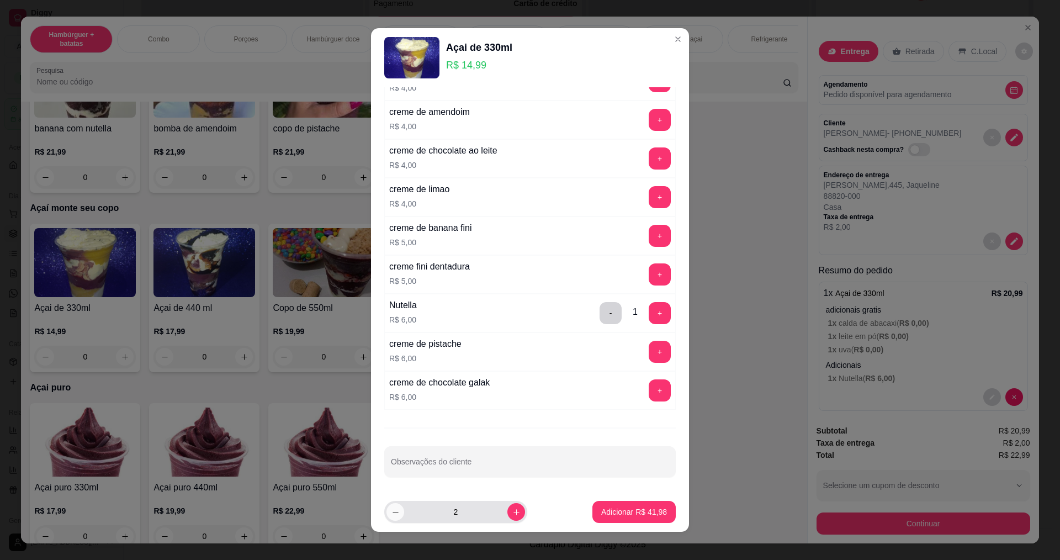
type input "1"
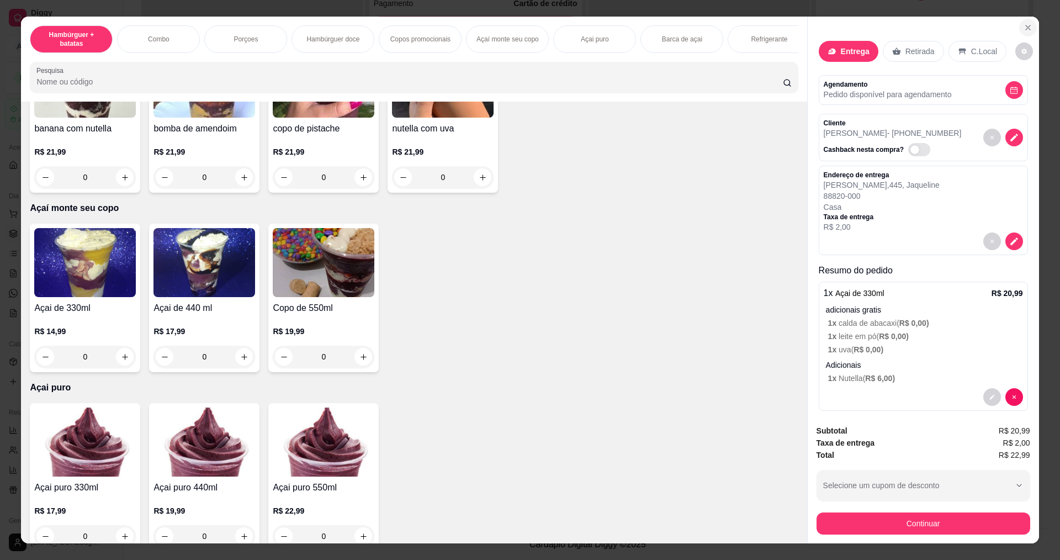
click at [1026, 28] on icon "Close" at bounding box center [1028, 27] width 4 height 4
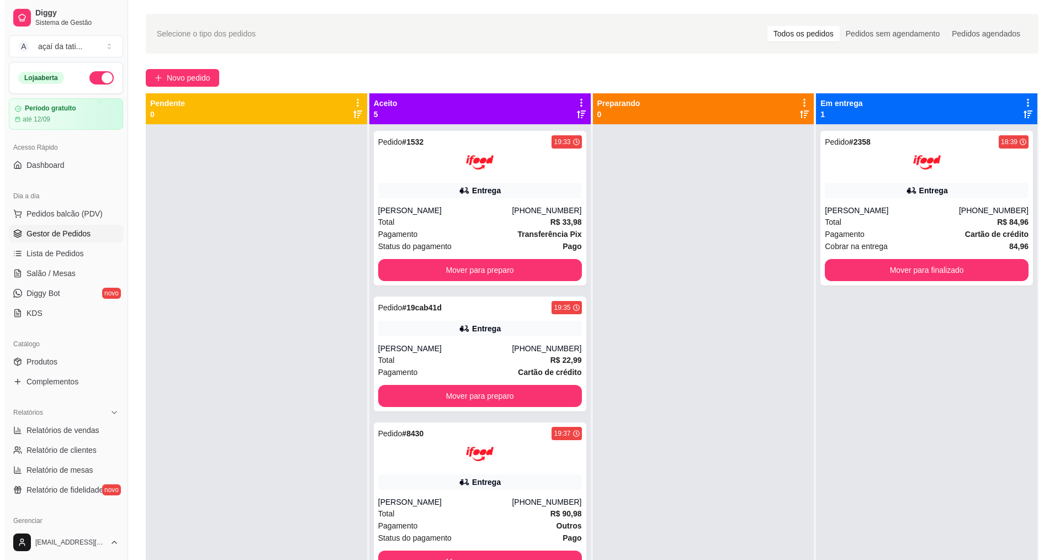
scroll to position [0, 0]
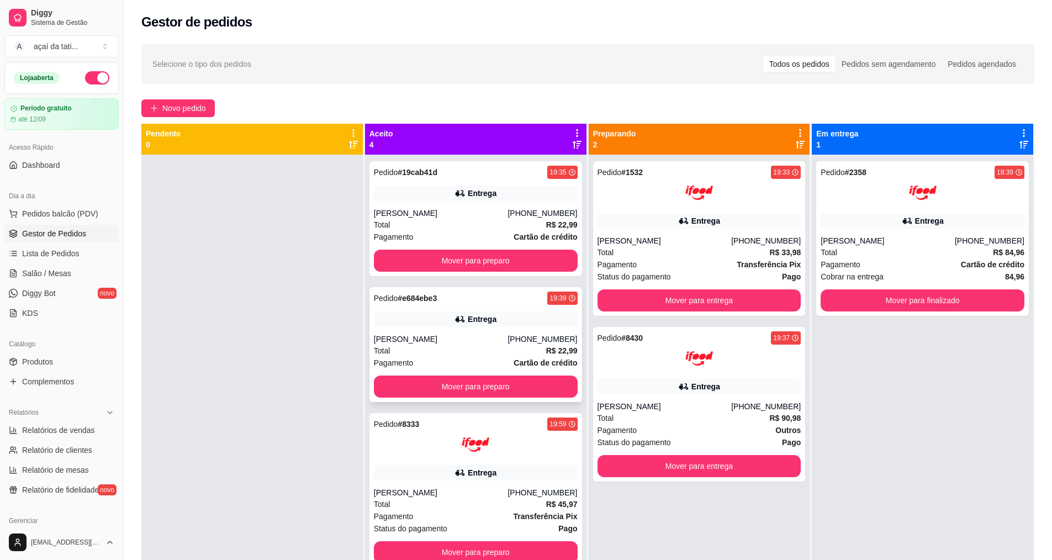
click at [478, 333] on div "[PERSON_NAME]" at bounding box center [441, 338] width 134 height 11
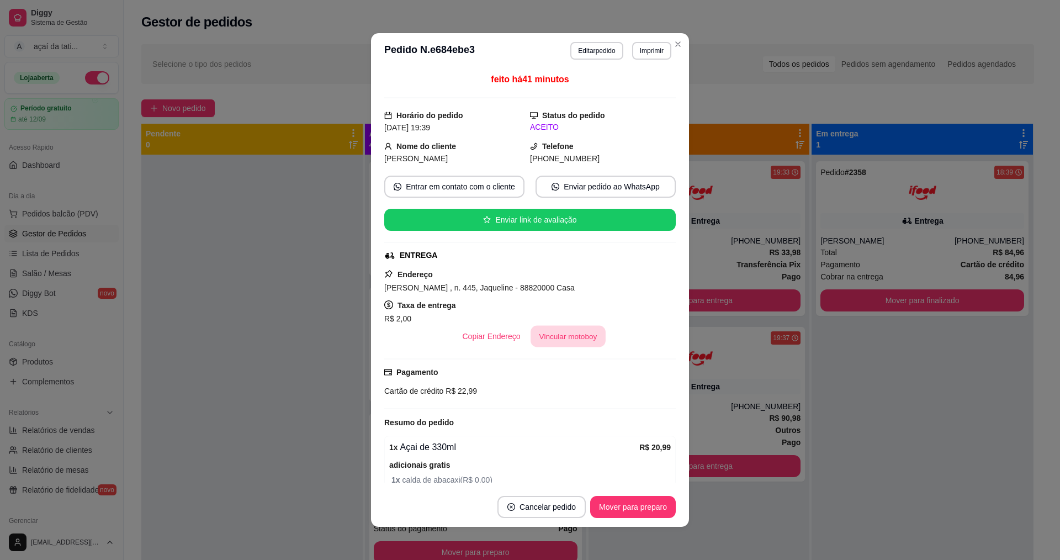
click at [554, 343] on button "Vincular motoboy" at bounding box center [567, 337] width 75 height 22
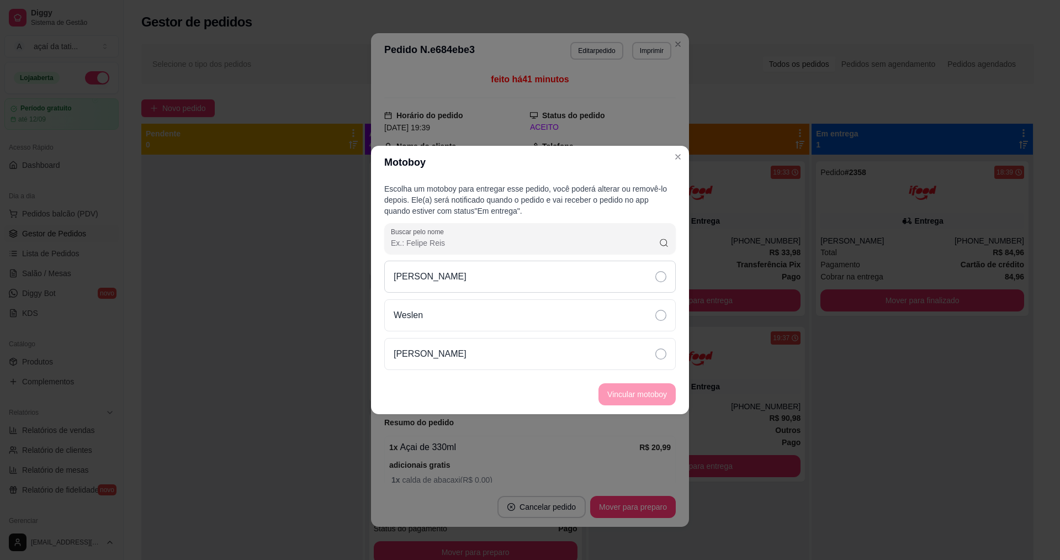
click at [572, 281] on div "[PERSON_NAME]" at bounding box center [529, 277] width 291 height 32
click at [630, 387] on button "Vincular motoboy" at bounding box center [636, 395] width 75 height 22
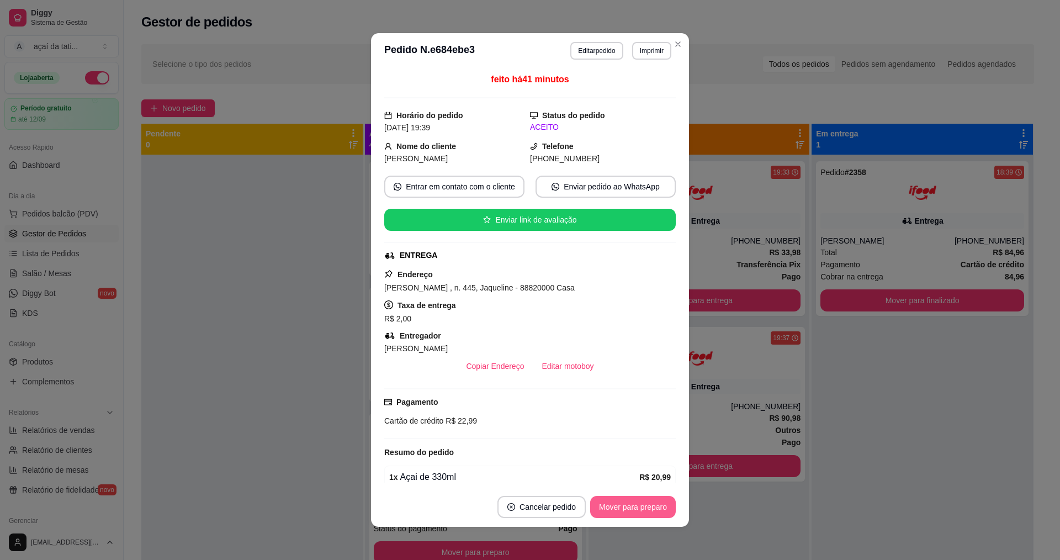
click at [641, 513] on button "Mover para preparo" at bounding box center [633, 507] width 86 height 22
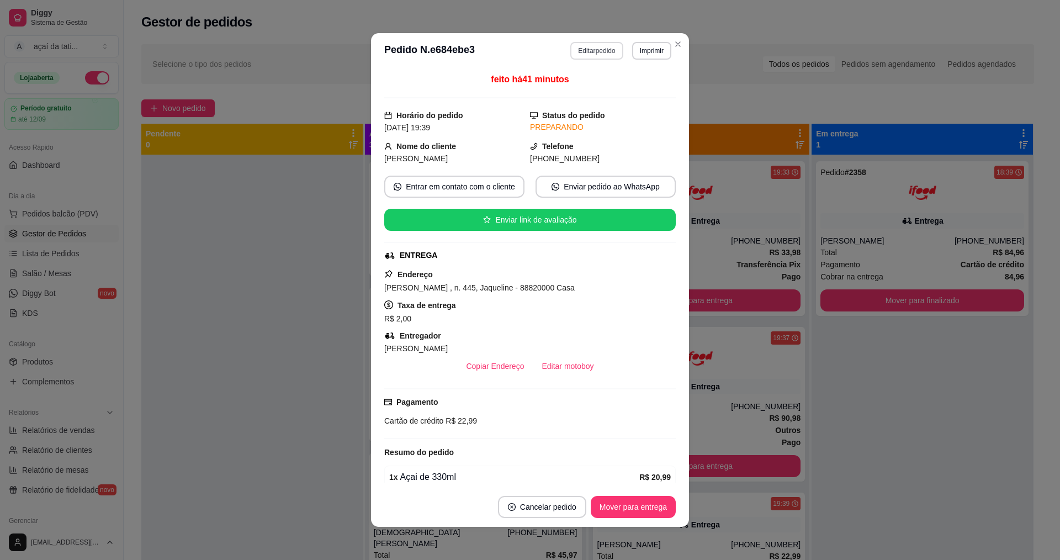
click at [586, 48] on button "Editar pedido" at bounding box center [596, 51] width 52 height 18
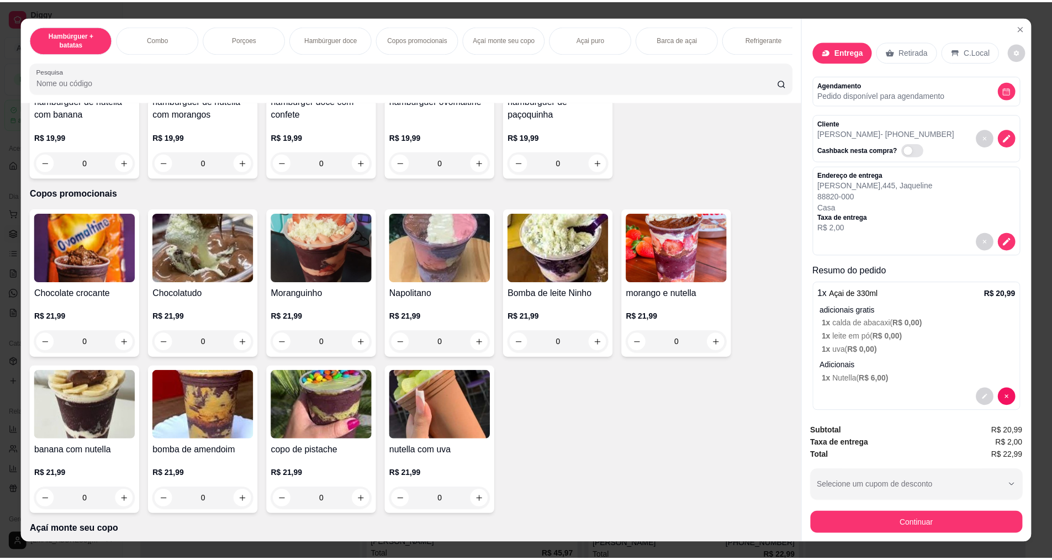
scroll to position [938, 0]
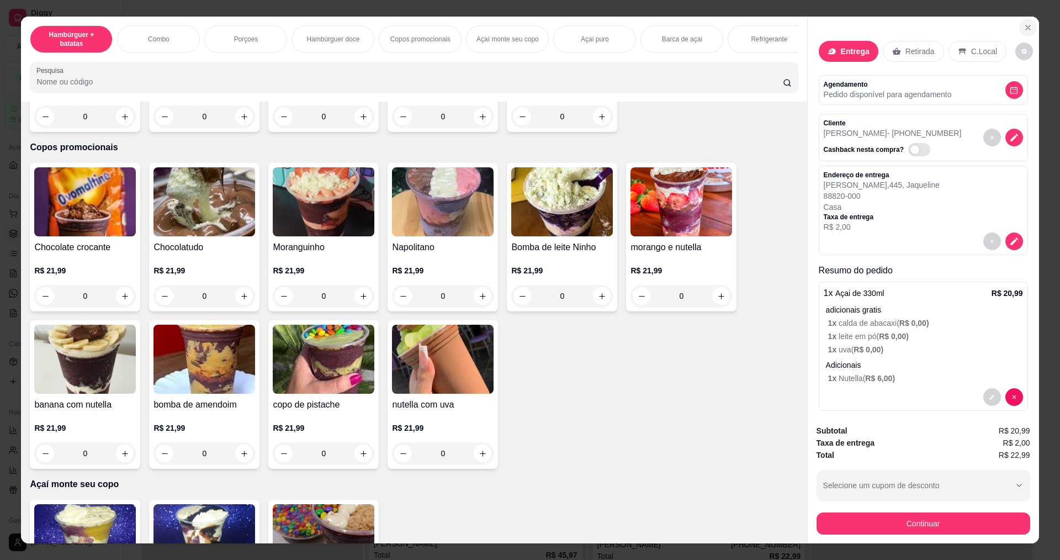
click at [1023, 23] on icon "Close" at bounding box center [1027, 27] width 9 height 9
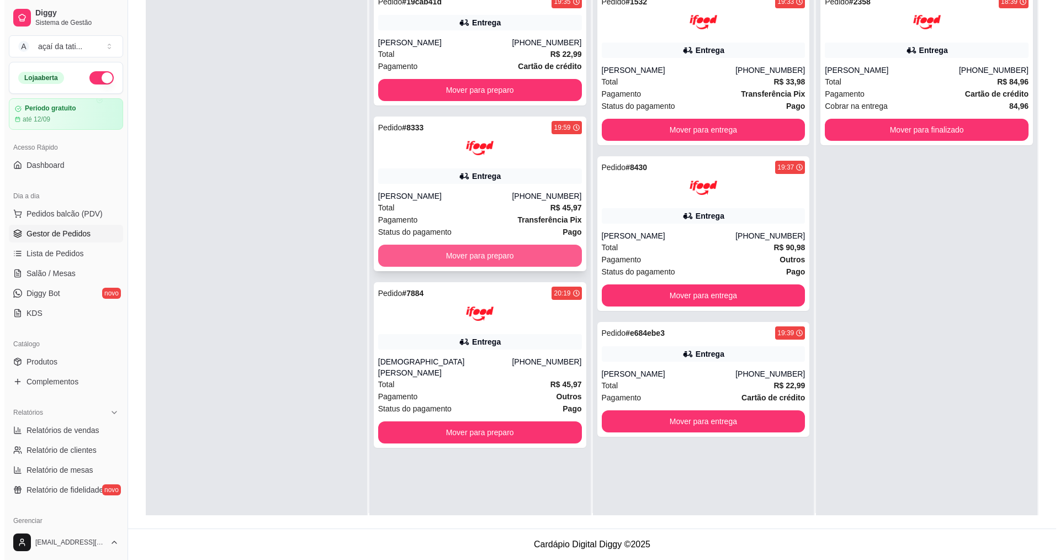
scroll to position [0, 0]
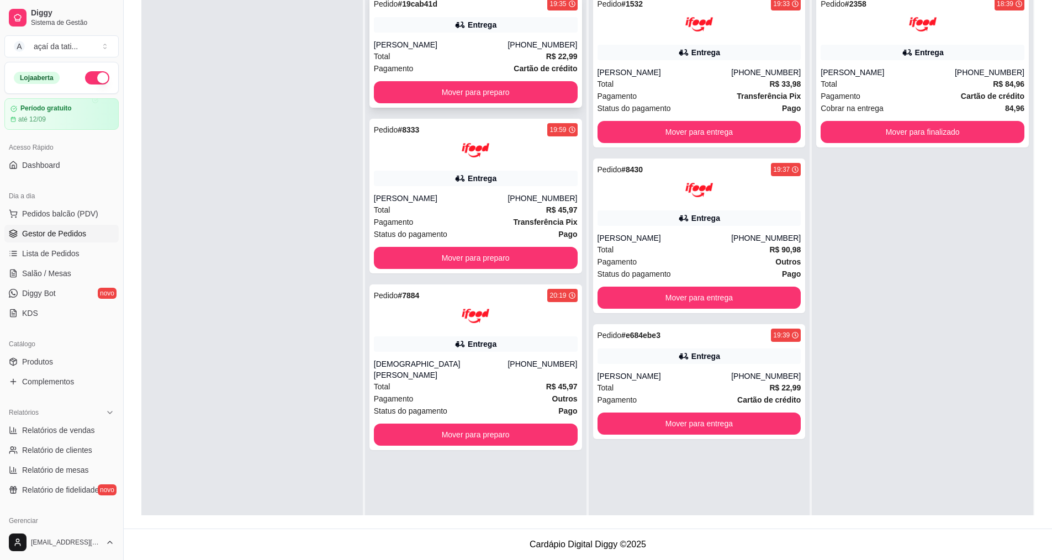
click at [471, 47] on div "[PERSON_NAME]" at bounding box center [441, 44] width 134 height 11
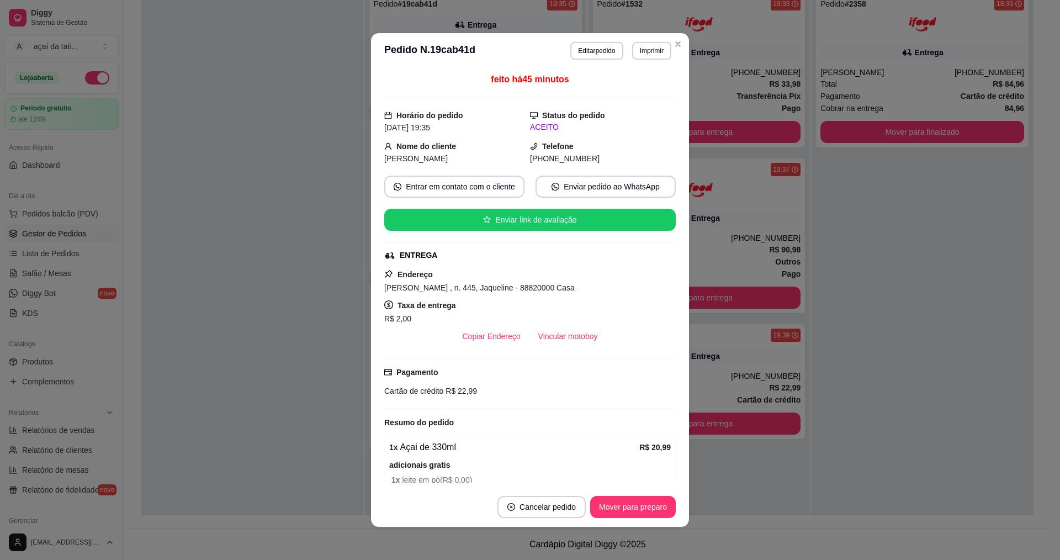
drag, startPoint x: 554, startPoint y: 270, endPoint x: 549, endPoint y: 281, distance: 11.6
click at [550, 280] on div "Endereço [PERSON_NAME] , n. 445, Jaqueline - 88820000 Casa Taxa de entrega R$ 2…" at bounding box center [529, 307] width 291 height 79
click at [551, 507] on button "Cancelar pedido" at bounding box center [541, 507] width 86 height 22
click at [577, 474] on button "Sim" at bounding box center [568, 480] width 43 height 22
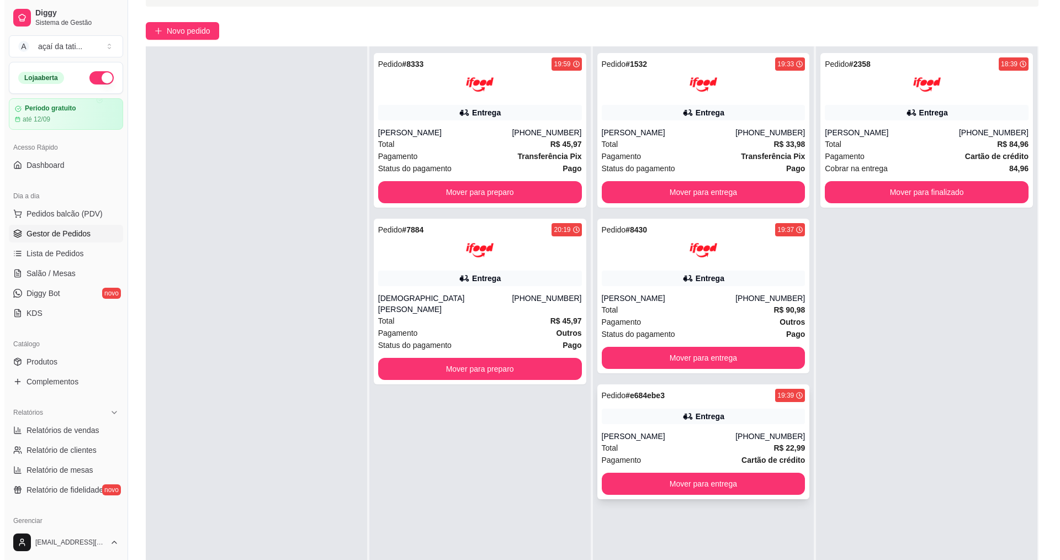
scroll to position [113, 0]
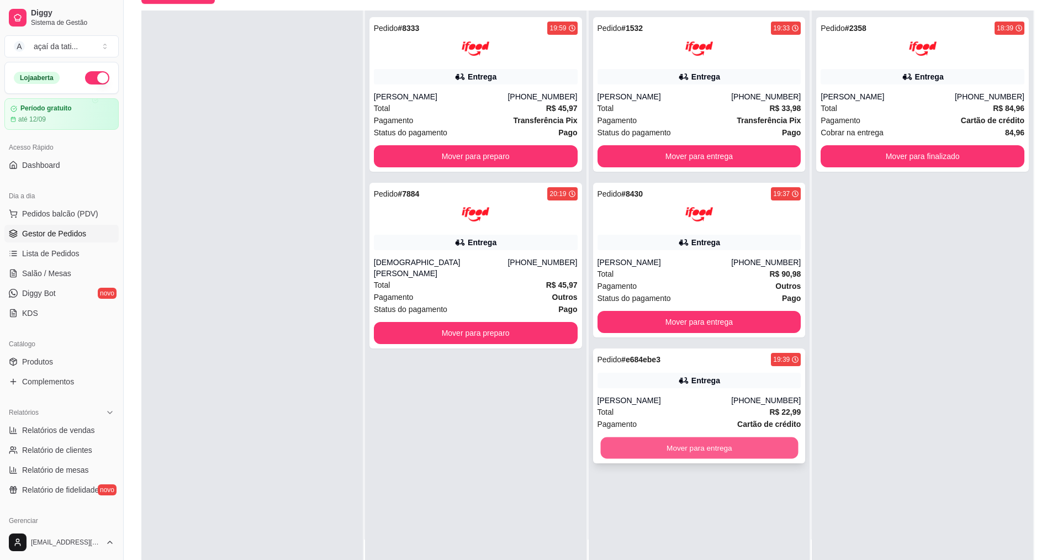
click at [756, 442] on button "Mover para entrega" at bounding box center [699, 448] width 198 height 22
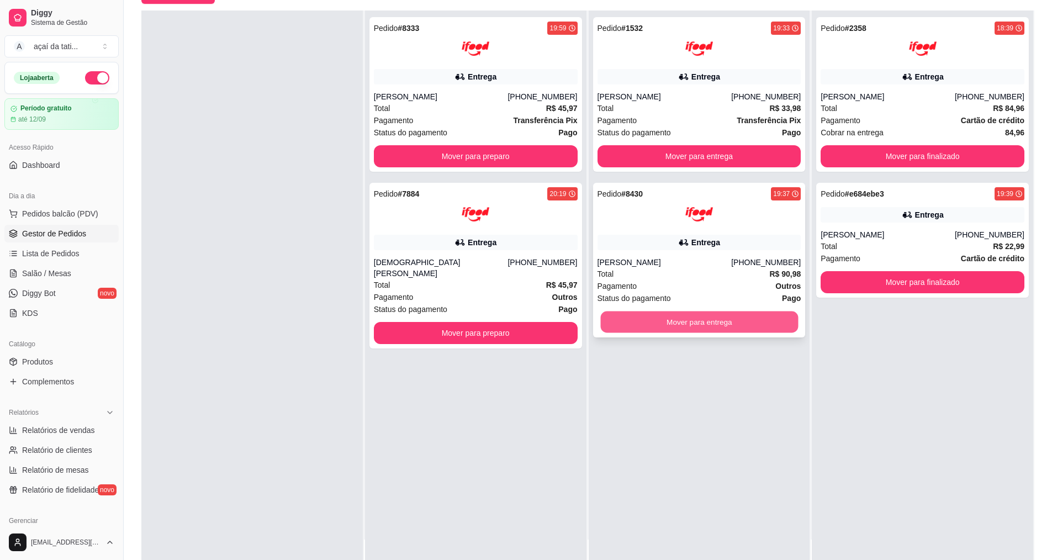
click at [730, 324] on button "Mover para entrega" at bounding box center [699, 322] width 198 height 22
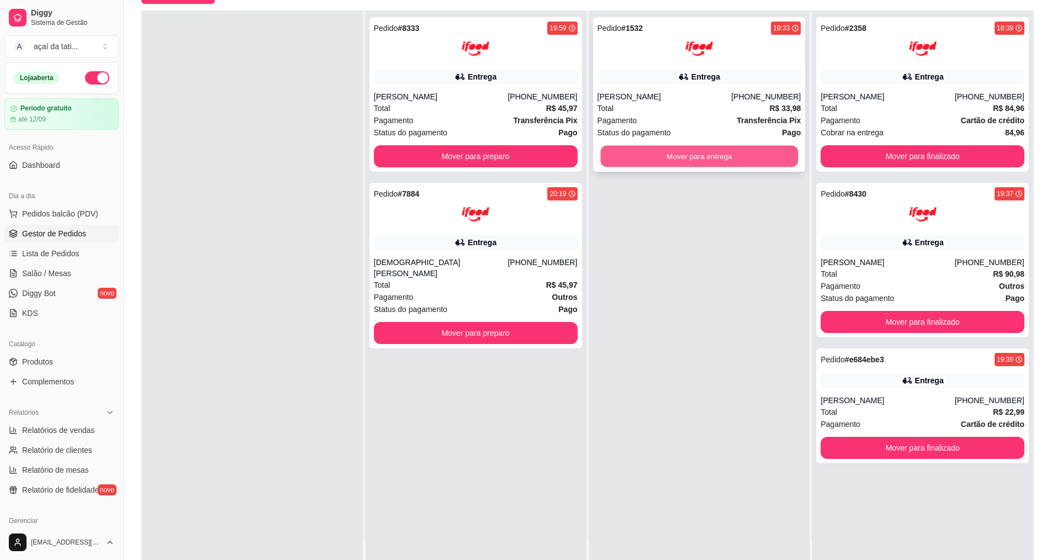
click at [732, 160] on button "Mover para entrega" at bounding box center [699, 157] width 198 height 22
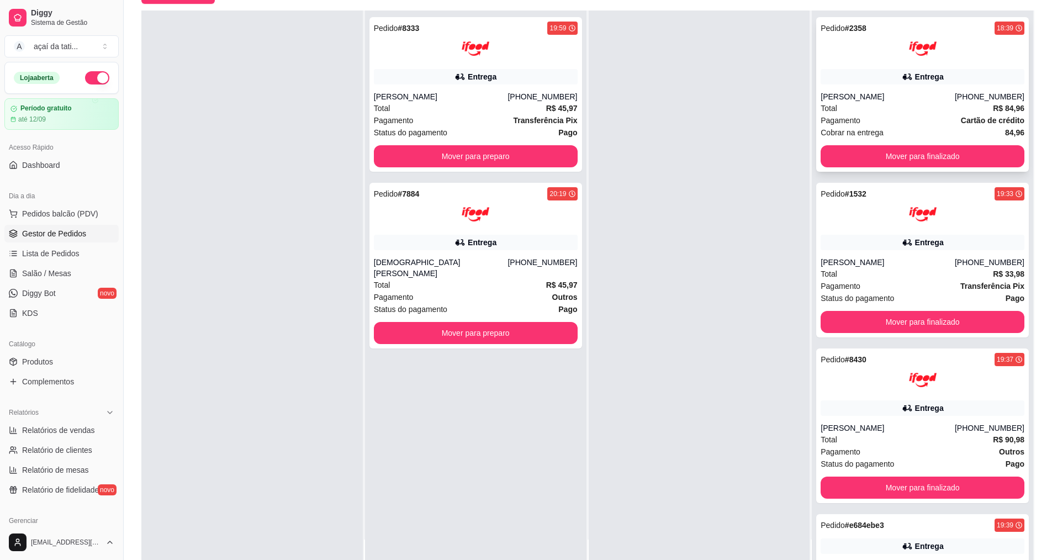
click at [856, 107] on div "Total R$ 84,96" at bounding box center [922, 108] width 204 height 12
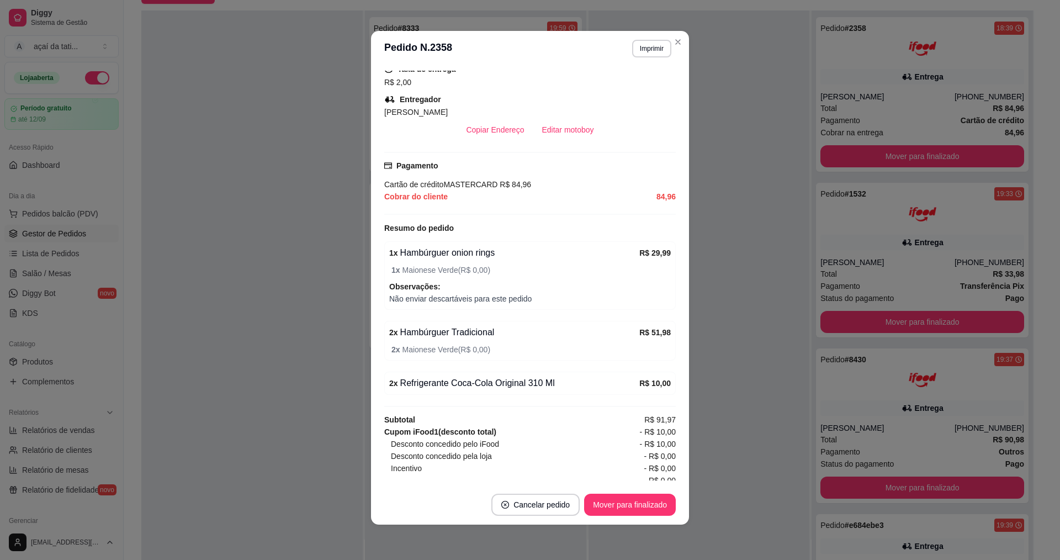
scroll to position [306, 0]
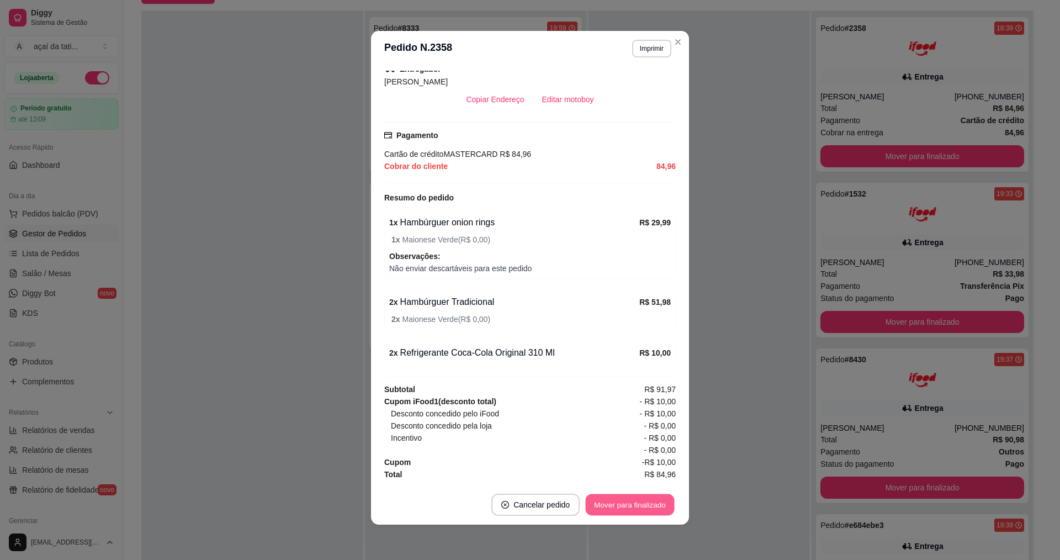
click at [604, 512] on button "Mover para finalizado" at bounding box center [630, 505] width 89 height 22
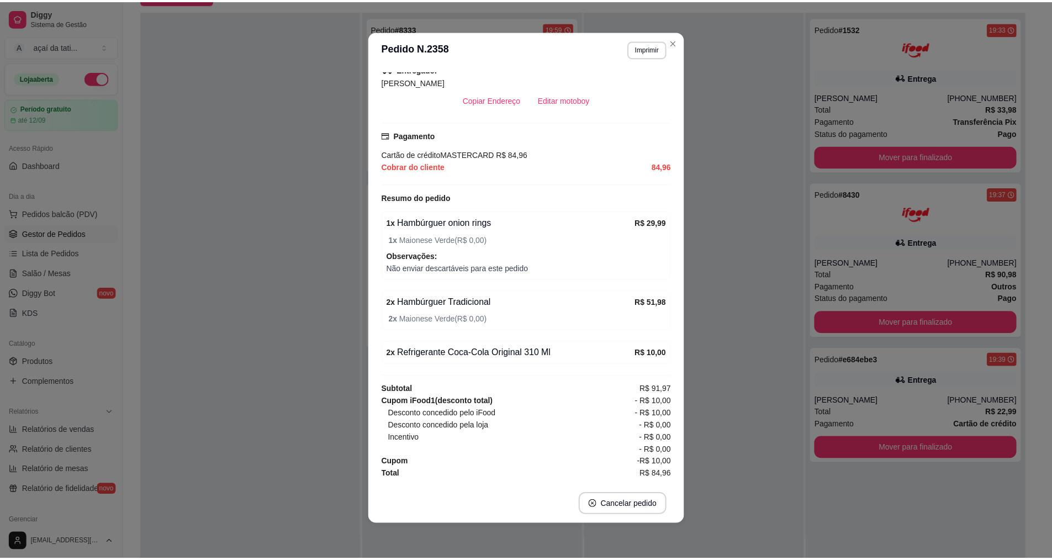
scroll to position [281, 0]
